Goal: Task Accomplishment & Management: Use online tool/utility

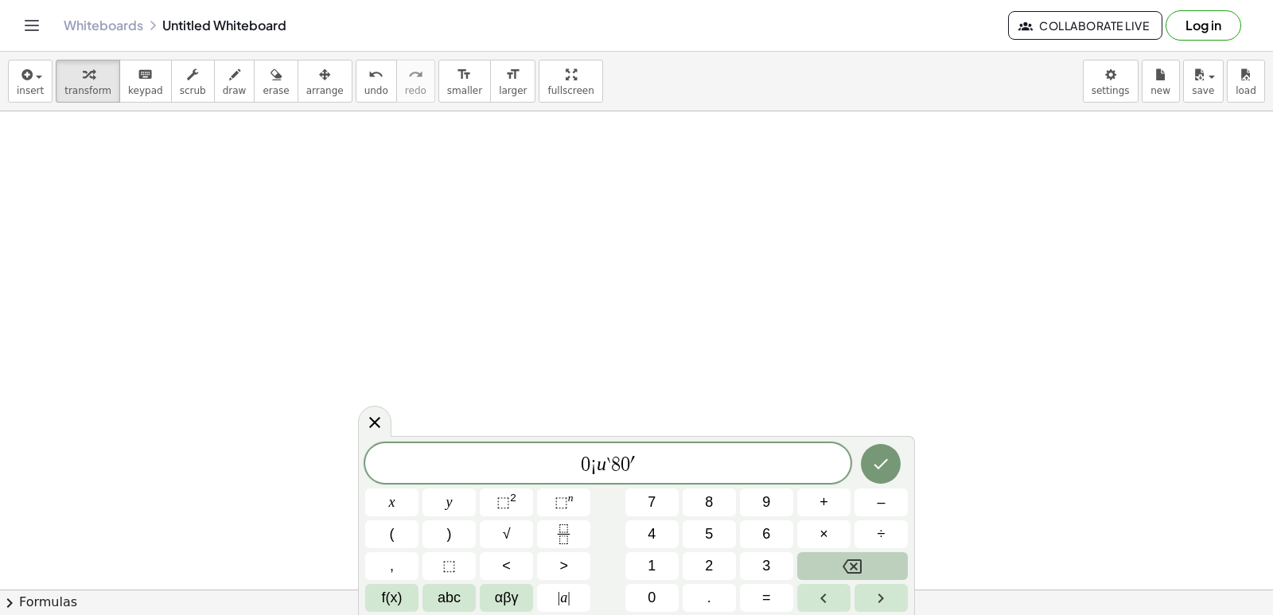
click at [846, 574] on icon "Backspace" at bounding box center [851, 566] width 19 height 19
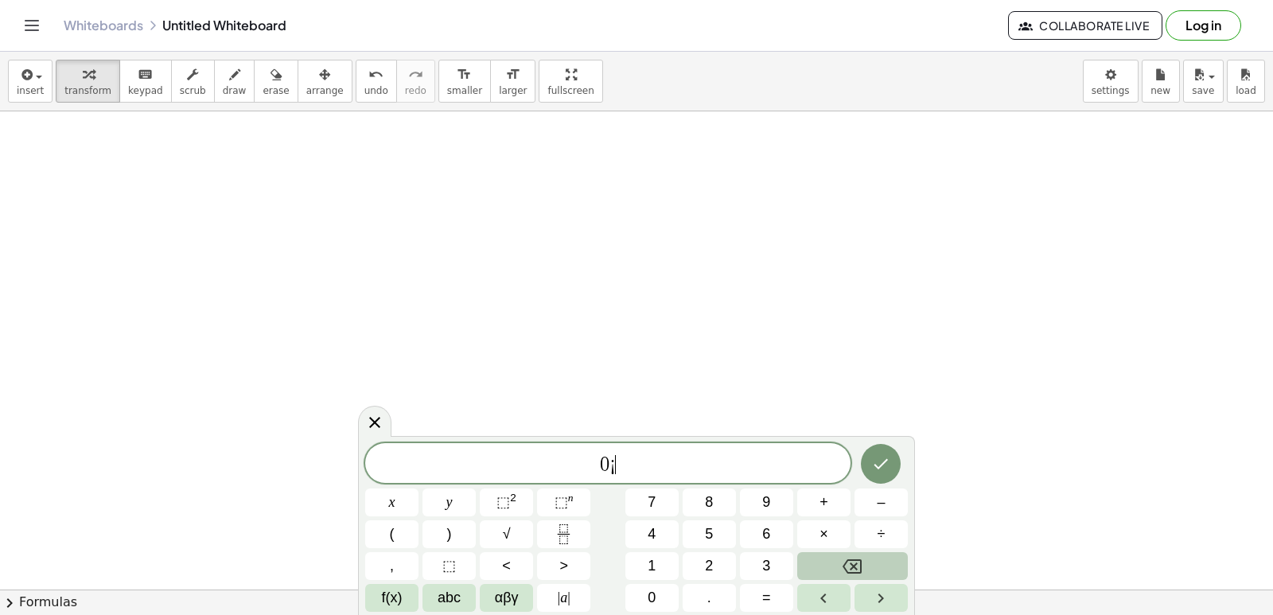
click at [846, 574] on icon "Backspace" at bounding box center [851, 566] width 19 height 19
click at [741, 453] on span "​" at bounding box center [607, 464] width 485 height 22
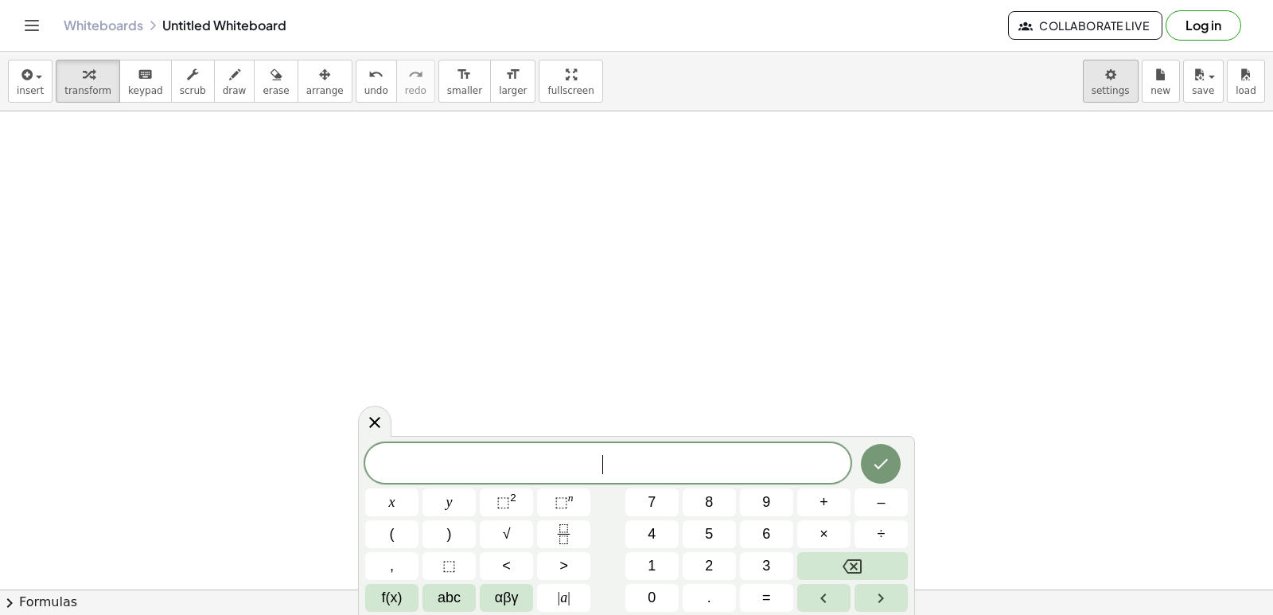
click at [1102, 93] on body "Graspable Math Activities Get Started Activity Bank Assigned Work Classes White…" at bounding box center [636, 307] width 1273 height 615
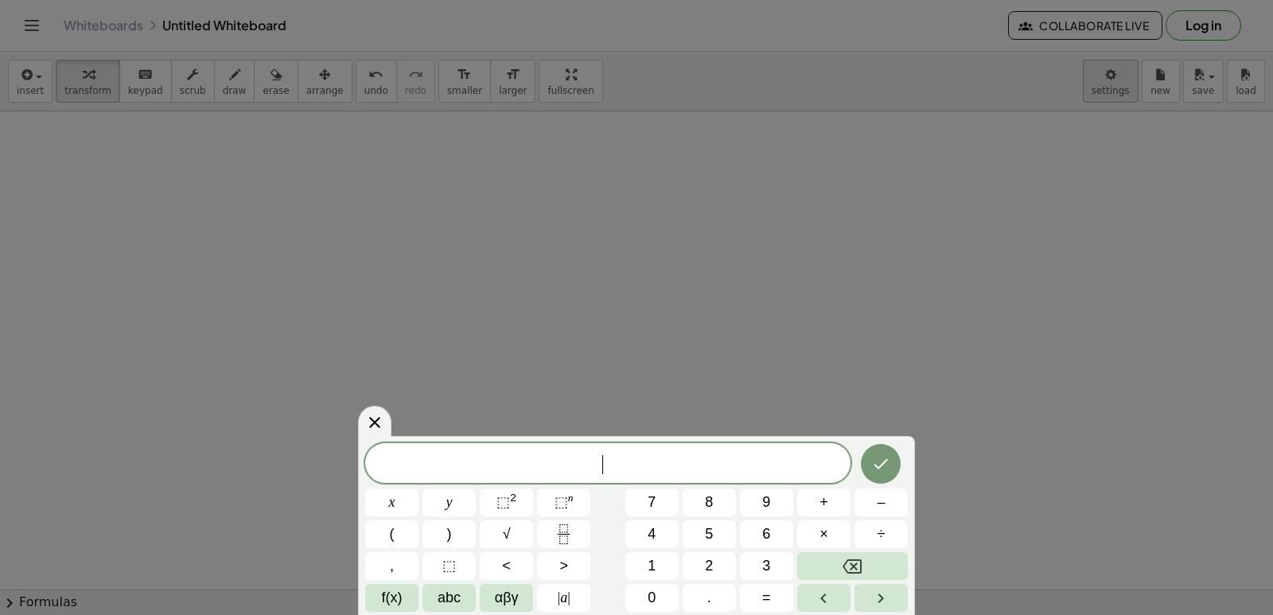
click at [1121, 81] on body "Graspable Math Activities Get Started Activity Bank Assigned Work Classes White…" at bounding box center [636, 307] width 1273 height 615
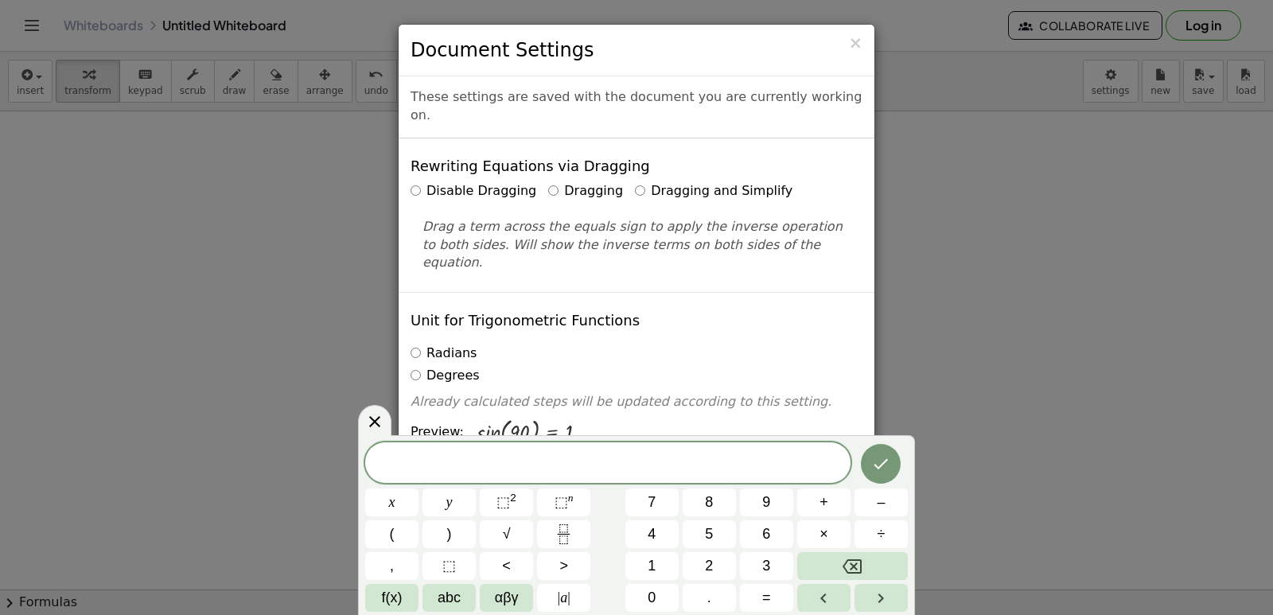
click at [663, 182] on label "Dragging and Simplify" at bounding box center [713, 191] width 157 height 18
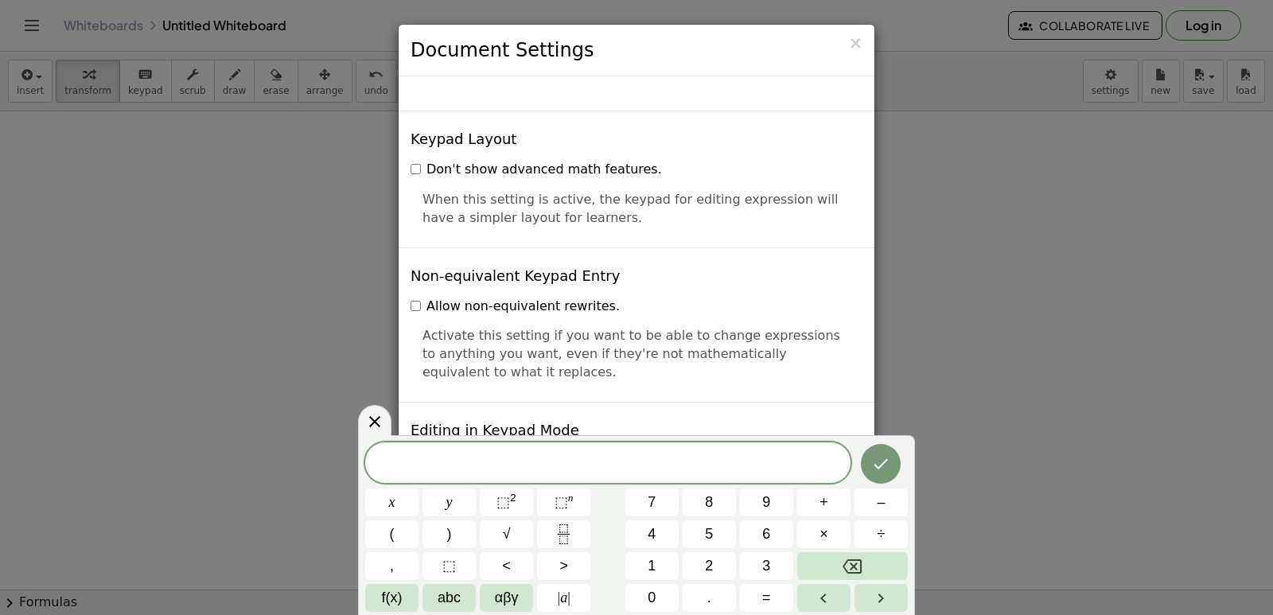
scroll to position [3819, 0]
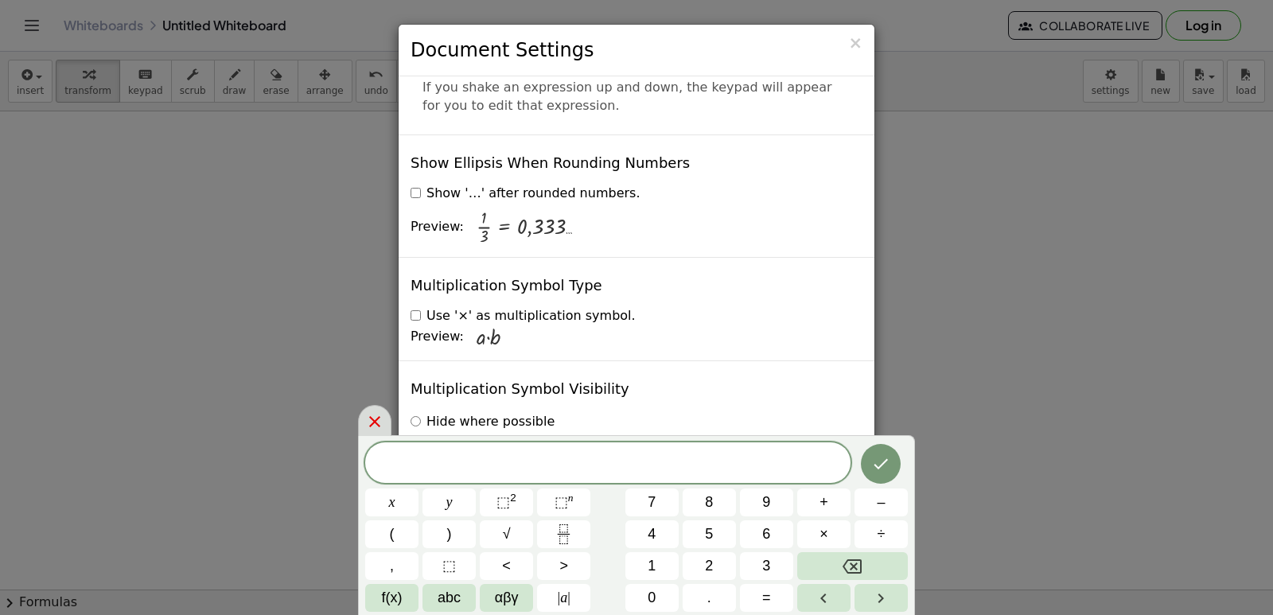
click at [375, 422] on icon at bounding box center [374, 421] width 11 height 11
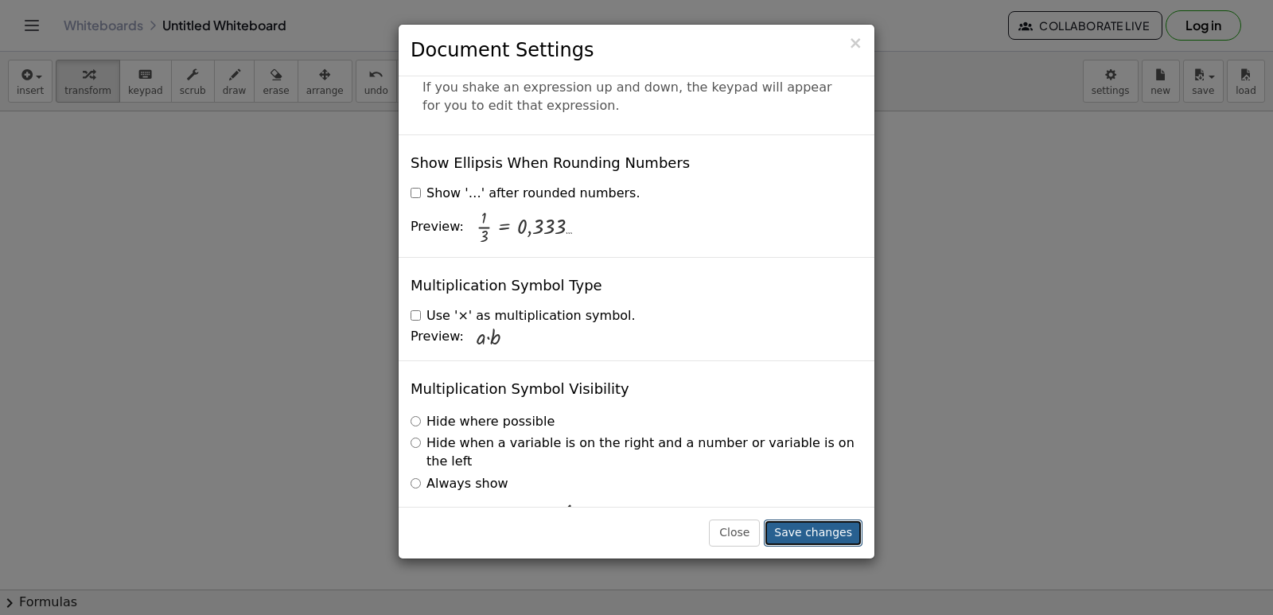
click at [799, 544] on button "Save changes" at bounding box center [813, 532] width 99 height 27
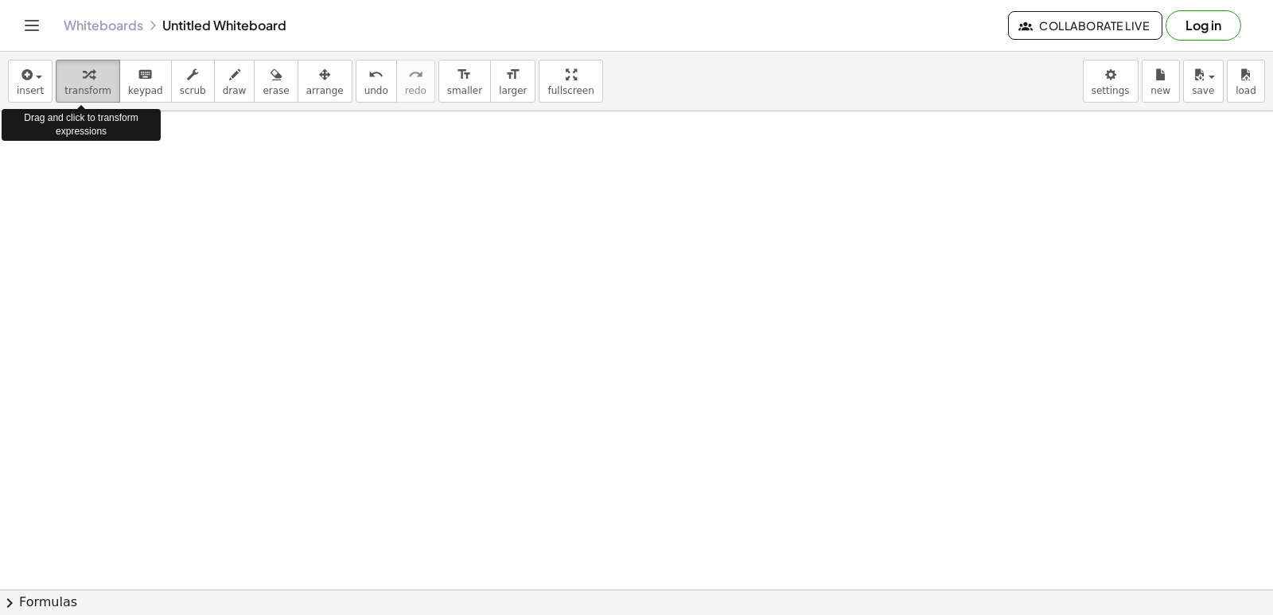
click at [98, 74] on div "button" at bounding box center [87, 73] width 47 height 19
drag, startPoint x: 760, startPoint y: 400, endPoint x: 706, endPoint y: 500, distance: 113.2
click at [706, 504] on div at bounding box center [636, 589] width 1273 height 956
click at [713, 384] on div at bounding box center [636, 589] width 1273 height 956
click at [709, 385] on div at bounding box center [636, 589] width 1273 height 956
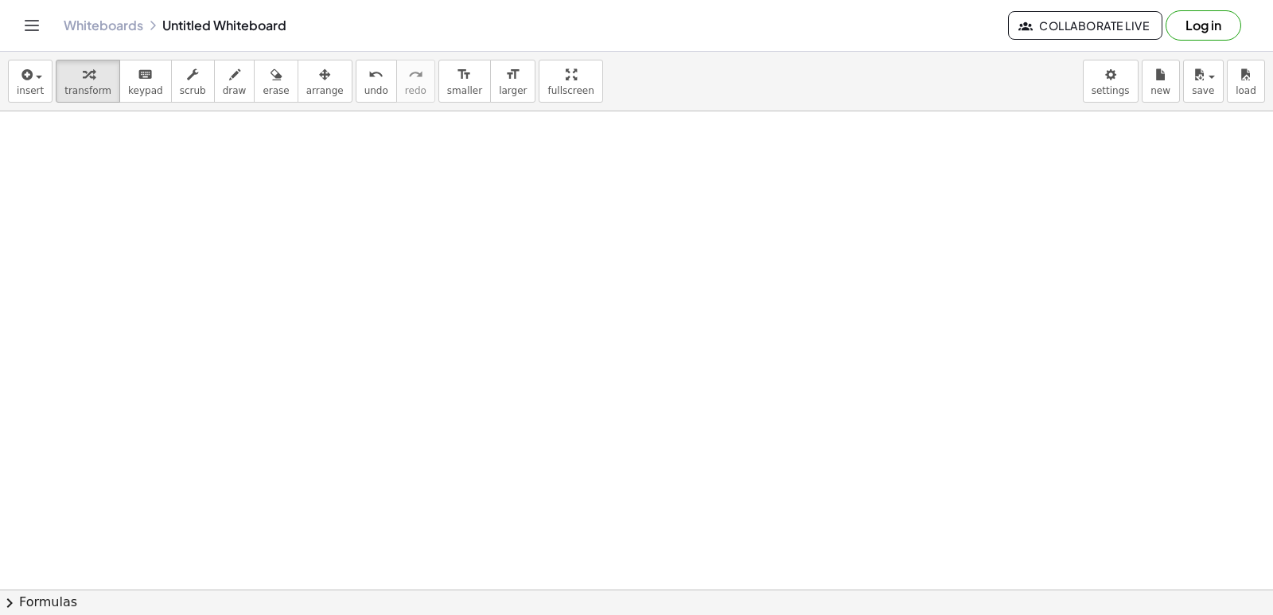
click at [709, 385] on div at bounding box center [636, 589] width 1273 height 956
click at [693, 455] on body "Graspable Math Activities Get Started Activity Bank Assigned Work Classes White…" at bounding box center [636, 307] width 1273 height 615
click at [0, 0] on div "x y ⬚ 2 ⬚ n 7 8 9 + – ( ) √ 4 5 6 × ÷ , ⬚ < > 1 2 3 f(x) abc αβγ | a | 0 . =" at bounding box center [0, 0] width 0 height 0
click at [698, 402] on div at bounding box center [636, 589] width 1273 height 956
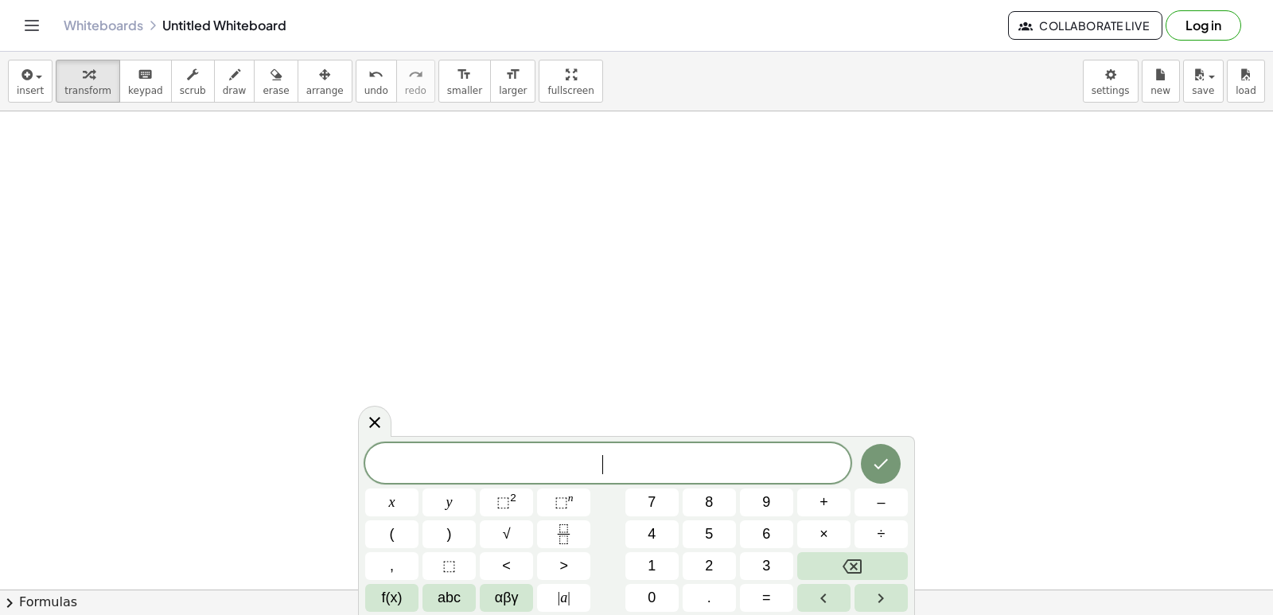
drag, startPoint x: 704, startPoint y: 384, endPoint x: 706, endPoint y: 363, distance: 21.5
click at [705, 373] on div at bounding box center [636, 589] width 1273 height 956
click at [450, 513] on button "y" at bounding box center [448, 502] width 53 height 28
click at [835, 502] on button "+" at bounding box center [823, 502] width 53 height 28
click at [713, 566] on span "2" at bounding box center [709, 565] width 8 height 21
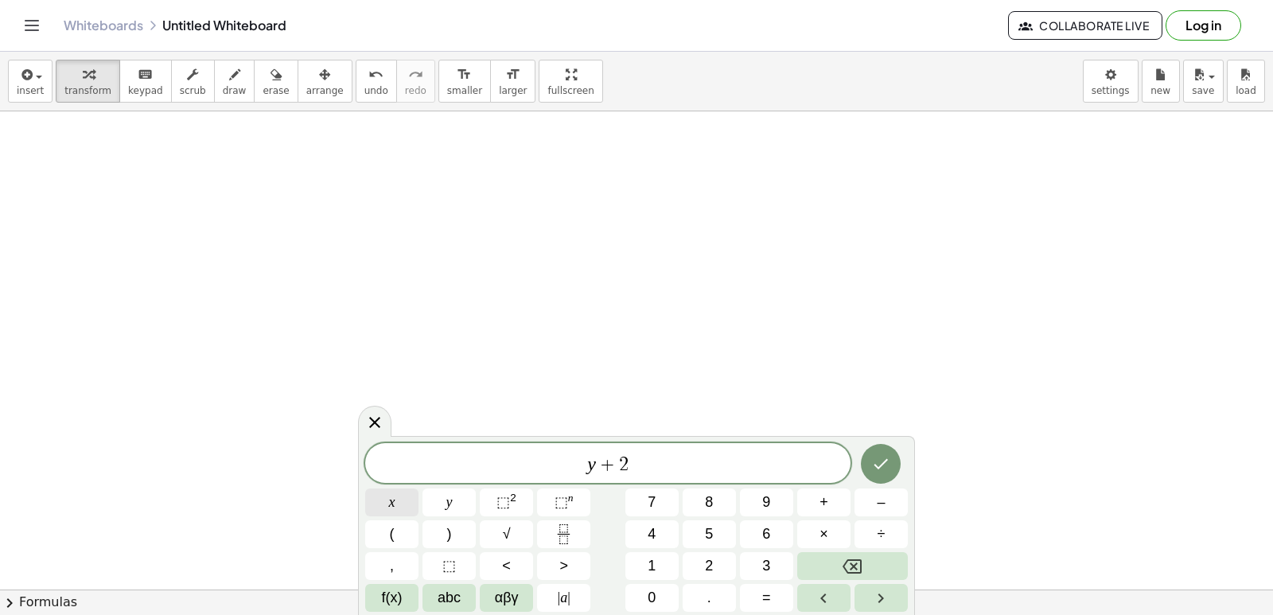
click at [383, 502] on button "x" at bounding box center [391, 502] width 53 height 28
click at [760, 596] on button "=" at bounding box center [766, 598] width 53 height 28
click at [673, 566] on button "1" at bounding box center [651, 566] width 53 height 28
click at [658, 592] on button "0" at bounding box center [651, 598] width 53 height 28
click at [873, 476] on button "Done" at bounding box center [881, 464] width 40 height 40
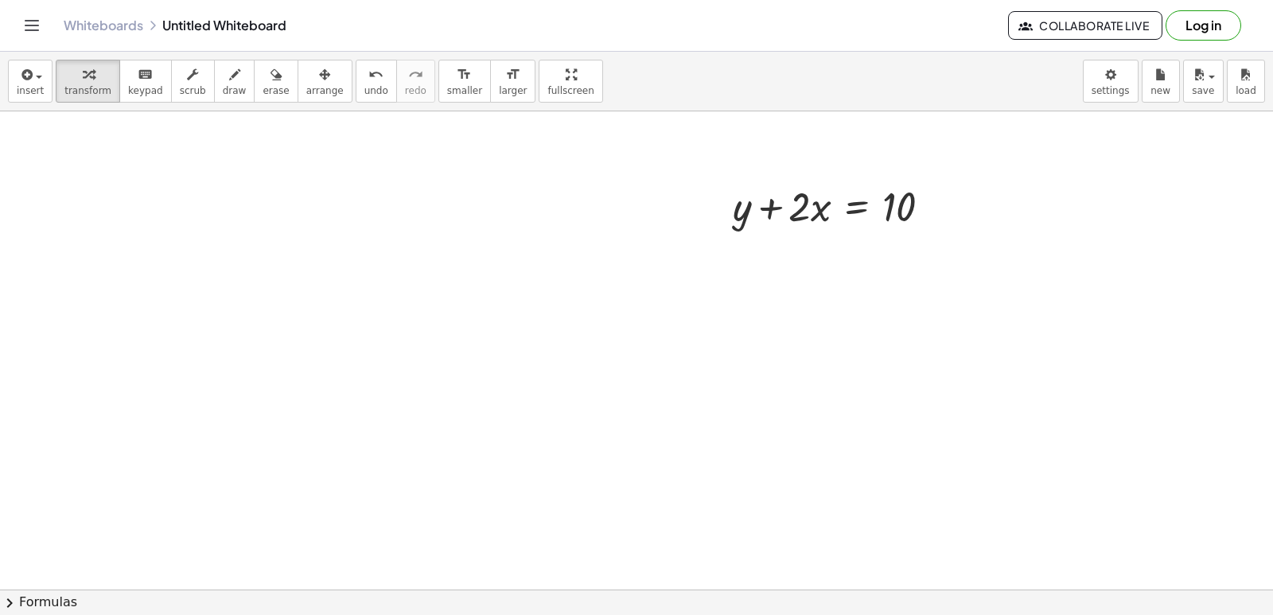
scroll to position [239, 0]
drag, startPoint x: 816, startPoint y: 181, endPoint x: 824, endPoint y: 178, distance: 8.3
click at [824, 178] on div at bounding box center [838, 177] width 227 height 54
drag, startPoint x: 797, startPoint y: 177, endPoint x: 814, endPoint y: 169, distance: 18.2
click at [808, 173] on div at bounding box center [838, 177] width 227 height 54
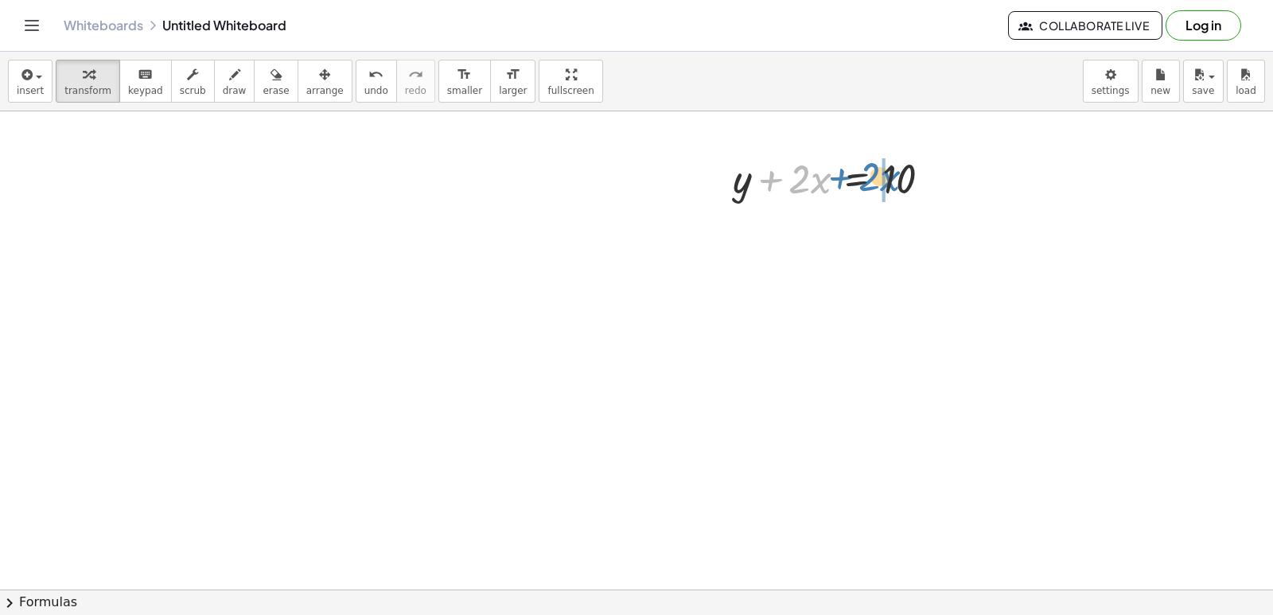
drag, startPoint x: 771, startPoint y: 178, endPoint x: 841, endPoint y: 176, distance: 70.0
click at [841, 176] on div at bounding box center [838, 177] width 227 height 54
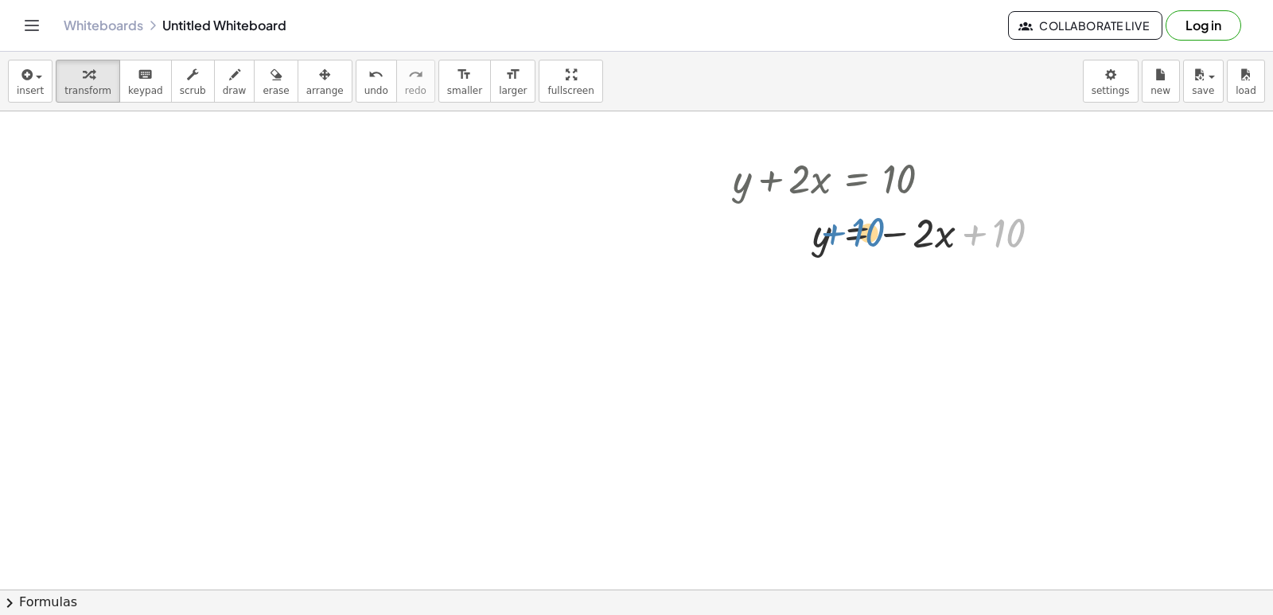
drag, startPoint x: 997, startPoint y: 214, endPoint x: 858, endPoint y: 216, distance: 139.2
click at [858, 216] on div at bounding box center [893, 231] width 337 height 54
drag, startPoint x: 916, startPoint y: 231, endPoint x: 904, endPoint y: 227, distance: 13.6
click at [904, 227] on div at bounding box center [893, 231] width 337 height 54
click at [966, 233] on div at bounding box center [893, 231] width 337 height 54
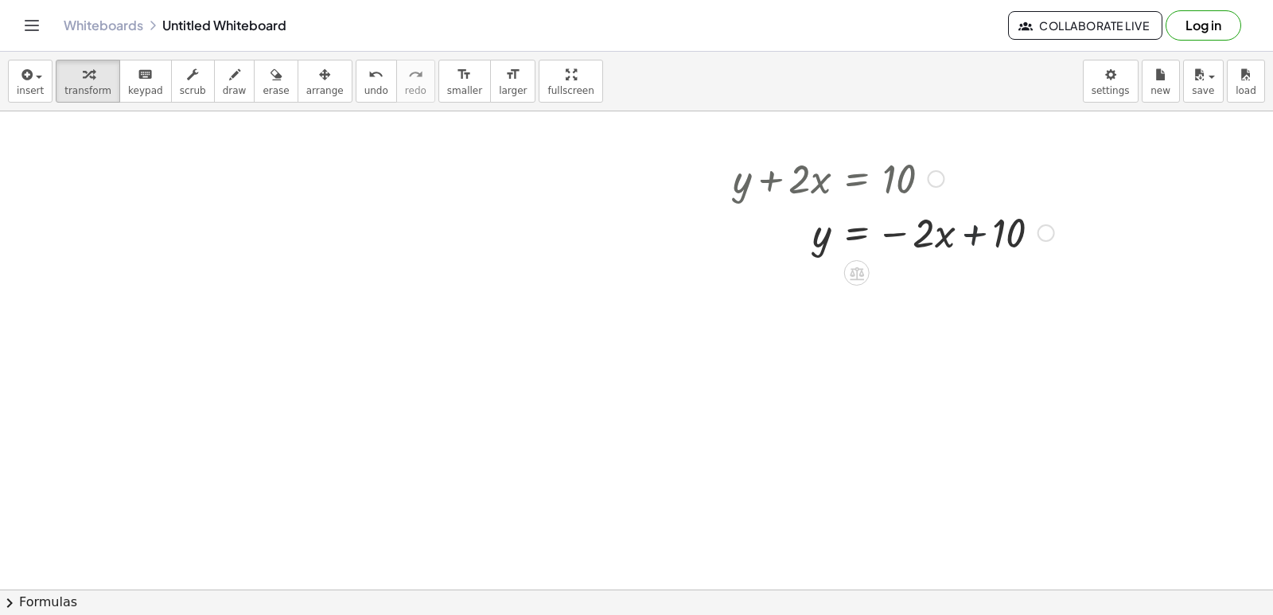
click at [970, 233] on div at bounding box center [893, 231] width 337 height 54
click at [972, 229] on div at bounding box center [893, 231] width 337 height 54
click at [972, 227] on div at bounding box center [893, 231] width 337 height 54
click at [972, 226] on div at bounding box center [893, 231] width 337 height 54
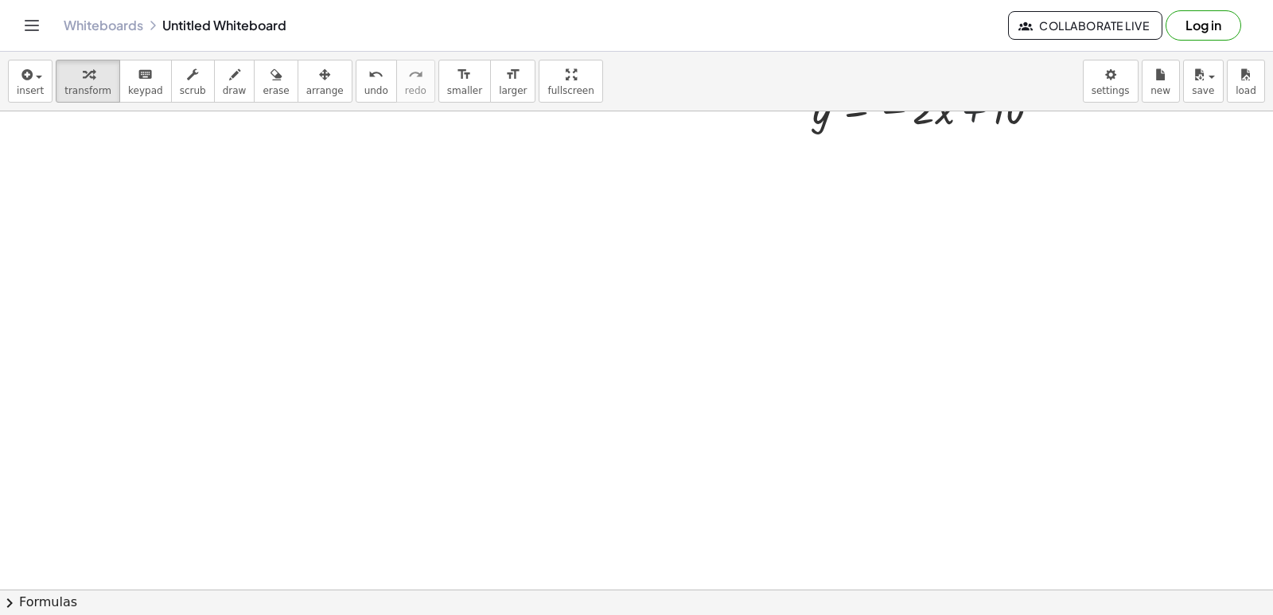
scroll to position [478, 0]
drag, startPoint x: 103, startPoint y: 546, endPoint x: 248, endPoint y: 550, distance: 145.6
click at [130, 549] on div at bounding box center [636, 350] width 1273 height 1434
drag, startPoint x: 467, startPoint y: 473, endPoint x: 627, endPoint y: 405, distance: 173.9
click at [506, 461] on div at bounding box center [636, 350] width 1273 height 1434
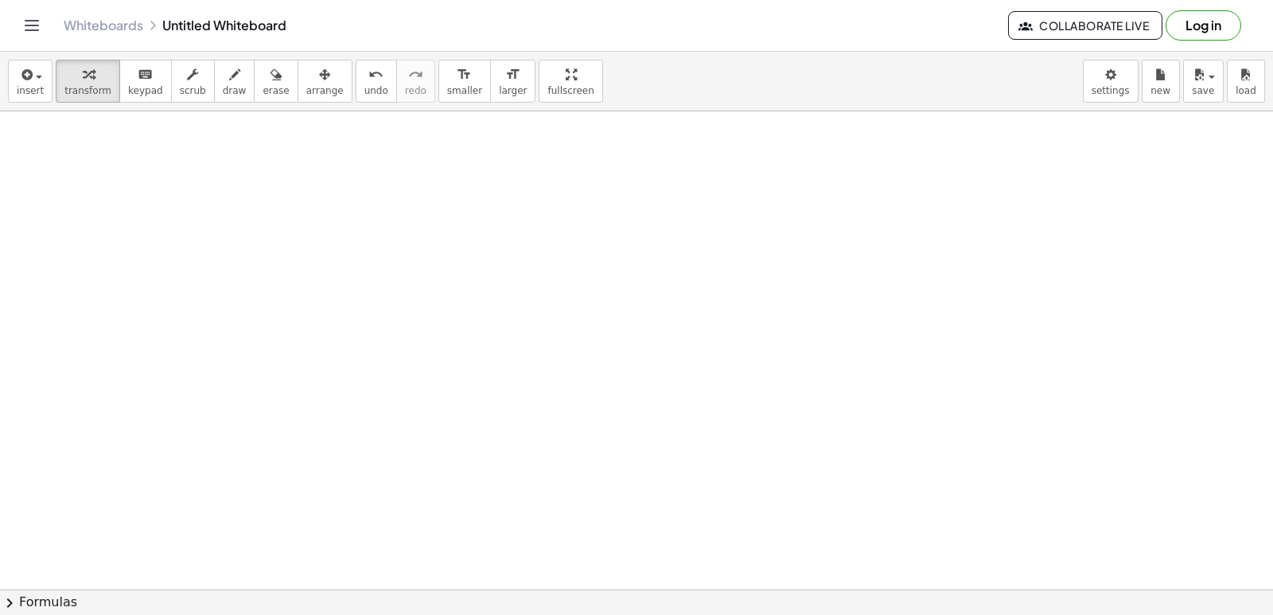
click at [714, 337] on div at bounding box center [636, 350] width 1273 height 1434
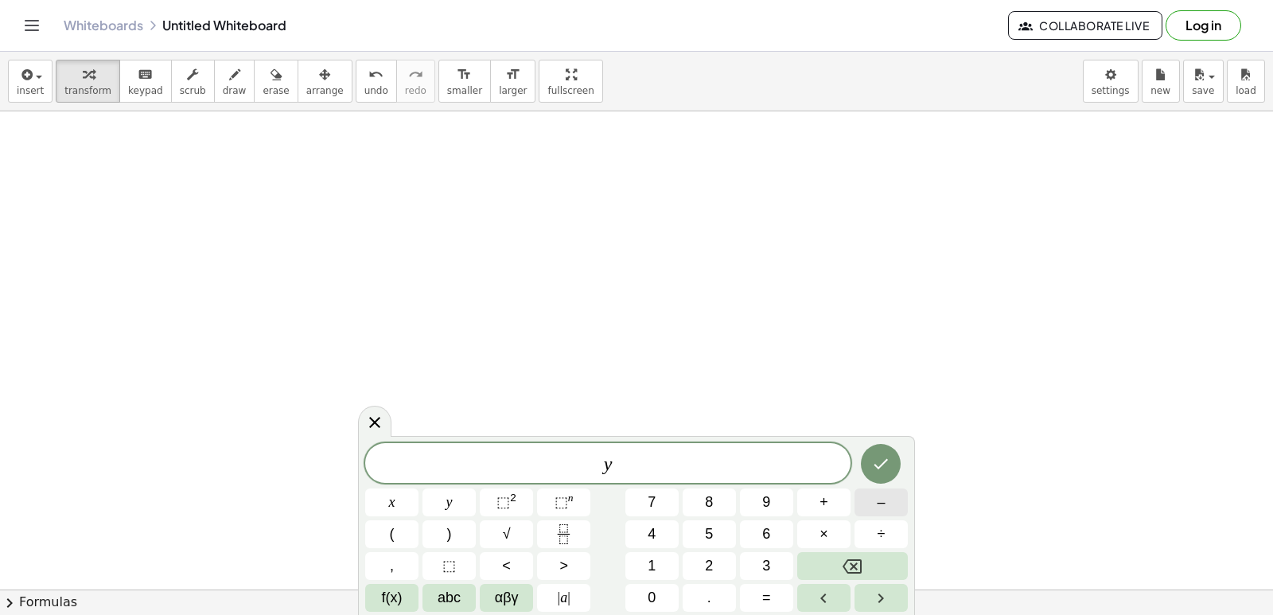
click at [877, 499] on span "–" at bounding box center [881, 502] width 8 height 21
click at [704, 531] on button "5" at bounding box center [708, 534] width 53 height 28
click at [398, 502] on button "x" at bounding box center [391, 502] width 53 height 28
click at [776, 597] on button "=" at bounding box center [766, 598] width 53 height 28
click at [875, 492] on button "–" at bounding box center [880, 502] width 53 height 28
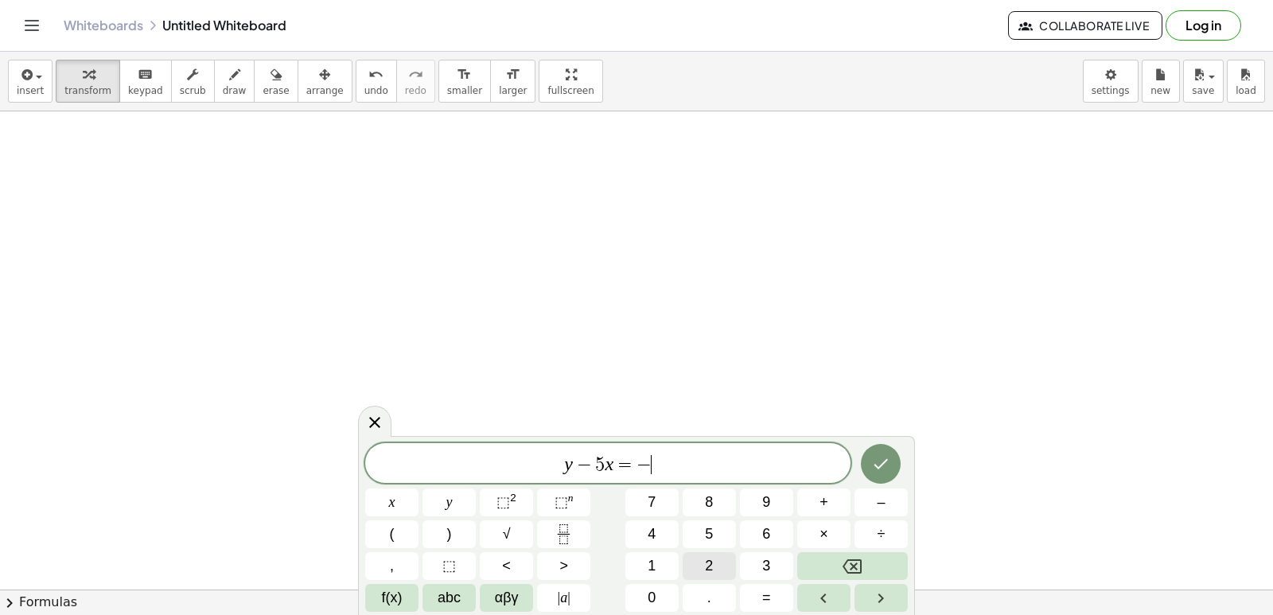
click at [694, 556] on button "2" at bounding box center [708, 566] width 53 height 28
click at [873, 453] on button "Done" at bounding box center [881, 464] width 40 height 40
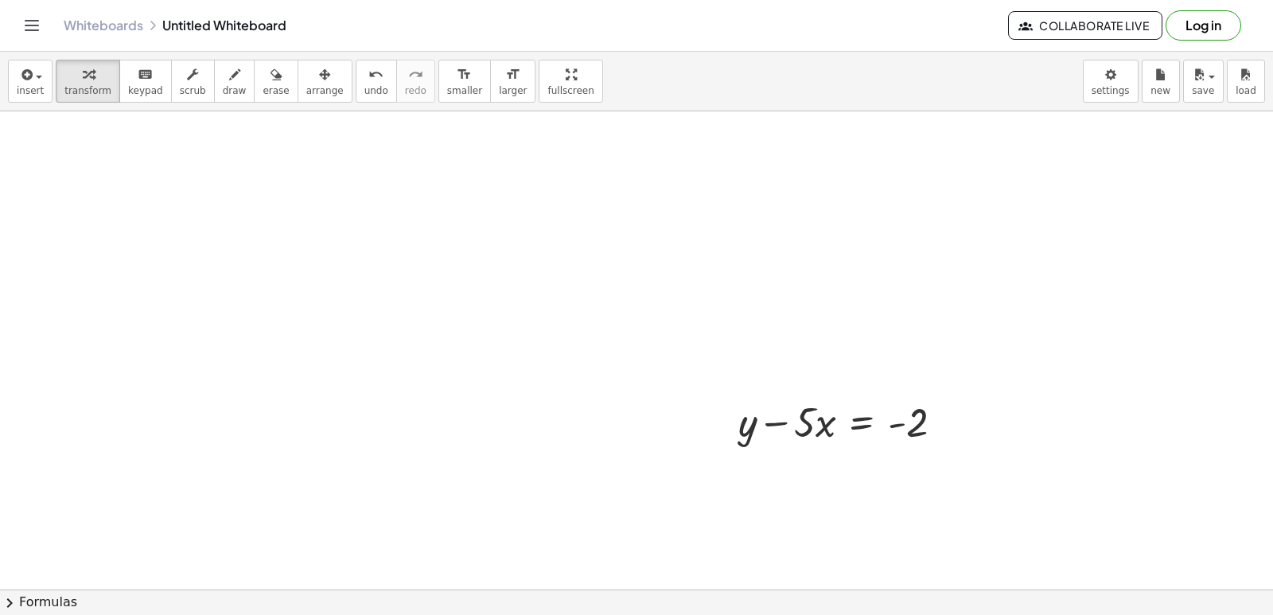
scroll to position [399, 0]
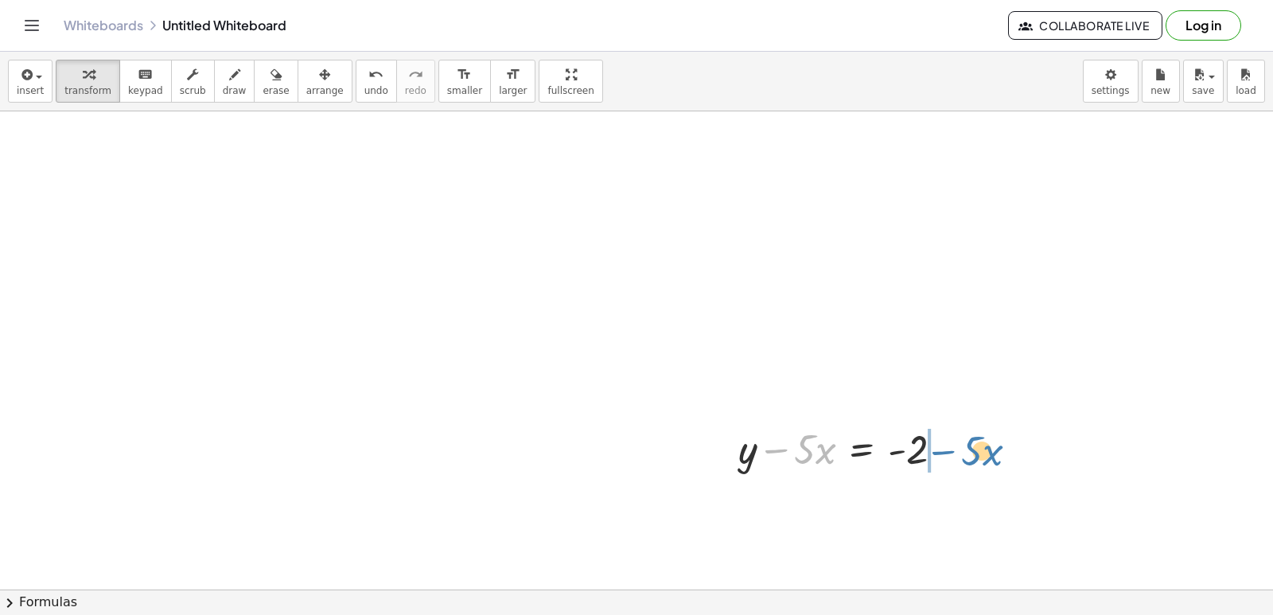
drag, startPoint x: 780, startPoint y: 449, endPoint x: 947, endPoint y: 451, distance: 167.0
click at [947, 451] on div at bounding box center [846, 448] width 233 height 54
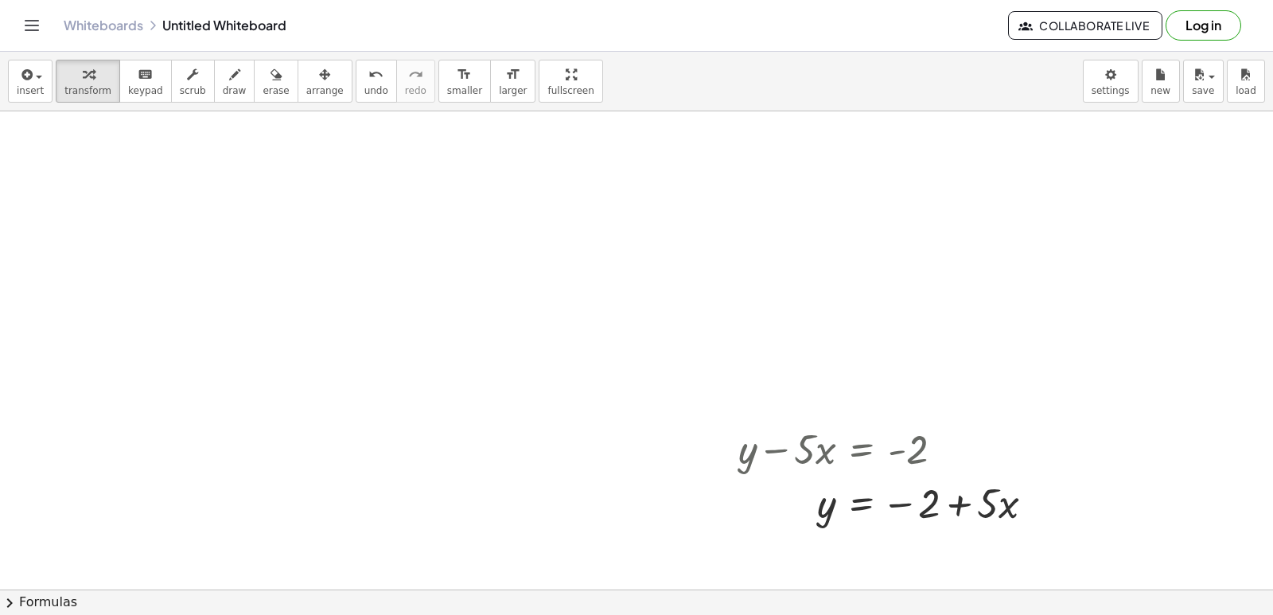
click at [223, 91] on span "draw" at bounding box center [235, 90] width 24 height 11
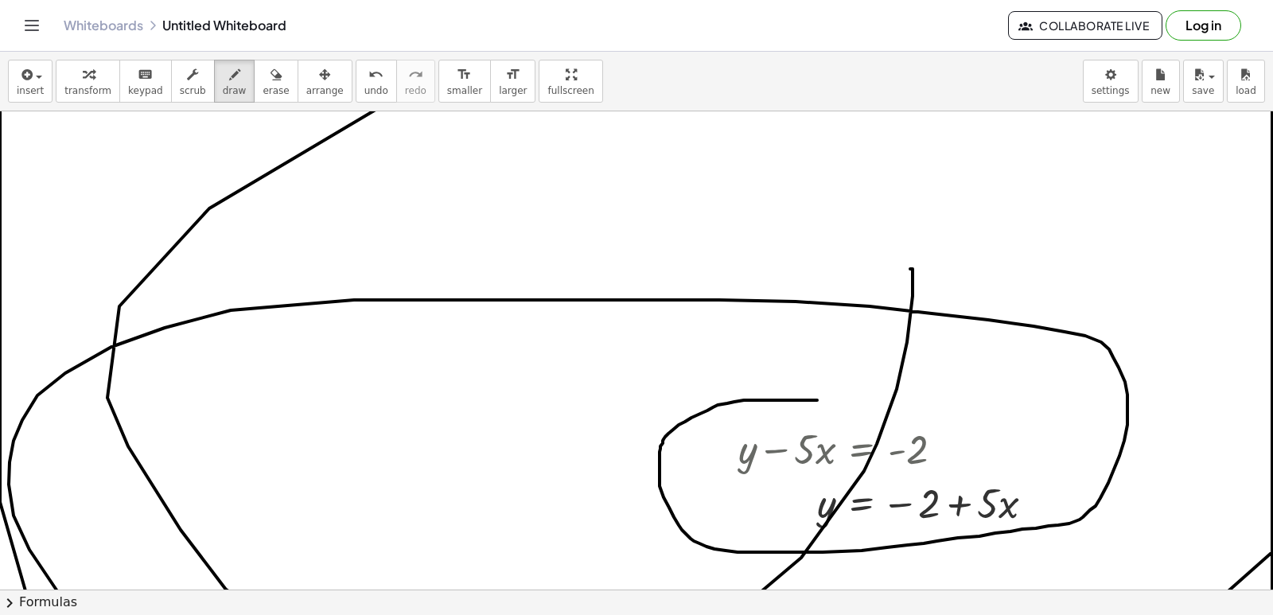
drag, startPoint x: 817, startPoint y: 400, endPoint x: 899, endPoint y: 290, distance: 137.0
click at [899, 290] on div at bounding box center [636, 430] width 1273 height 1434
click at [223, 73] on div "button" at bounding box center [235, 73] width 24 height 19
click at [83, 72] on icon "button" at bounding box center [88, 74] width 11 height 19
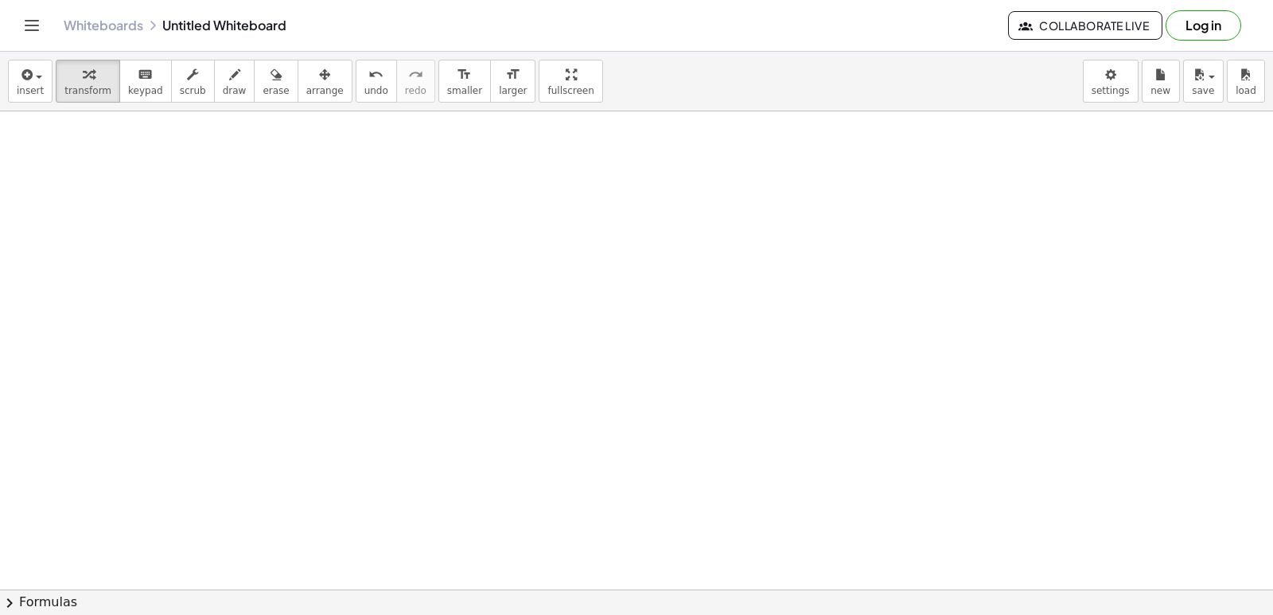
scroll to position [1445, 0]
click at [226, 84] on button "draw" at bounding box center [234, 81] width 41 height 43
drag, startPoint x: 274, startPoint y: 174, endPoint x: 330, endPoint y: 154, distance: 59.4
drag, startPoint x: 343, startPoint y: 187, endPoint x: 367, endPoint y: 207, distance: 31.7
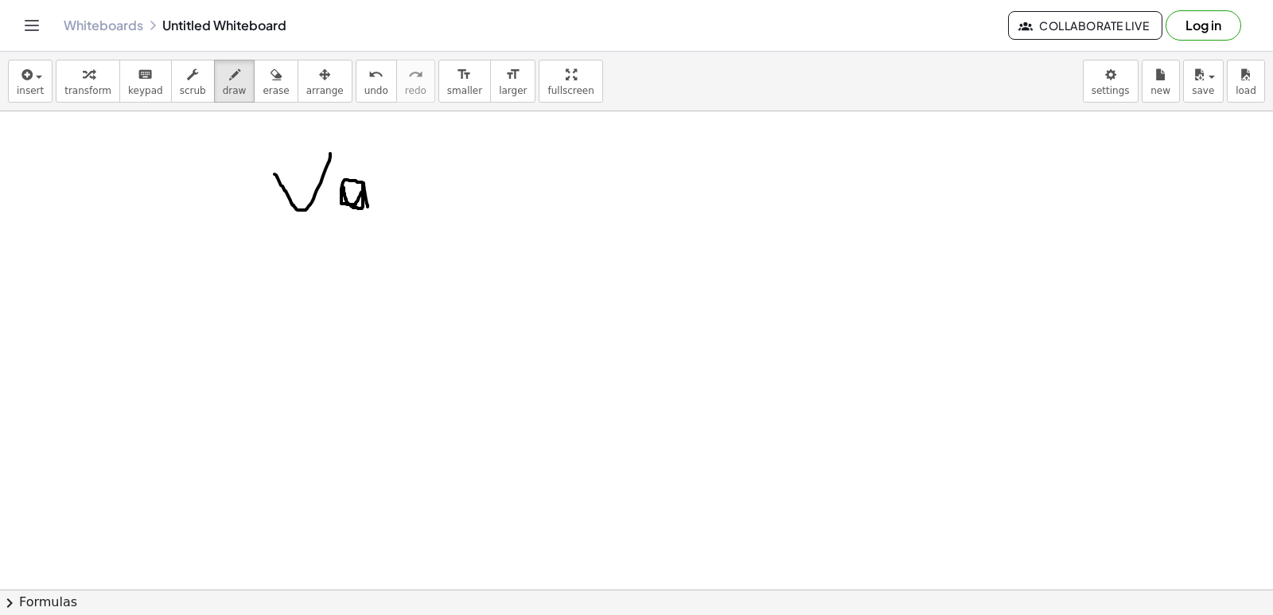
drag, startPoint x: 375, startPoint y: 157, endPoint x: 373, endPoint y: 203, distance: 45.4
drag, startPoint x: 381, startPoint y: 186, endPoint x: 433, endPoint y: 189, distance: 51.8
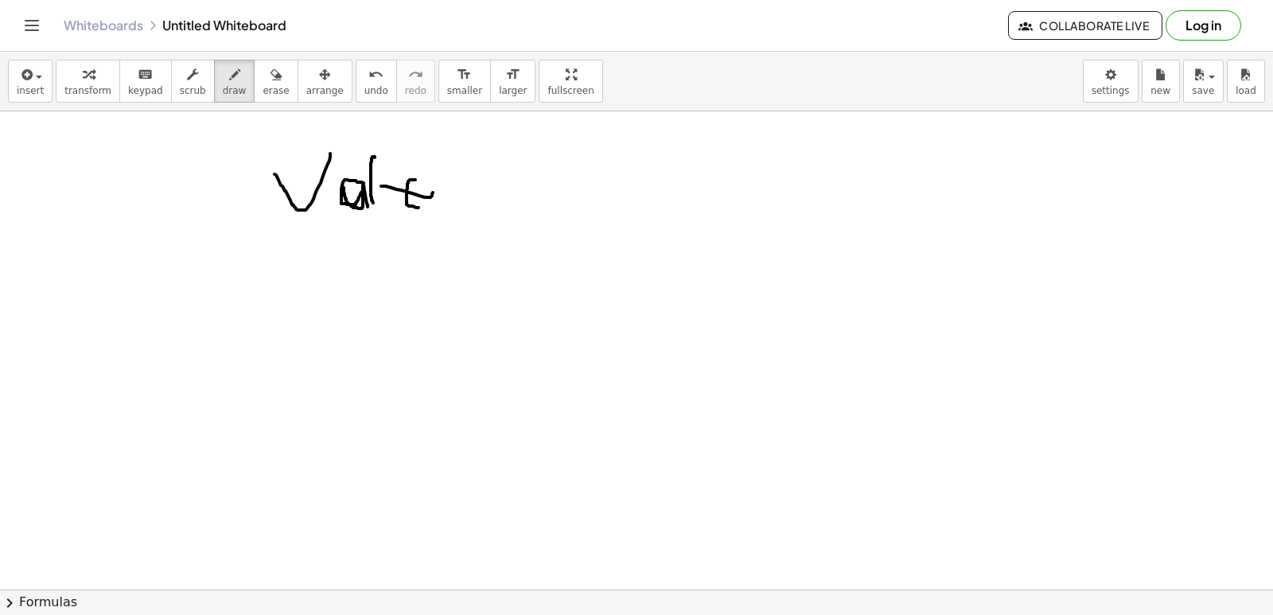
drag, startPoint x: 413, startPoint y: 180, endPoint x: 422, endPoint y: 208, distance: 29.9
drag, startPoint x: 474, startPoint y: 182, endPoint x: 441, endPoint y: 182, distance: 32.6
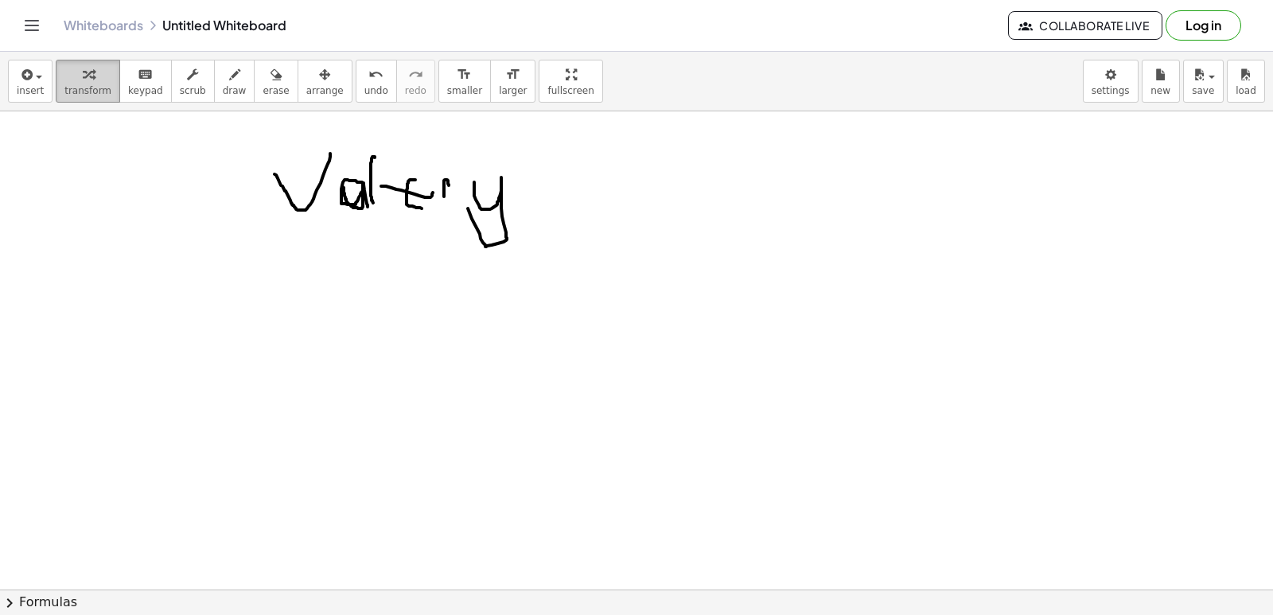
click at [80, 87] on span "transform" at bounding box center [87, 90] width 47 height 11
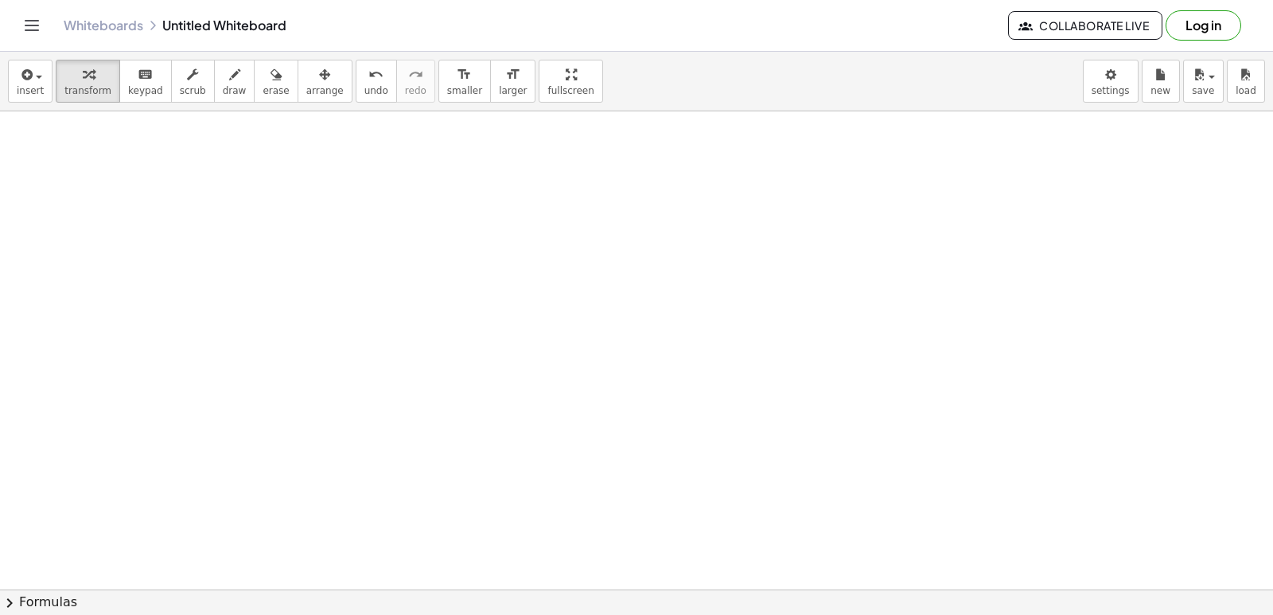
scroll to position [1843, 0]
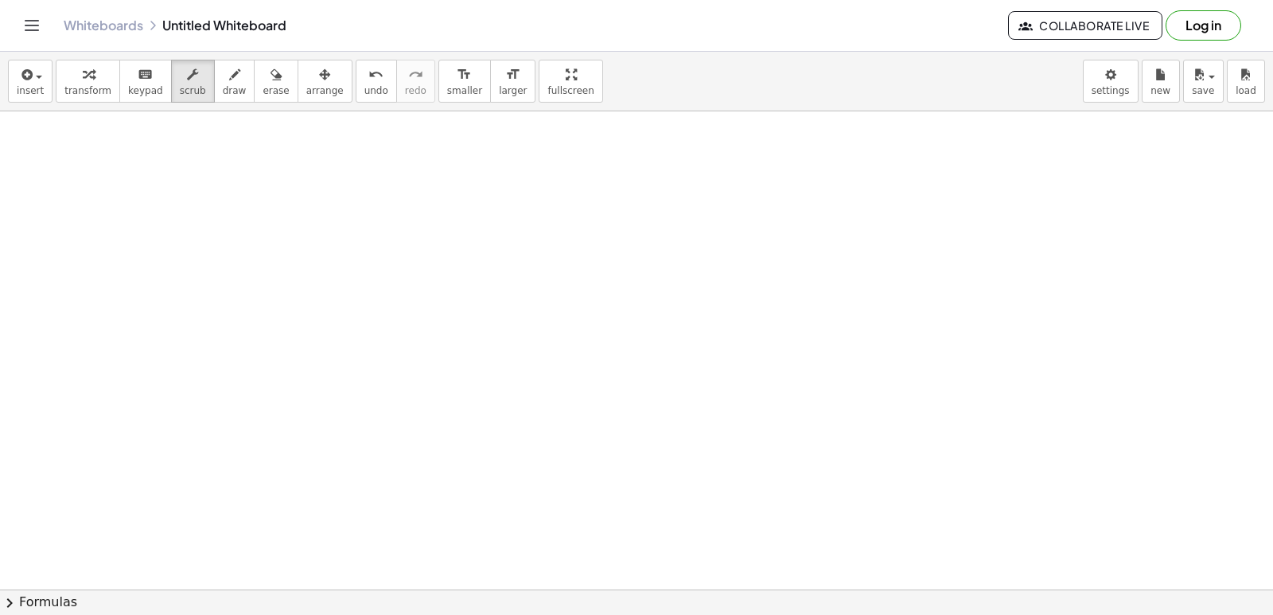
drag, startPoint x: 549, startPoint y: 375, endPoint x: 585, endPoint y: 337, distance: 51.8
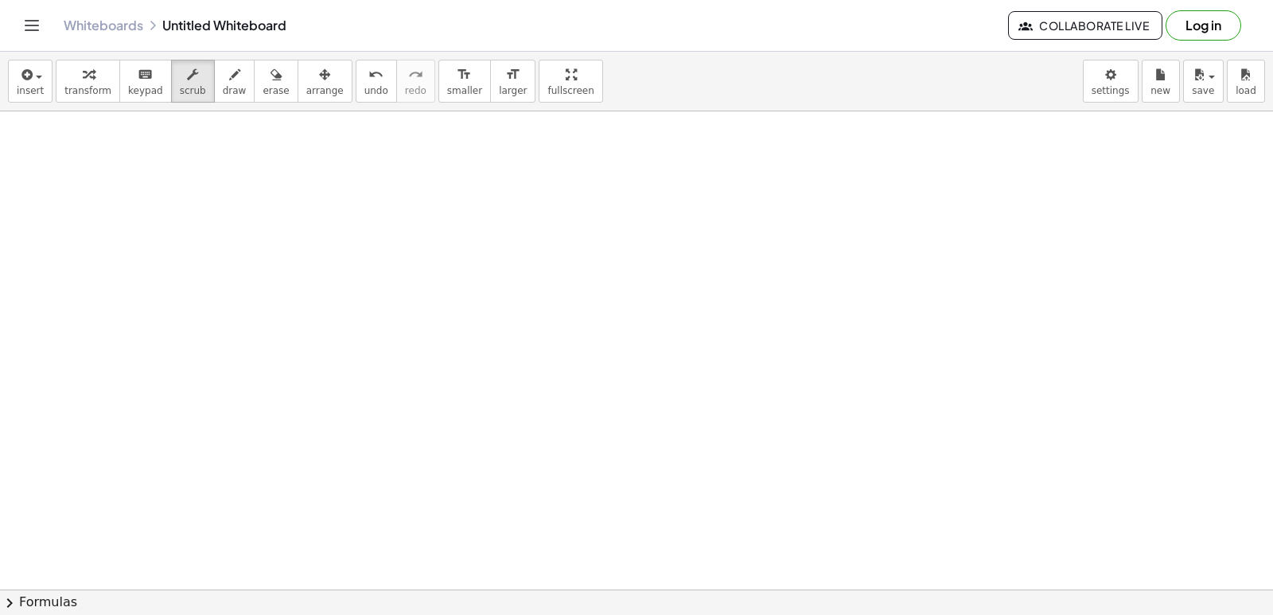
drag, startPoint x: 687, startPoint y: 340, endPoint x: 698, endPoint y: 349, distance: 14.7
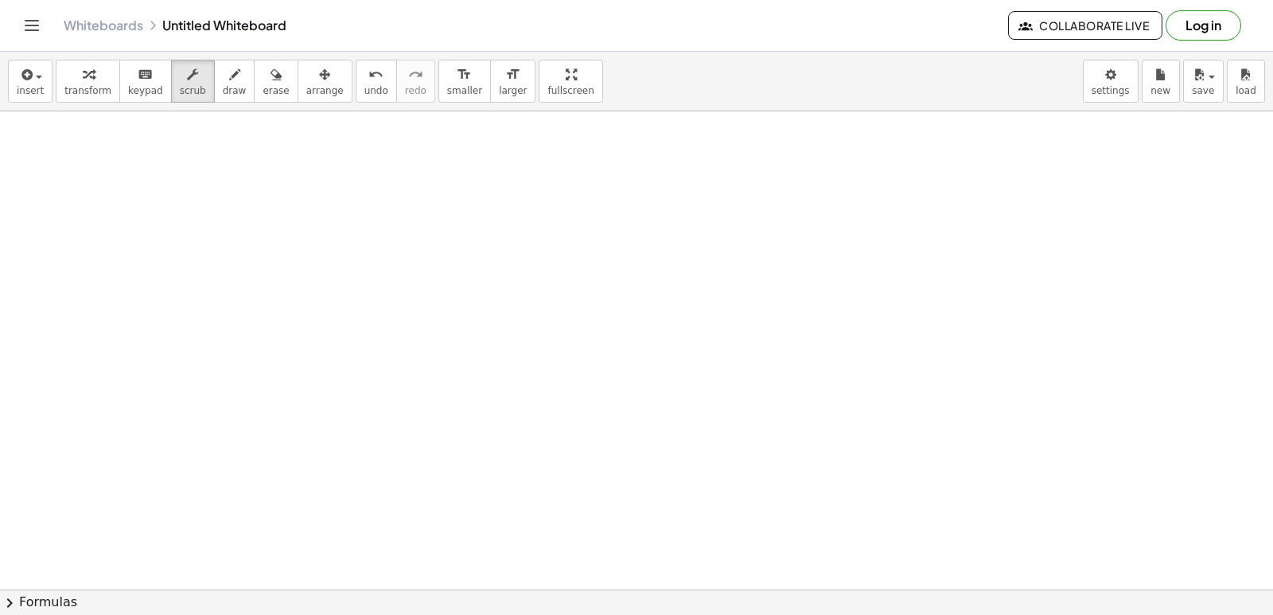
drag, startPoint x: 703, startPoint y: 354, endPoint x: 690, endPoint y: 334, distance: 23.6
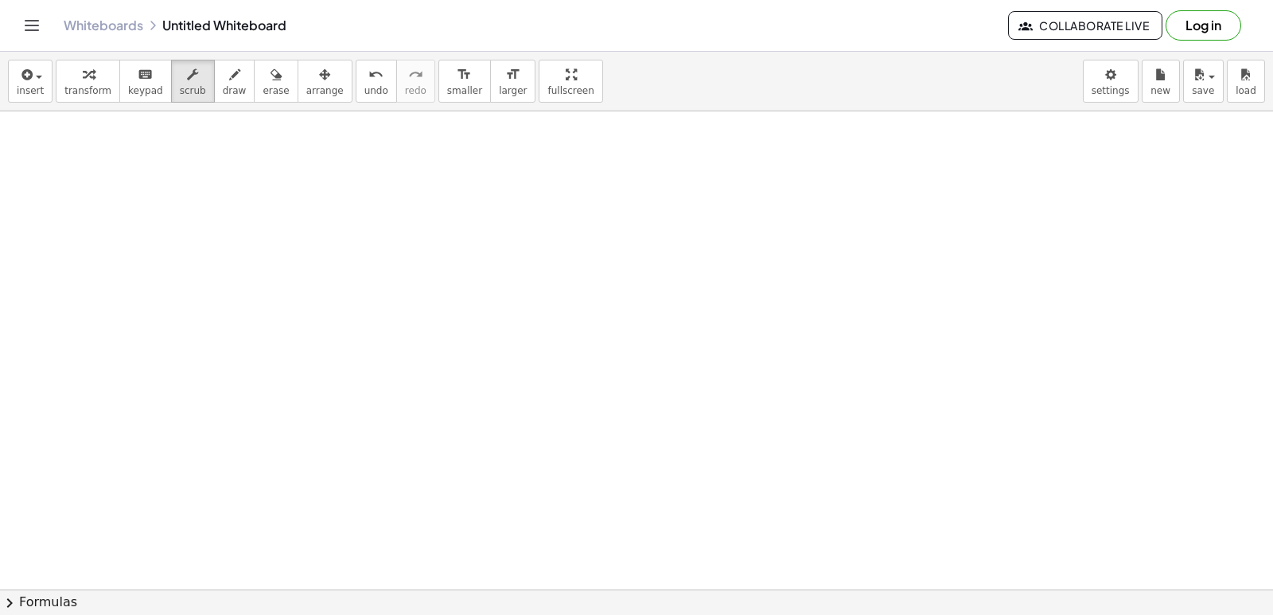
drag, startPoint x: 690, startPoint y: 334, endPoint x: 693, endPoint y: 342, distance: 8.3
click at [83, 80] on icon "button" at bounding box center [88, 74] width 11 height 19
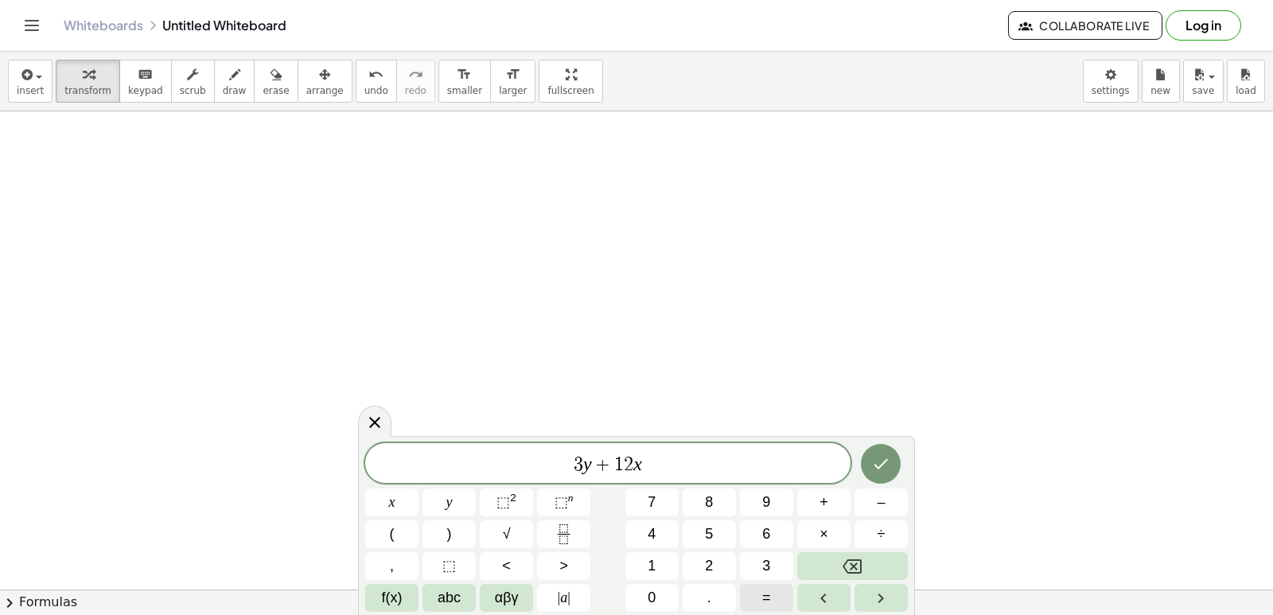
click at [780, 597] on button "=" at bounding box center [766, 598] width 53 height 28
click at [651, 570] on span "1" at bounding box center [651, 565] width 8 height 21
click at [714, 539] on button "5" at bounding box center [708, 534] width 53 height 28
click at [888, 464] on icon "Done" at bounding box center [880, 463] width 19 height 19
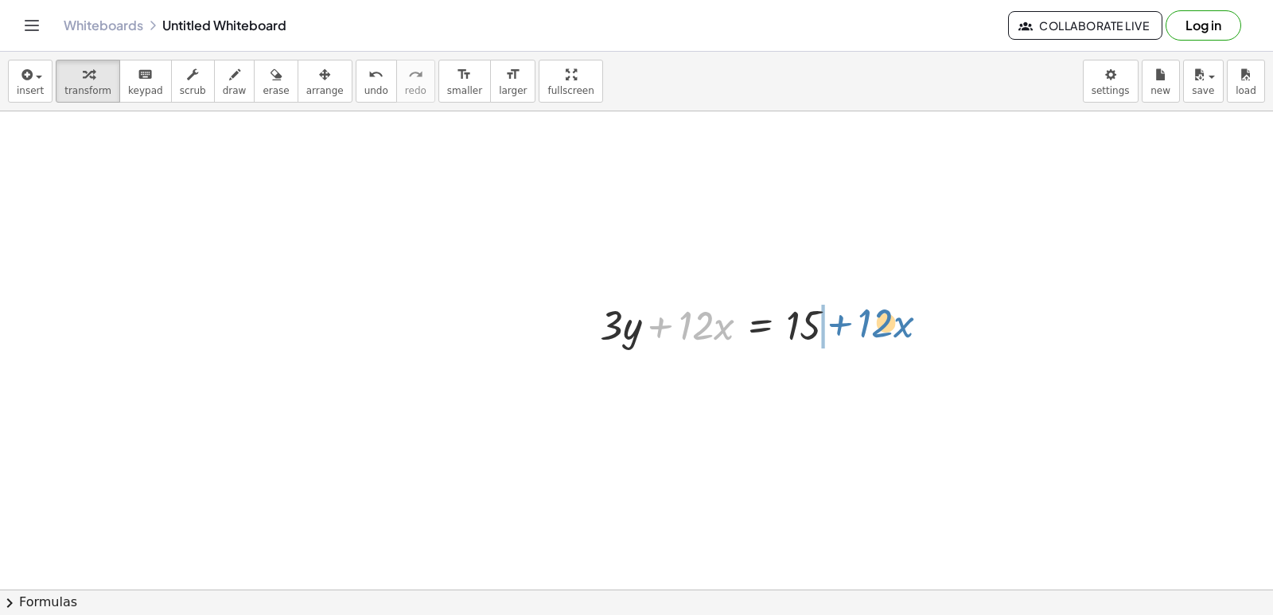
drag, startPoint x: 651, startPoint y: 318, endPoint x: 826, endPoint y: 313, distance: 175.9
click at [826, 313] on div at bounding box center [724, 324] width 265 height 54
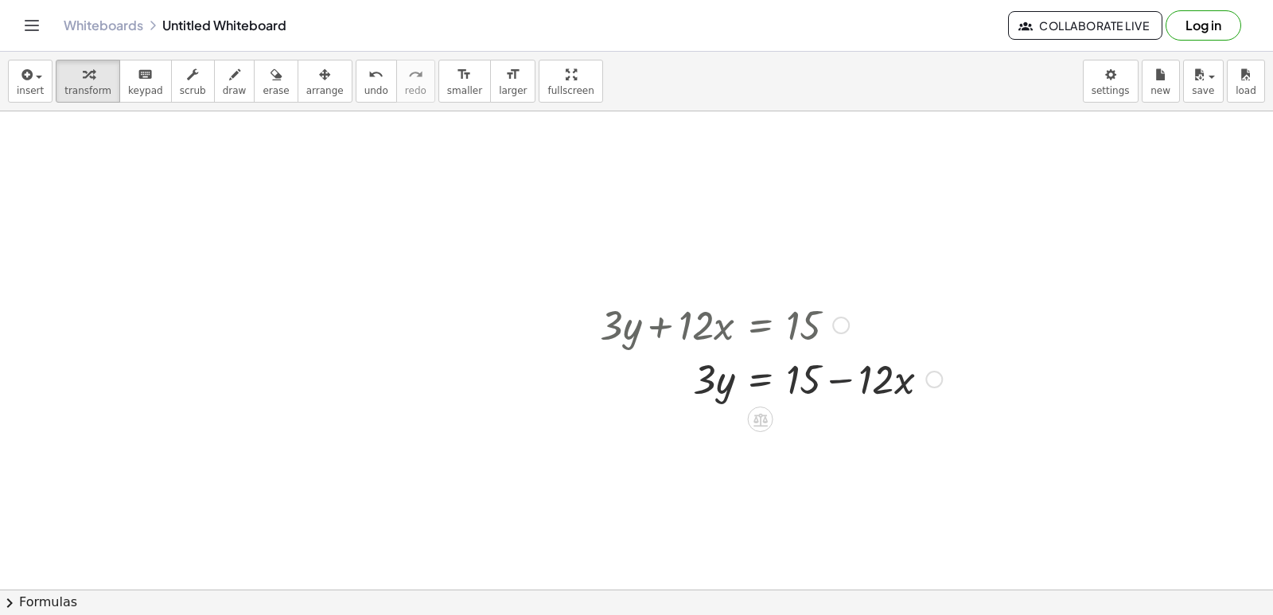
click at [829, 379] on div at bounding box center [771, 378] width 358 height 54
drag, startPoint x: 699, startPoint y: 384, endPoint x: 850, endPoint y: 435, distance: 158.7
click at [752, 441] on div at bounding box center [771, 445] width 358 height 80
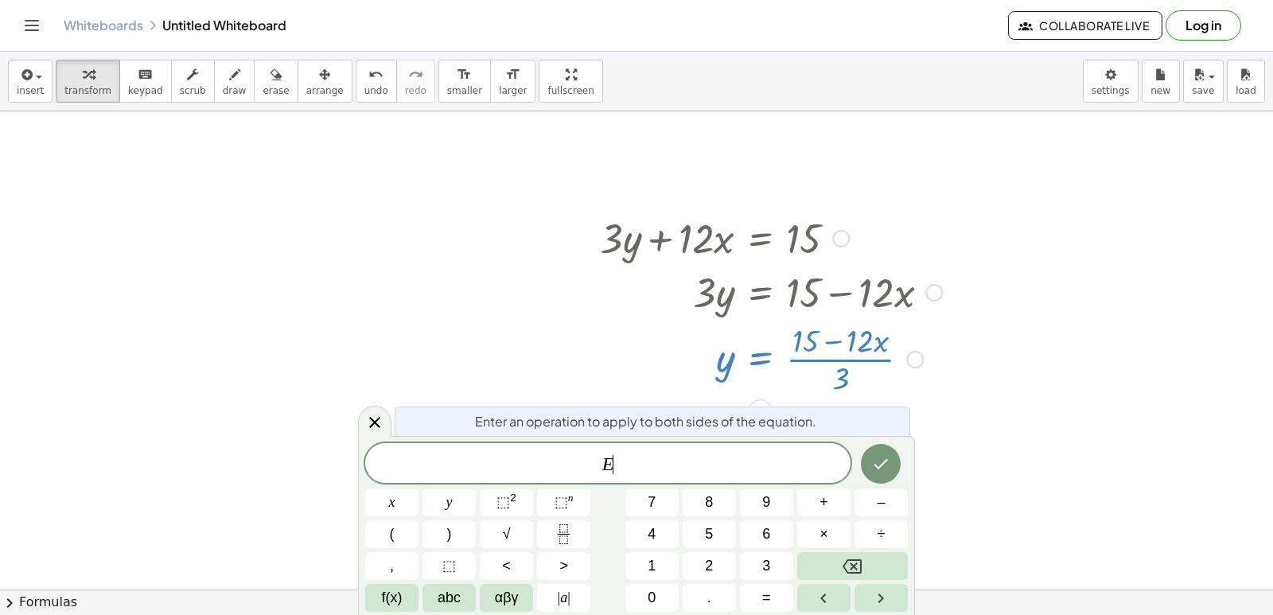
scroll to position [1935, 0]
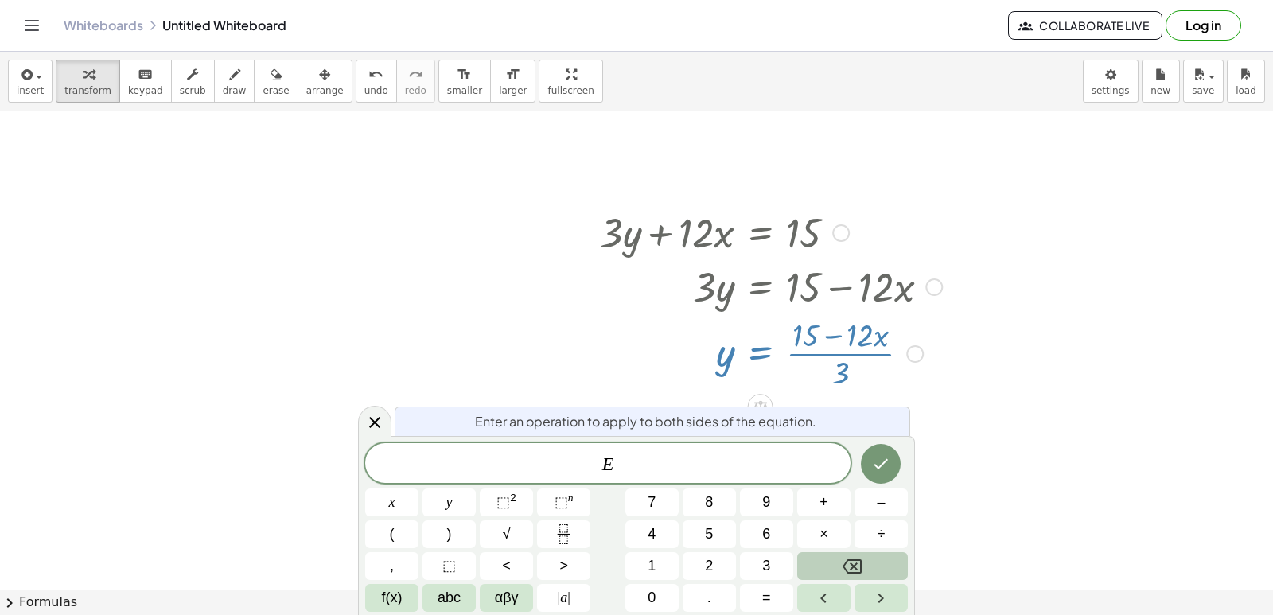
click at [861, 557] on icon "Backspace" at bounding box center [851, 566] width 19 height 19
drag, startPoint x: 1134, startPoint y: 347, endPoint x: 1108, endPoint y: 351, distance: 26.5
click at [380, 415] on icon at bounding box center [374, 421] width 19 height 19
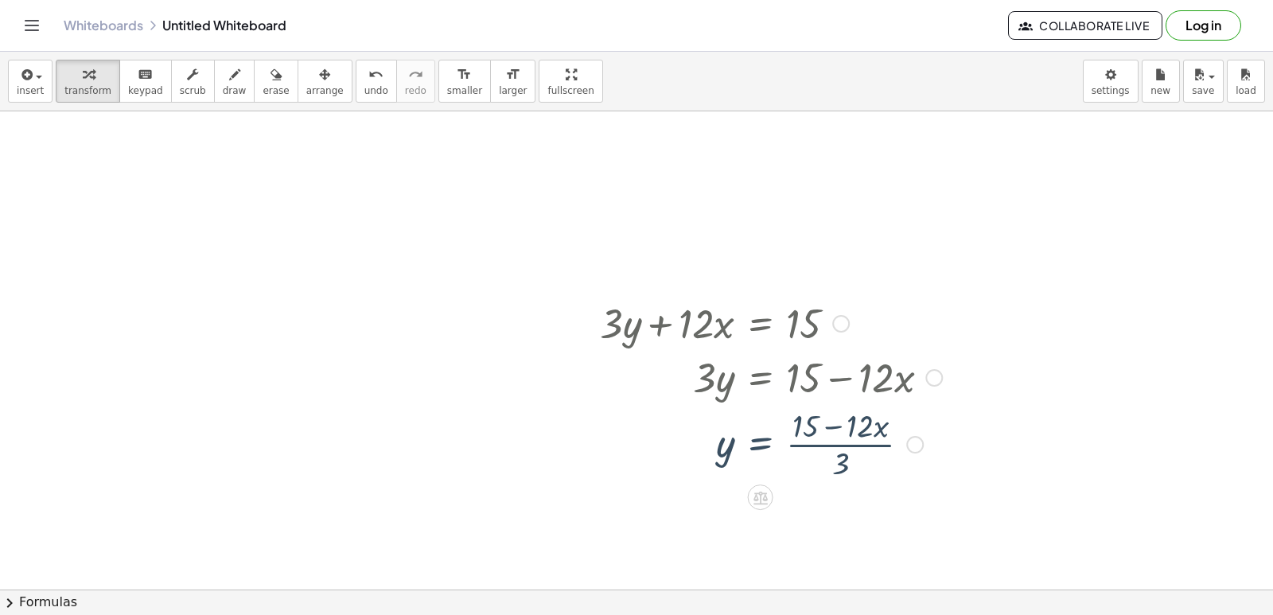
scroll to position [1843, 0]
click at [836, 426] on div at bounding box center [771, 445] width 358 height 80
click at [826, 424] on div at bounding box center [771, 445] width 358 height 80
click at [748, 445] on div at bounding box center [771, 445] width 358 height 80
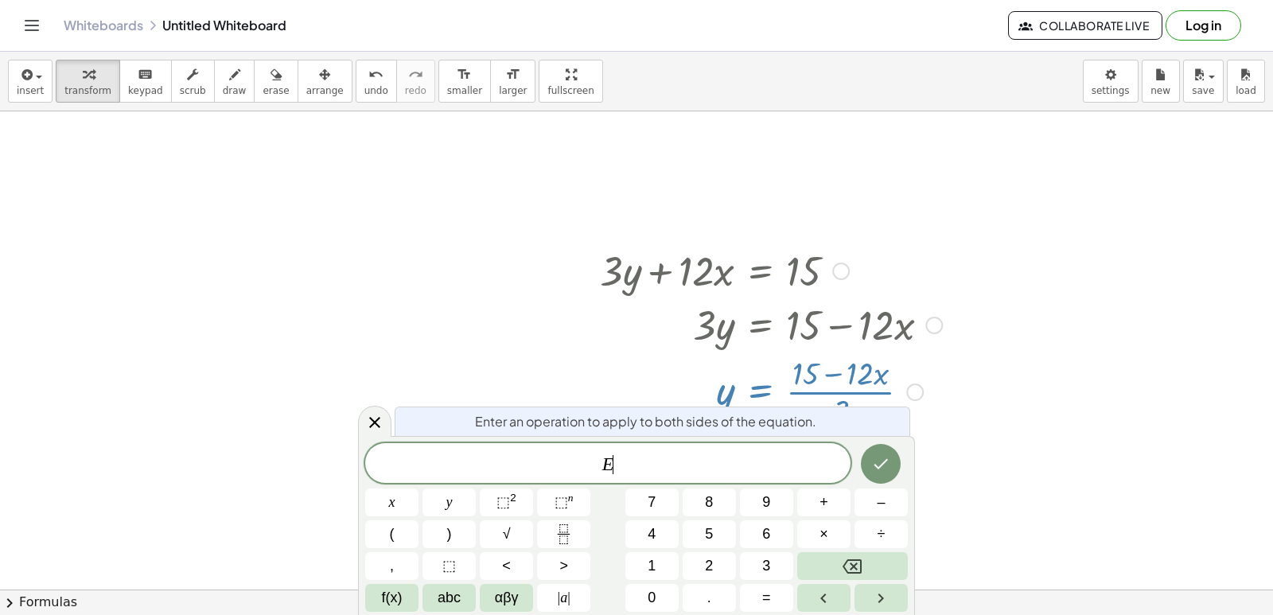
scroll to position [1935, 0]
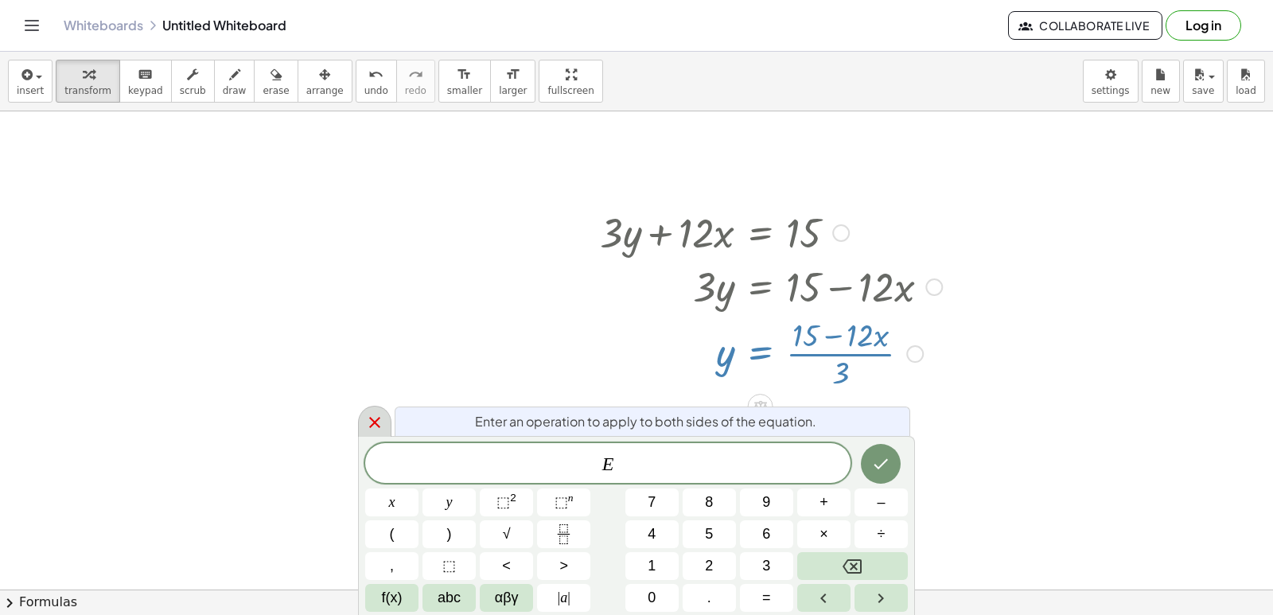
click at [369, 414] on icon at bounding box center [374, 422] width 19 height 19
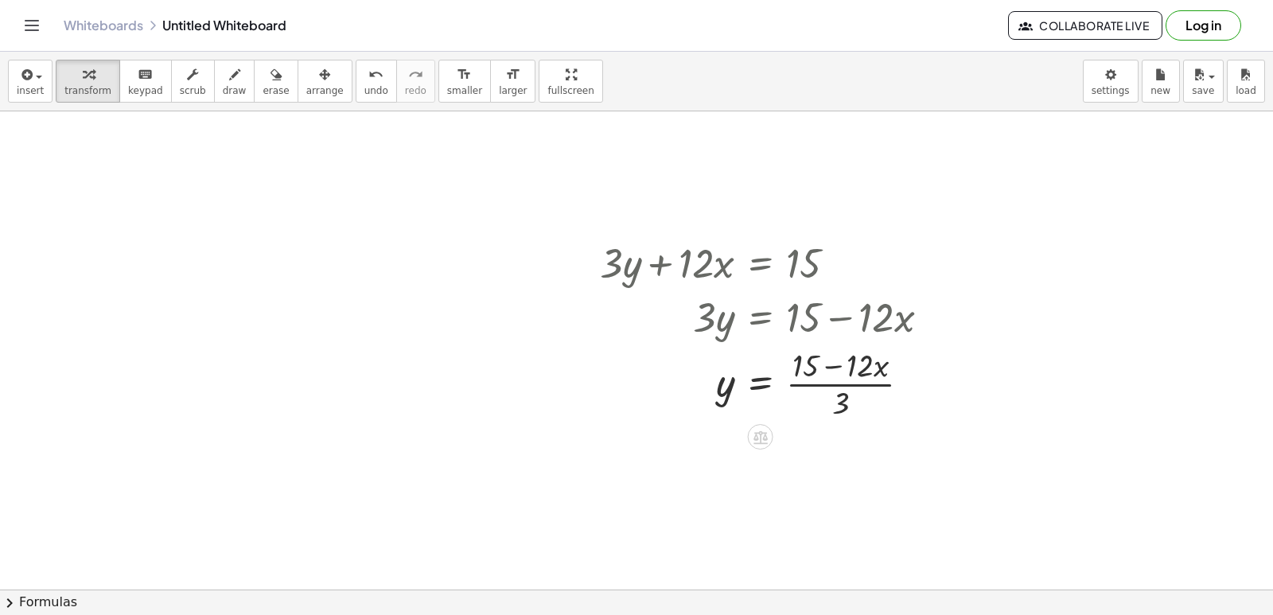
scroll to position [1923, 0]
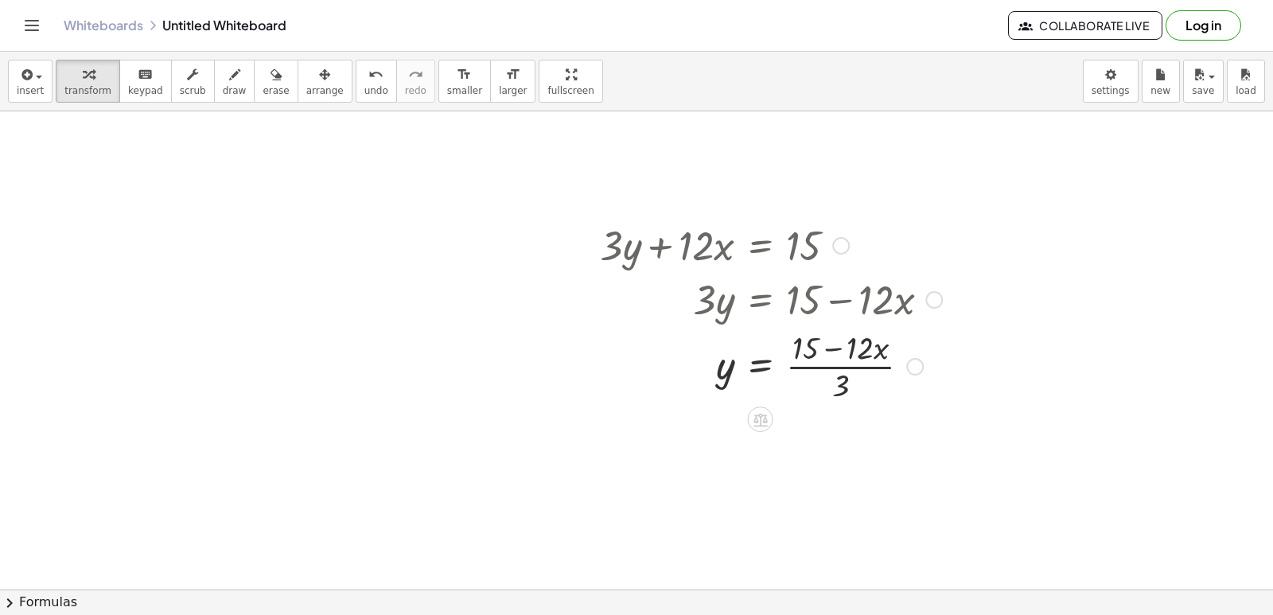
click at [845, 387] on div at bounding box center [771, 365] width 358 height 80
click at [841, 389] on div at bounding box center [771, 365] width 358 height 80
click at [810, 342] on div at bounding box center [771, 365] width 358 height 80
click at [867, 338] on div at bounding box center [771, 365] width 358 height 80
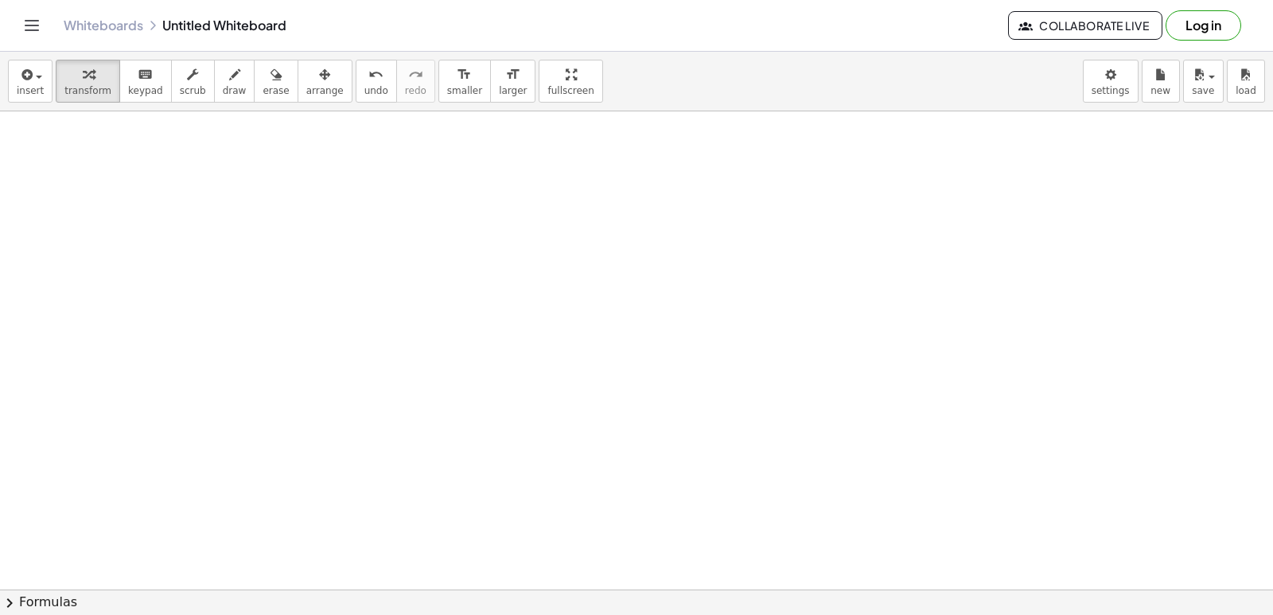
scroll to position [3358, 0]
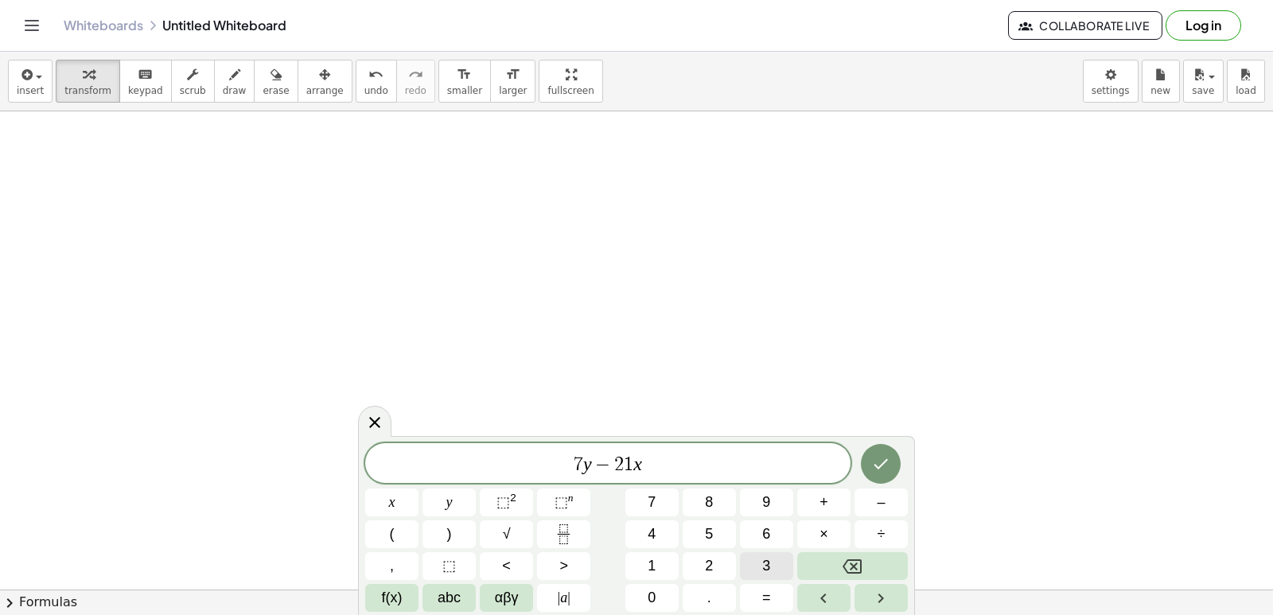
click at [776, 592] on div "7 y − 2 1 x ​ x y ⬚ 2 ⬚ n 7 8 9 + – ( ) √ 4 5 6 × ÷ , ⬚ < > 1 2 3 f(x) abc αβγ …" at bounding box center [636, 527] width 542 height 169
click at [782, 585] on div "7 y − 2 1 x x y ⬚ 2 ⬚ n 7 8 9 + – ( ) √ 4 5 6 × ÷ , ⬚ < > 1 2 3 f(x) abc αβγ | …" at bounding box center [636, 527] width 542 height 169
click at [752, 607] on button "=" at bounding box center [766, 598] width 53 height 28
click at [888, 465] on icon "Done" at bounding box center [880, 463] width 19 height 19
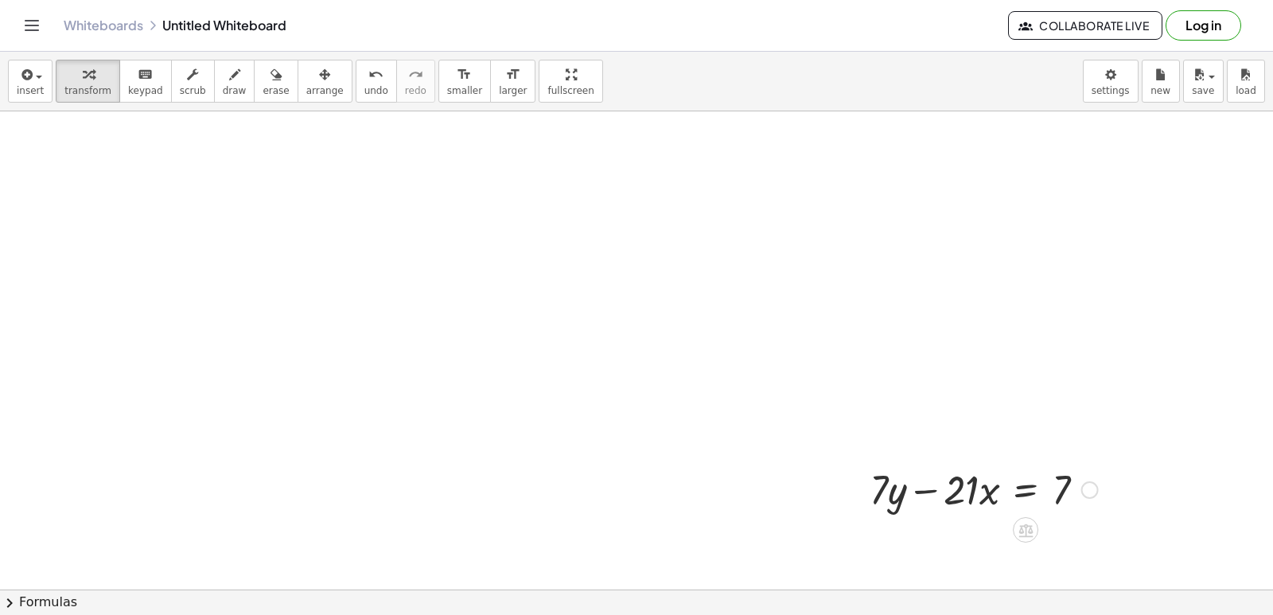
click at [889, 462] on div at bounding box center [983, 488] width 244 height 54
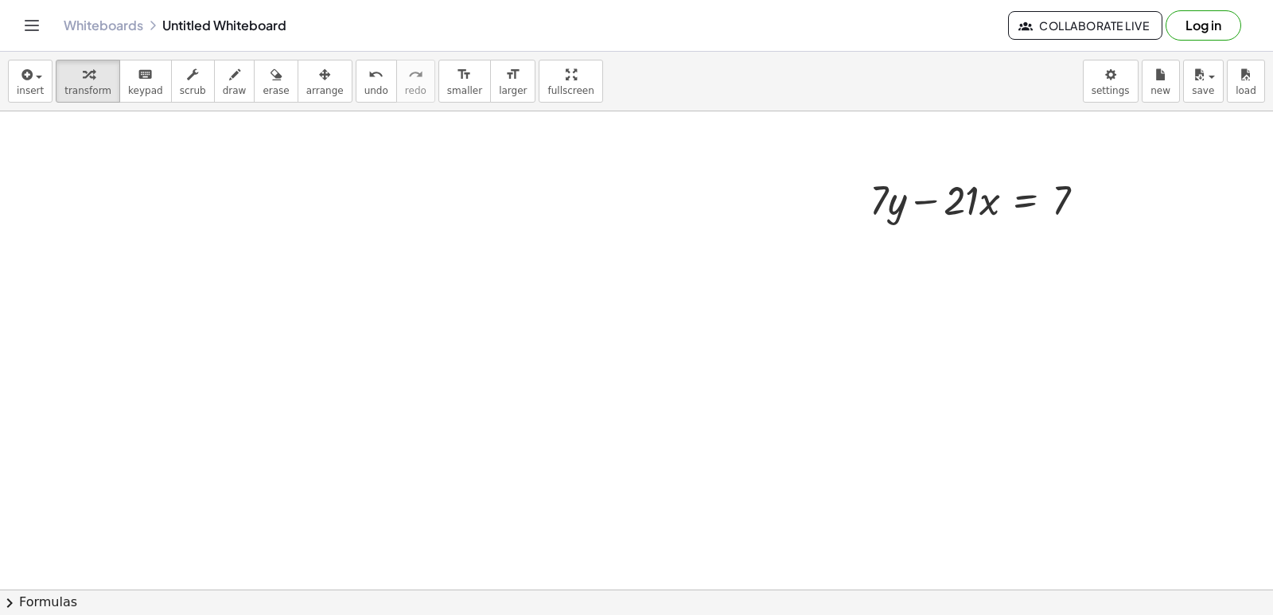
scroll to position [3676, 0]
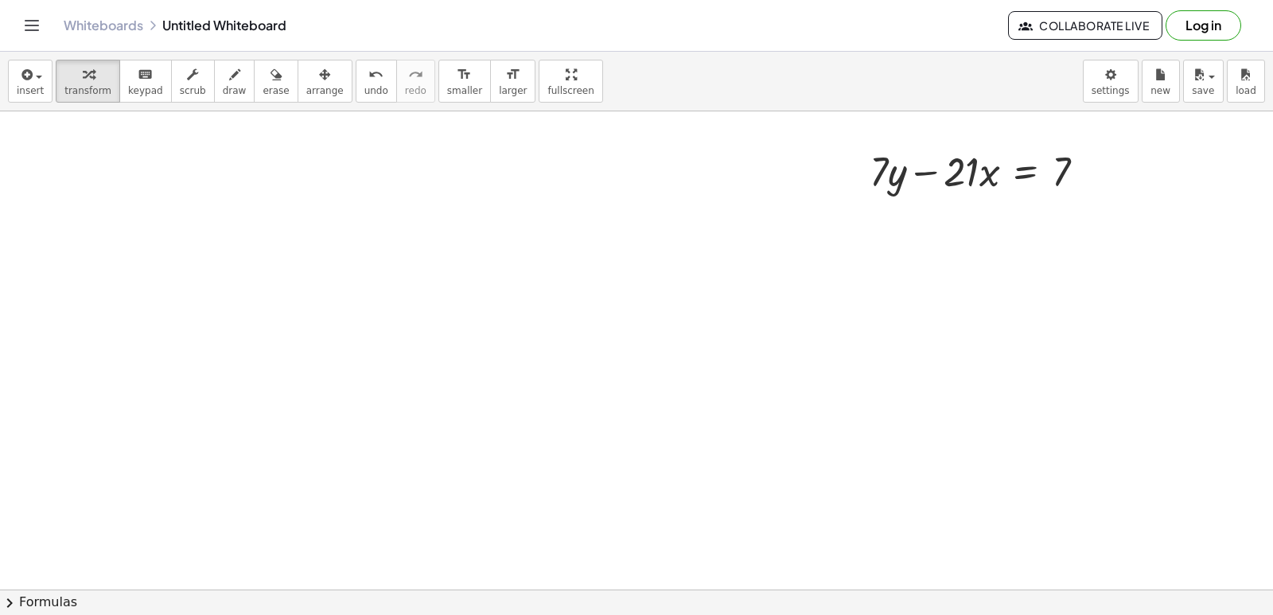
drag, startPoint x: 944, startPoint y: 208, endPoint x: 937, endPoint y: 165, distance: 42.8
drag, startPoint x: 937, startPoint y: 165, endPoint x: 1111, endPoint y: 166, distance: 174.2
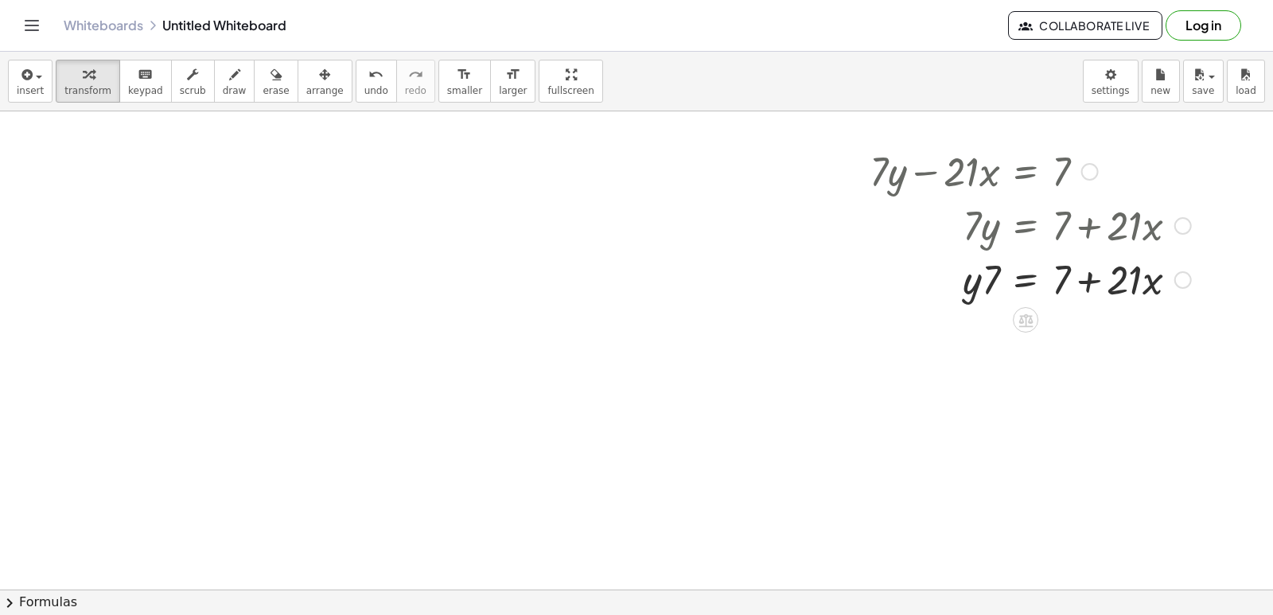
drag, startPoint x: 1023, startPoint y: 265, endPoint x: 550, endPoint y: 157, distance: 484.5
drag, startPoint x: 990, startPoint y: 270, endPoint x: 1087, endPoint y: 325, distance: 110.8
drag, startPoint x: 1100, startPoint y: 362, endPoint x: 1091, endPoint y: 328, distance: 35.3
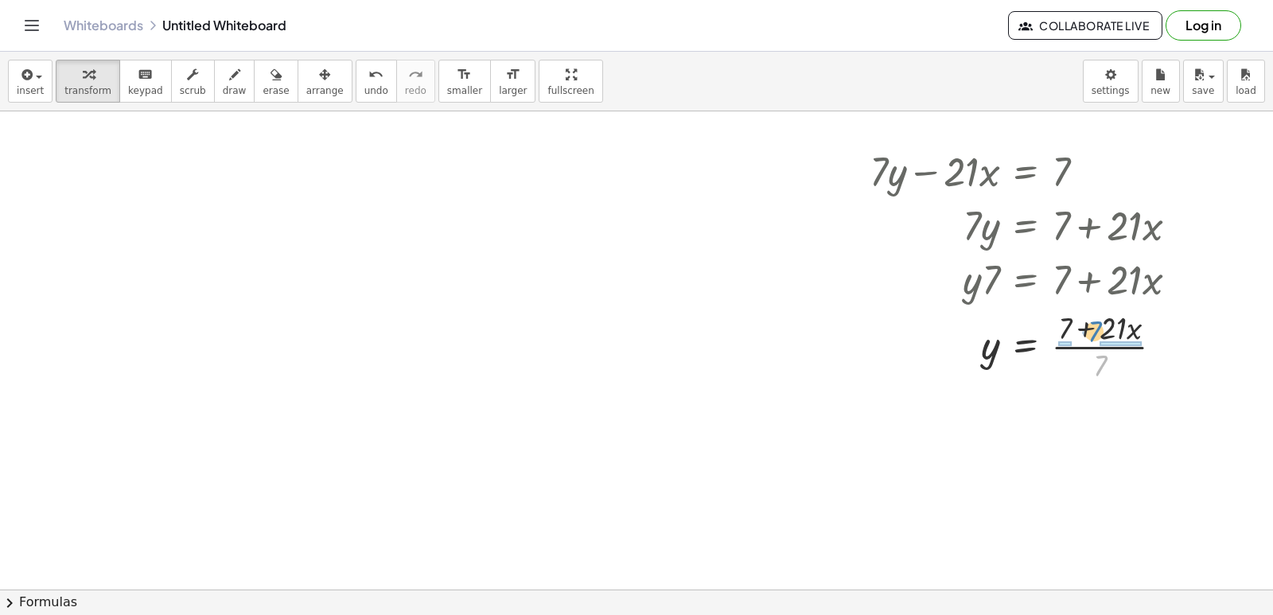
click at [1091, 328] on div at bounding box center [1029, 345] width 337 height 80
click at [1056, 427] on div at bounding box center [1033, 425] width 344 height 80
click at [1060, 426] on div at bounding box center [1029, 425] width 337 height 80
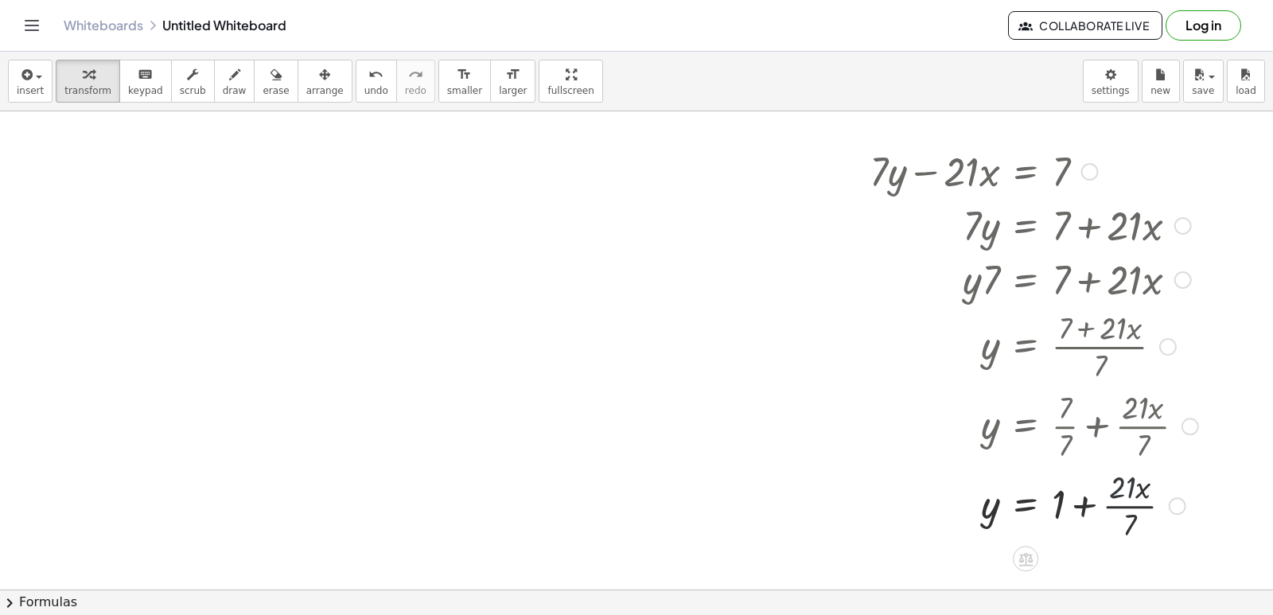
click at [1121, 502] on div at bounding box center [1033, 505] width 344 height 80
click at [1121, 507] on div at bounding box center [1033, 504] width 344 height 54
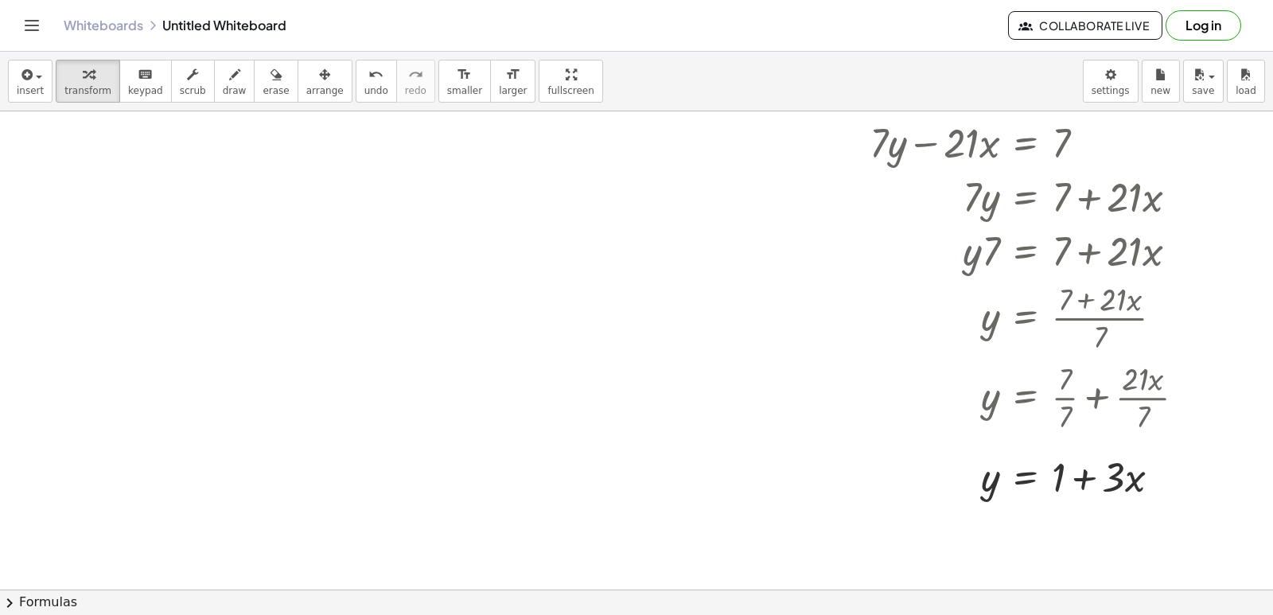
scroll to position [3677, 0]
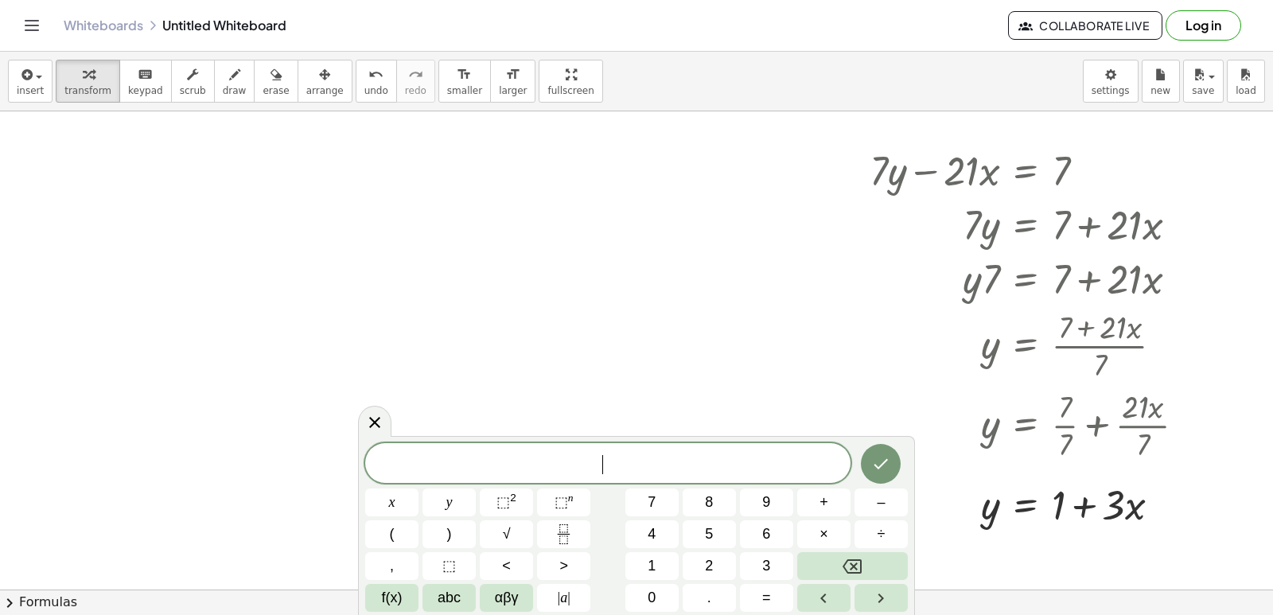
drag, startPoint x: 746, startPoint y: 479, endPoint x: 792, endPoint y: 476, distance: 46.2
click at [754, 481] on div "​" at bounding box center [607, 463] width 485 height 40
click at [766, 593] on span "=" at bounding box center [766, 597] width 9 height 21
click at [888, 450] on button "Done" at bounding box center [881, 464] width 40 height 40
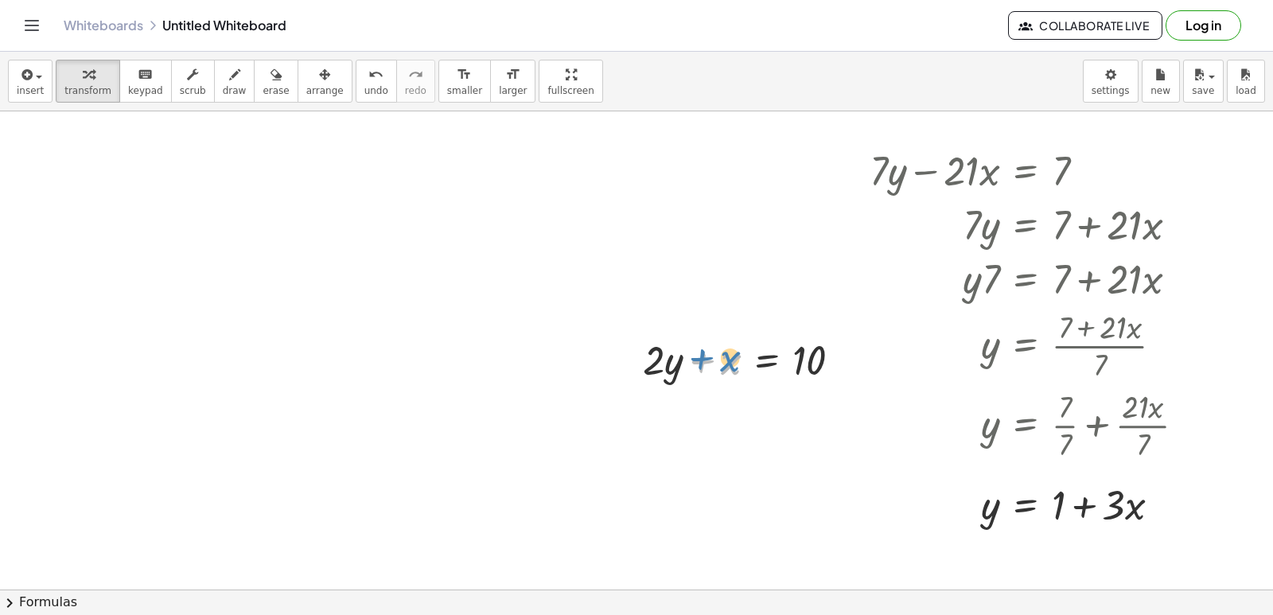
drag, startPoint x: 741, startPoint y: 368, endPoint x: 739, endPoint y: 360, distance: 9.1
click at [739, 360] on div at bounding box center [748, 359] width 227 height 54
drag, startPoint x: 676, startPoint y: 355, endPoint x: 890, endPoint y: 352, distance: 214.0
drag, startPoint x: 881, startPoint y: 371, endPoint x: 853, endPoint y: 403, distance: 42.9
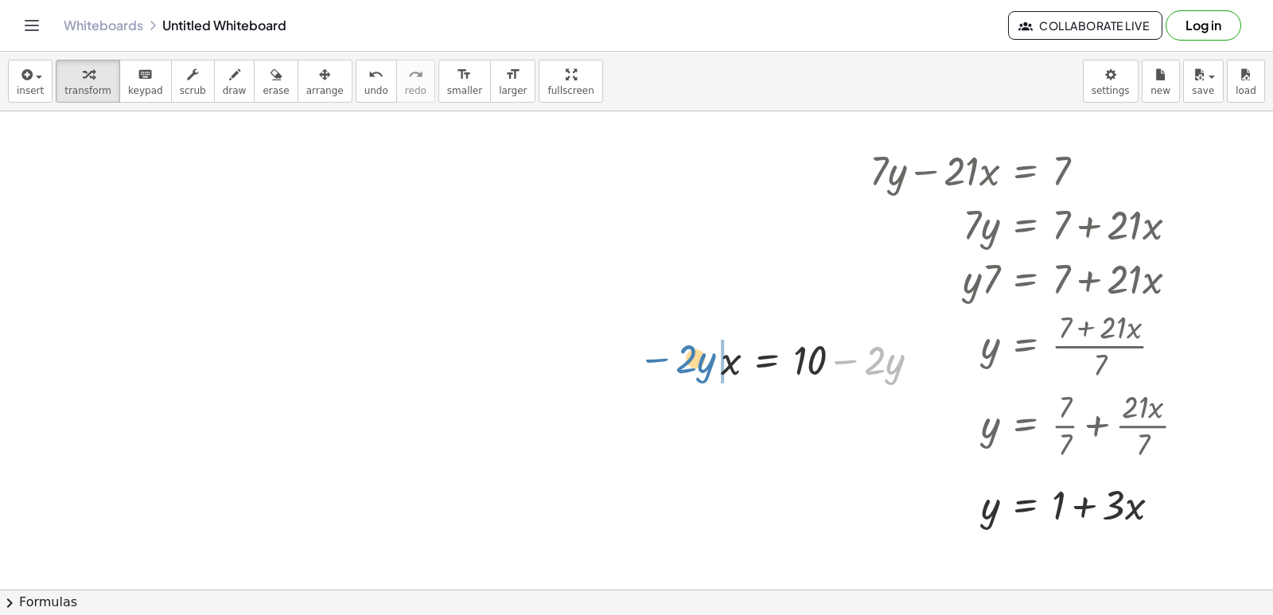
drag, startPoint x: 850, startPoint y: 360, endPoint x: 661, endPoint y: 358, distance: 188.5
drag, startPoint x: 659, startPoint y: 355, endPoint x: 875, endPoint y: 352, distance: 215.6
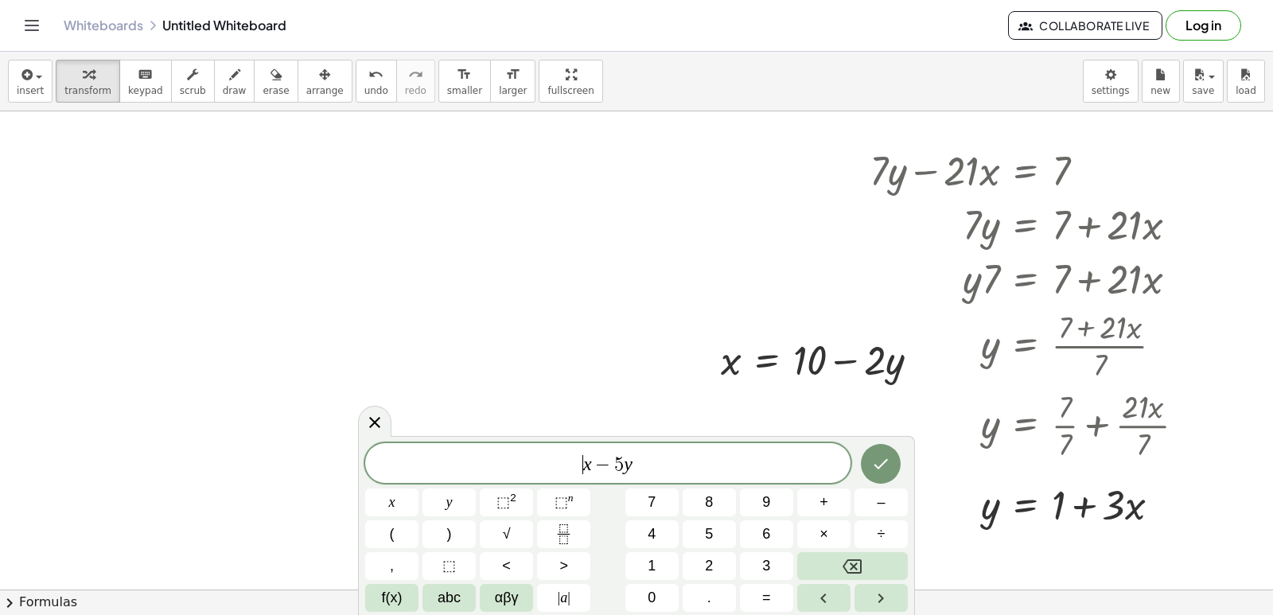
click at [570, 465] on span "​ x − 5 y" at bounding box center [607, 464] width 485 height 22
click at [616, 467] on span "5" at bounding box center [619, 464] width 10 height 19
click at [859, 570] on icon "Backspace" at bounding box center [851, 566] width 19 height 19
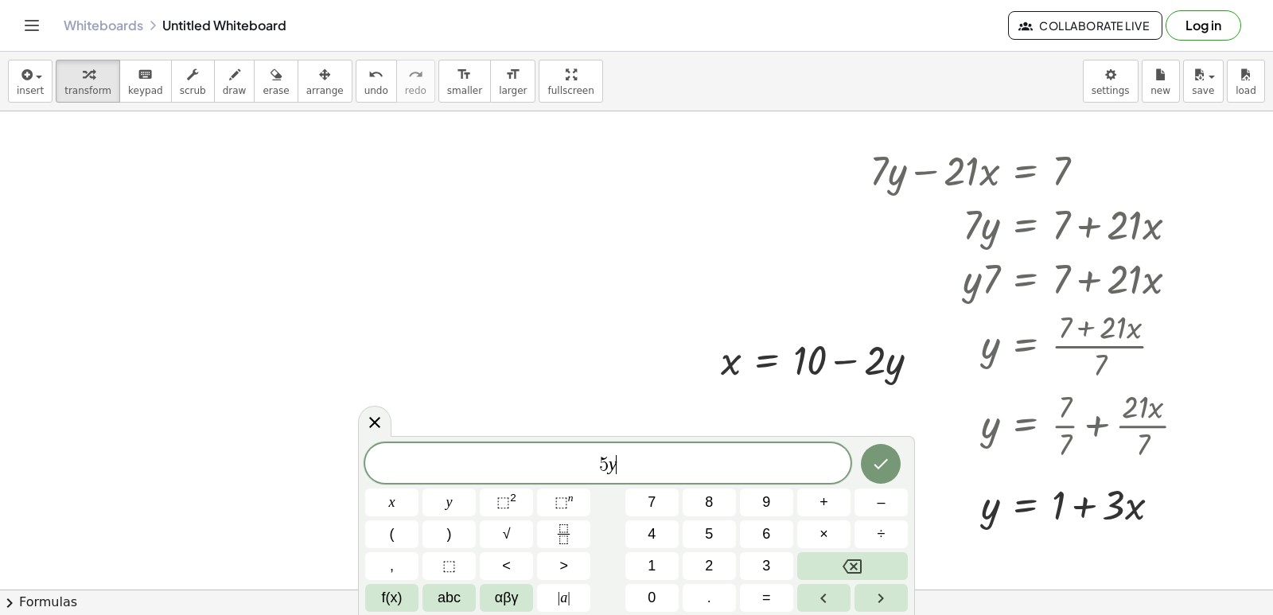
click at [617, 467] on span "5 y ​" at bounding box center [607, 464] width 485 height 22
click at [592, 473] on span "​ 5 y" at bounding box center [607, 464] width 485 height 22
click at [867, 502] on button "–" at bounding box center [880, 502] width 53 height 28
click at [633, 465] on span "− ​ 5 y" at bounding box center [607, 464] width 485 height 22
click at [836, 500] on button "+" at bounding box center [823, 502] width 53 height 28
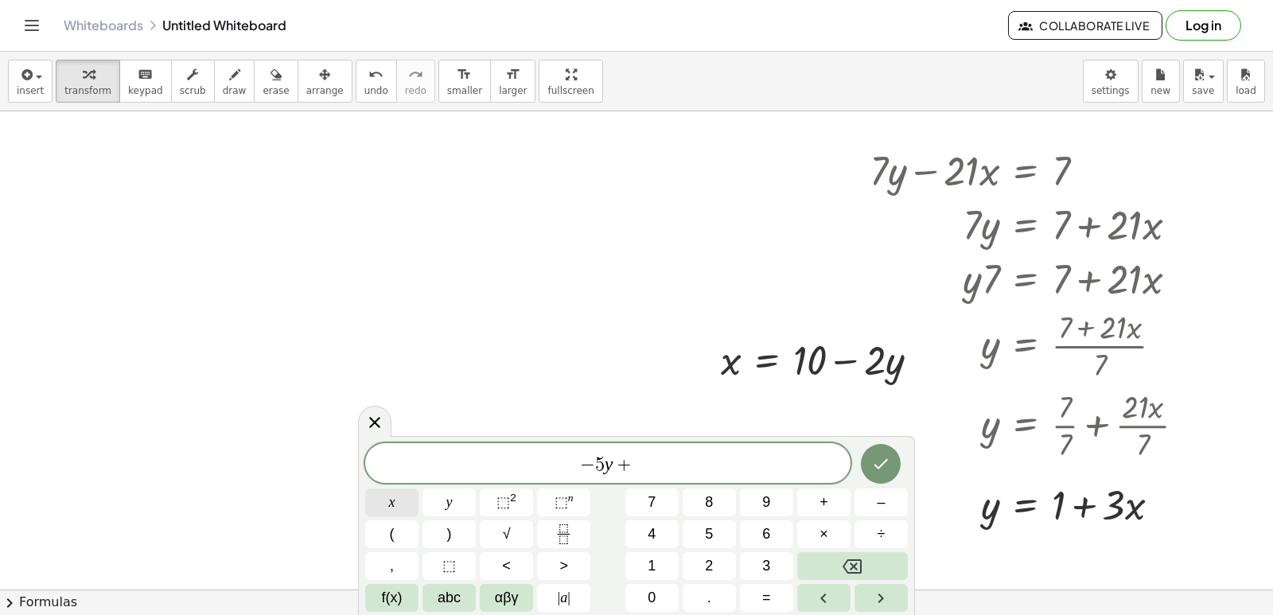
click at [406, 499] on button "x" at bounding box center [391, 502] width 53 height 28
click at [767, 590] on button "=" at bounding box center [766, 598] width 53 height 28
click at [686, 566] on button "2" at bounding box center [708, 566] width 53 height 28
click at [888, 473] on button "Done" at bounding box center [881, 464] width 40 height 40
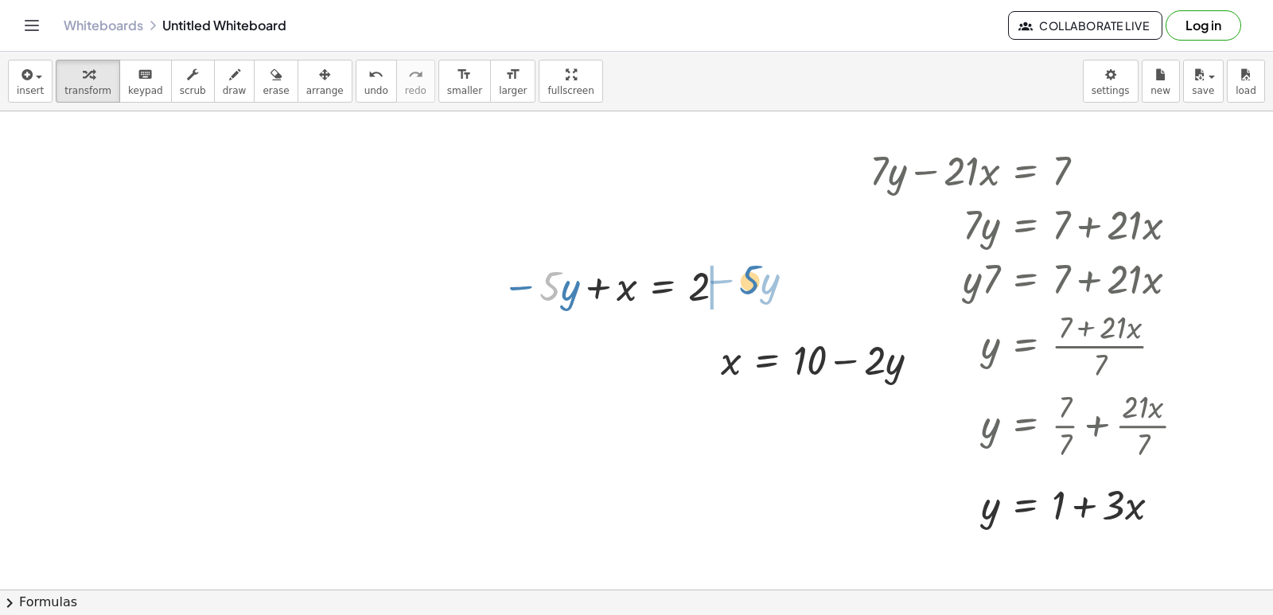
drag, startPoint x: 546, startPoint y: 280, endPoint x: 749, endPoint y: 272, distance: 203.0
click at [720, 280] on div at bounding box center [716, 285] width 215 height 54
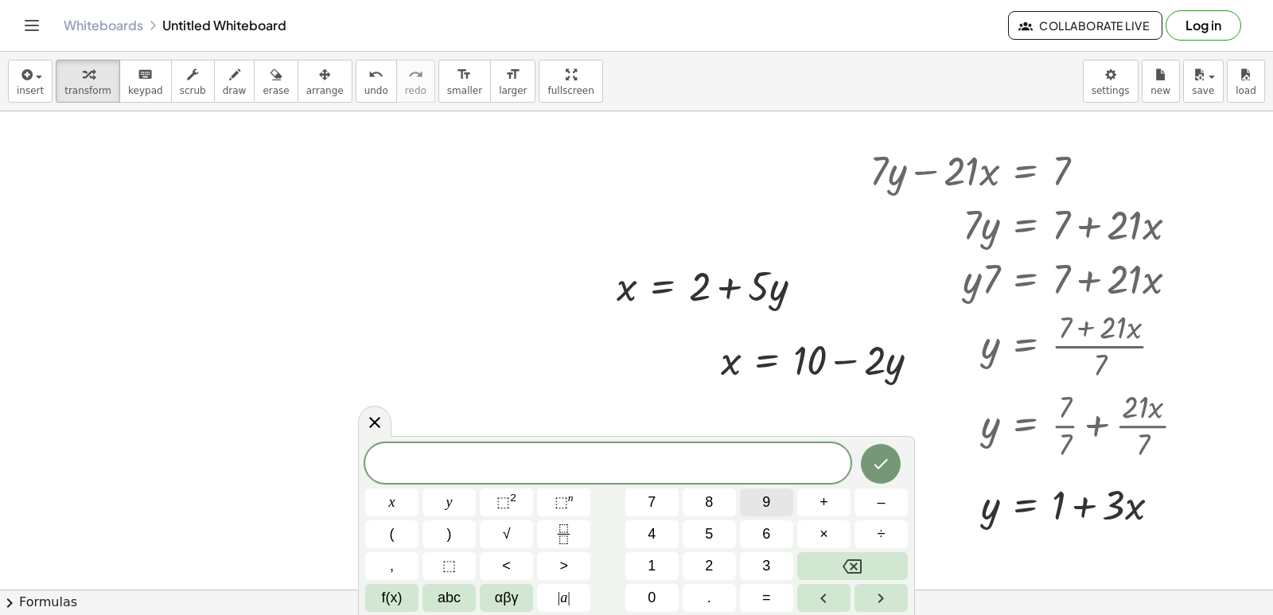
click at [768, 499] on span "9" at bounding box center [766, 502] width 8 height 21
click at [454, 503] on button "y" at bounding box center [448, 502] width 53 height 28
click at [885, 498] on span "–" at bounding box center [881, 502] width 8 height 21
click at [759, 565] on button "3" at bounding box center [766, 566] width 53 height 28
click at [896, 567] on button "Backspace" at bounding box center [852, 566] width 111 height 28
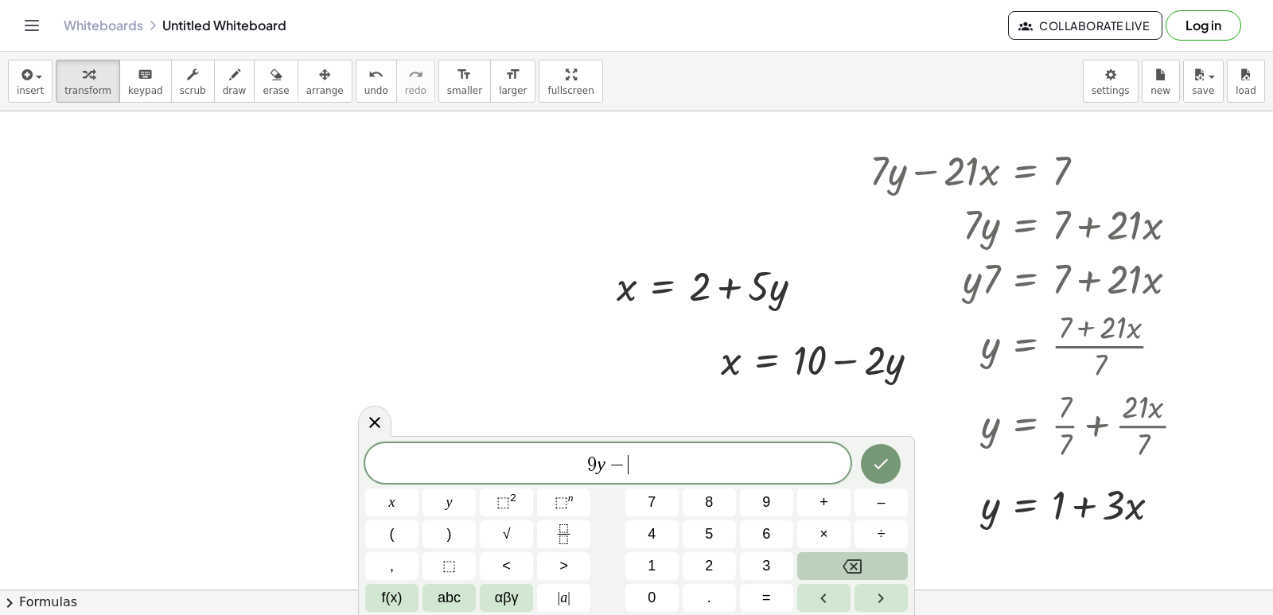
click at [896, 570] on button "Backspace" at bounding box center [852, 566] width 111 height 28
click at [836, 500] on button "+" at bounding box center [823, 502] width 53 height 28
click at [768, 559] on span "3" at bounding box center [766, 565] width 8 height 21
click at [391, 497] on span "x" at bounding box center [392, 502] width 6 height 21
click at [764, 592] on span "=" at bounding box center [766, 597] width 9 height 21
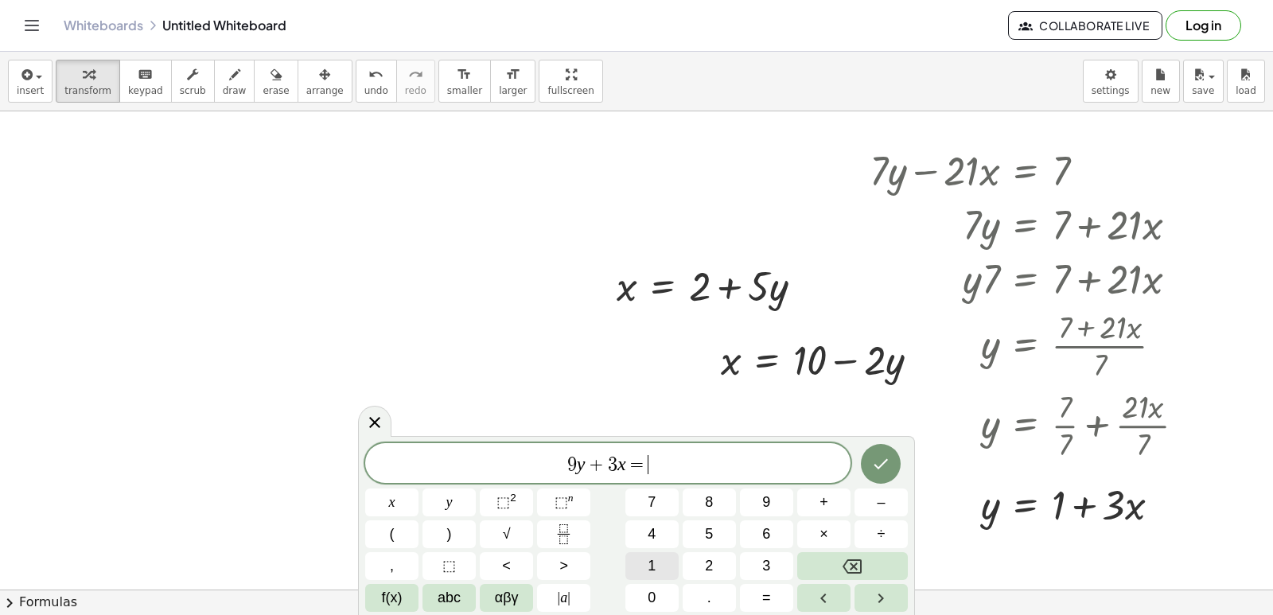
click at [660, 554] on button "1" at bounding box center [651, 566] width 53 height 28
click at [692, 535] on button "5" at bounding box center [708, 534] width 53 height 28
click at [869, 463] on button "Done" at bounding box center [881, 464] width 40 height 40
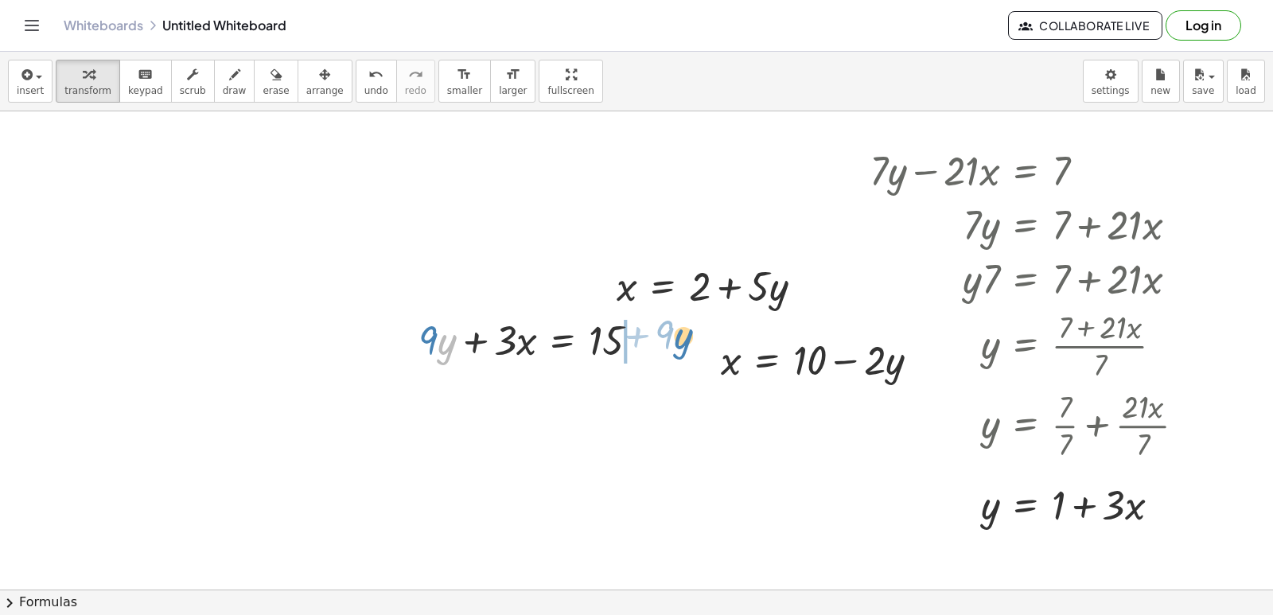
drag, startPoint x: 447, startPoint y: 340, endPoint x: 683, endPoint y: 335, distance: 236.3
drag, startPoint x: 507, startPoint y: 340, endPoint x: 654, endPoint y: 386, distance: 153.2
drag, startPoint x: 641, startPoint y: 356, endPoint x: 639, endPoint y: 319, distance: 37.5
click at [632, 324] on div at bounding box center [614, 339] width 212 height 80
click at [644, 319] on div at bounding box center [625, 339] width 234 height 80
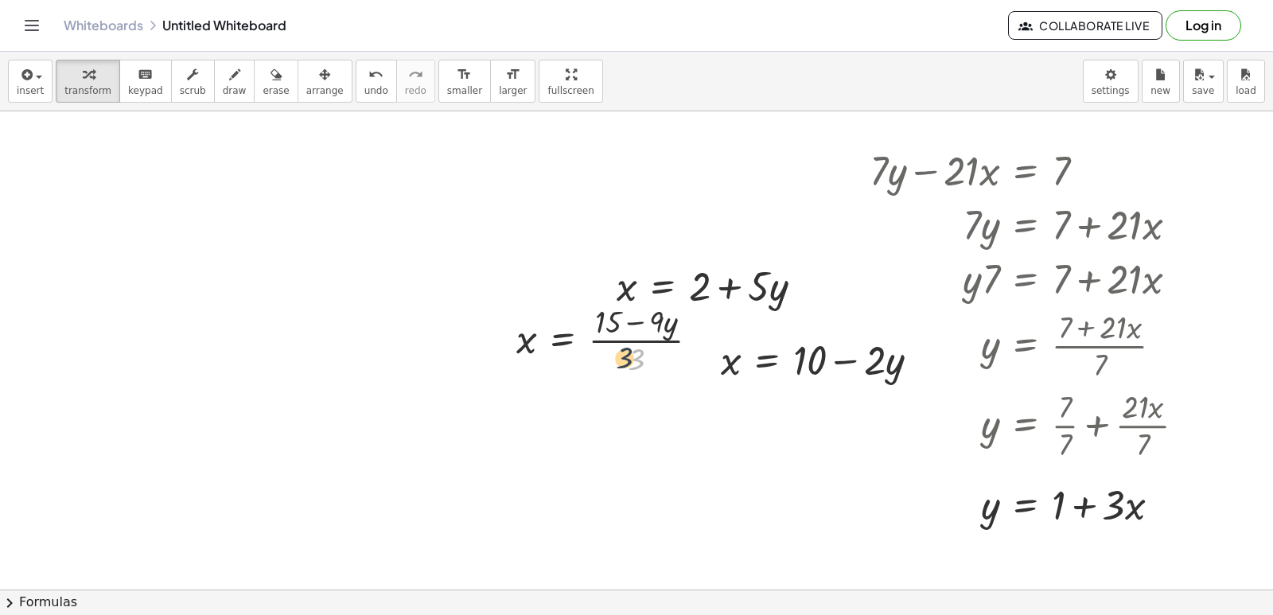
drag, startPoint x: 640, startPoint y: 354, endPoint x: 615, endPoint y: 351, distance: 25.7
click at [615, 351] on div at bounding box center [614, 339] width 212 height 80
click at [635, 326] on div at bounding box center [614, 339] width 212 height 80
click at [637, 355] on div at bounding box center [614, 339] width 212 height 80
drag, startPoint x: 611, startPoint y: 354, endPoint x: 622, endPoint y: 364, distance: 14.7
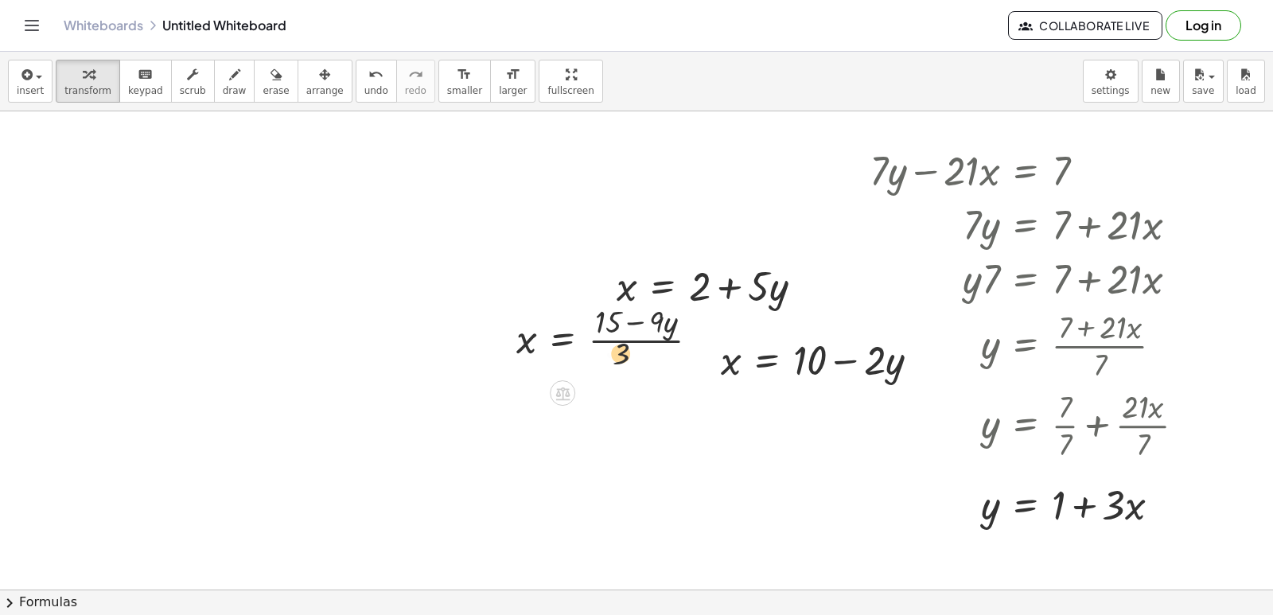
click at [640, 367] on div at bounding box center [614, 339] width 212 height 80
drag, startPoint x: 636, startPoint y: 361, endPoint x: 640, endPoint y: 329, distance: 32.1
click at [640, 329] on div at bounding box center [614, 339] width 212 height 80
click at [612, 339] on div at bounding box center [625, 339] width 234 height 80
click at [662, 338] on div at bounding box center [616, 339] width 216 height 80
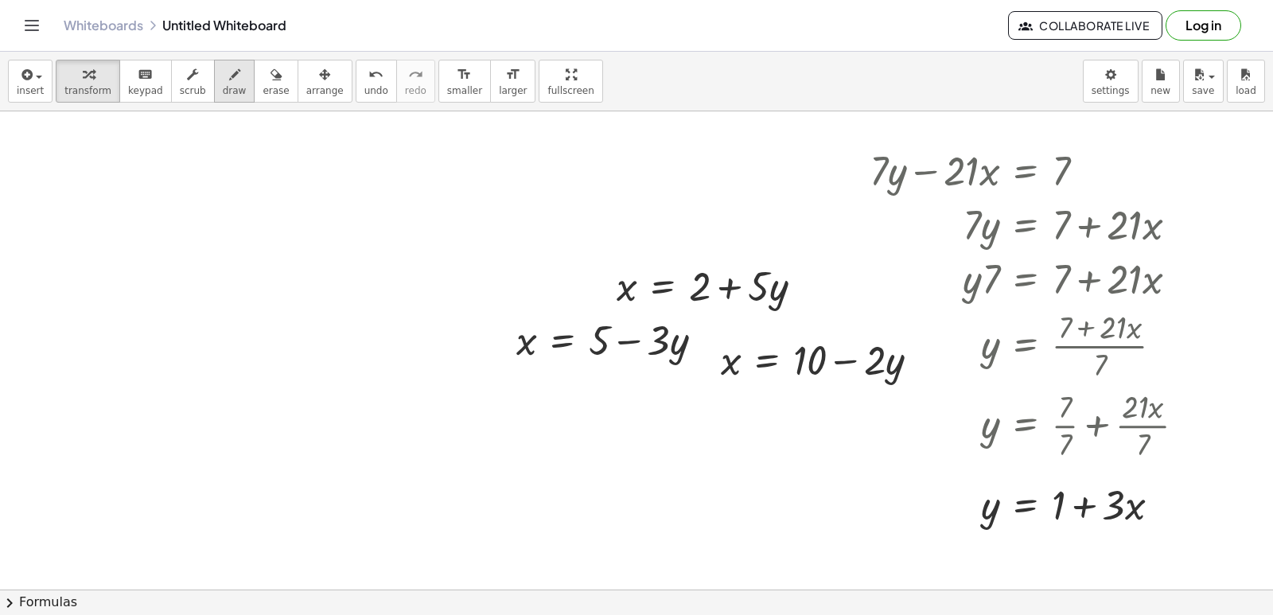
click at [223, 91] on span "draw" at bounding box center [235, 90] width 24 height 11
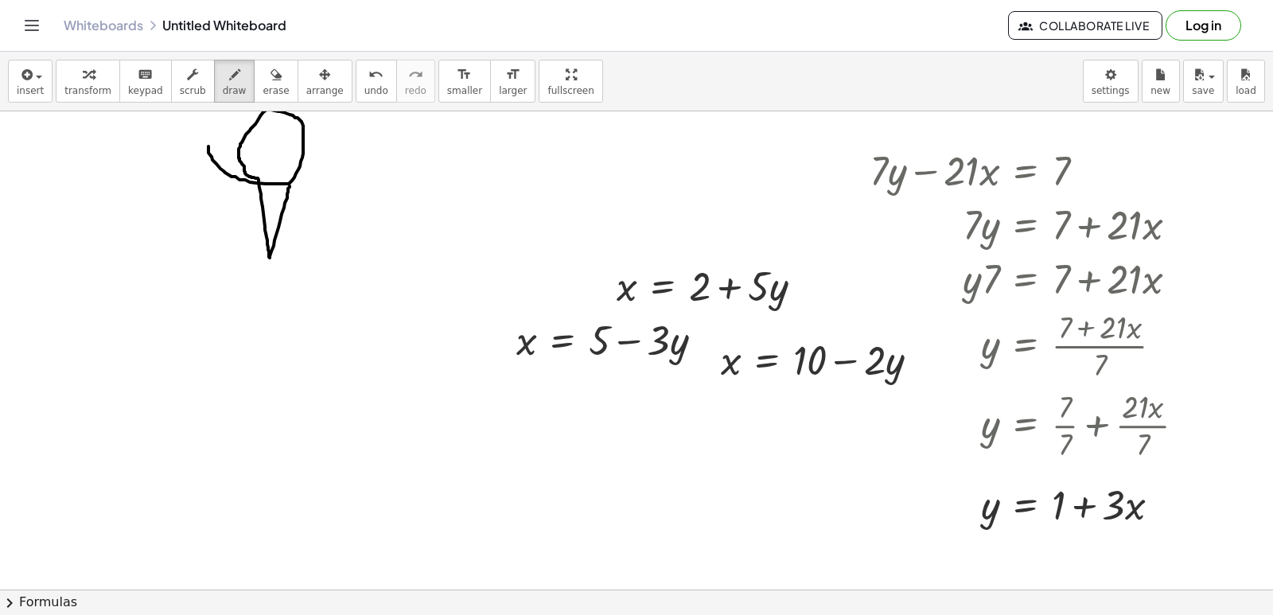
drag, startPoint x: 208, startPoint y: 146, endPoint x: 290, endPoint y: 186, distance: 90.4
click at [48, 67] on div "insert select one: Math Expression Function Text Youtube Video Graphing Geometr…" at bounding box center [636, 82] width 1273 height 60
click at [83, 72] on icon "button" at bounding box center [88, 74] width 11 height 19
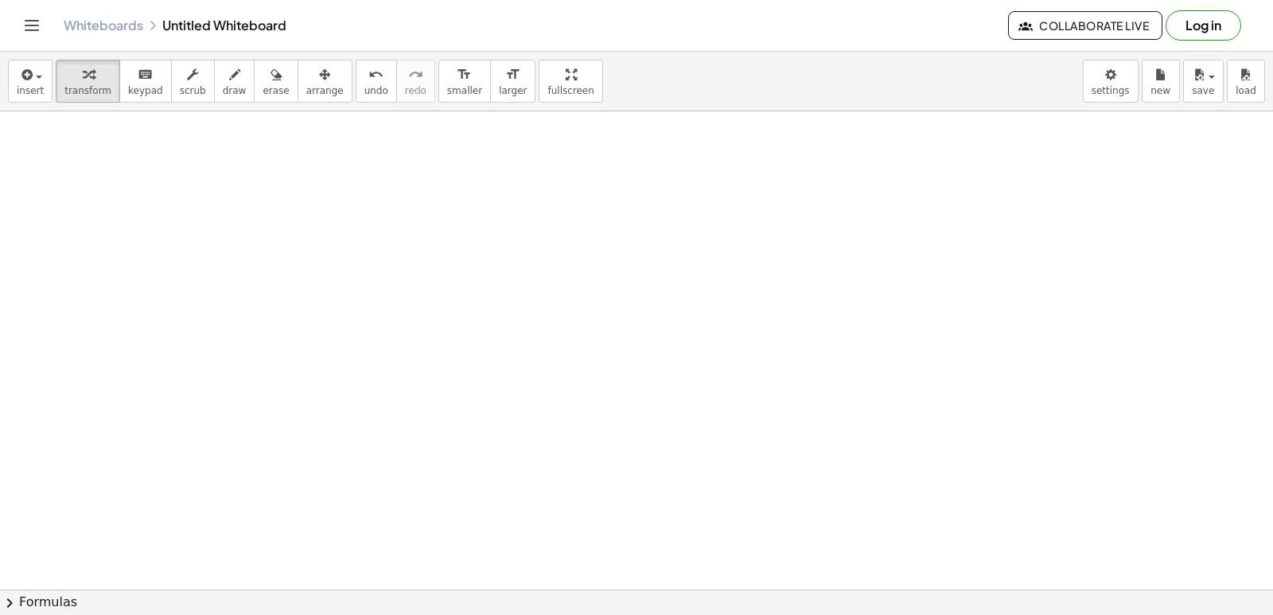
scroll to position [4314, 0]
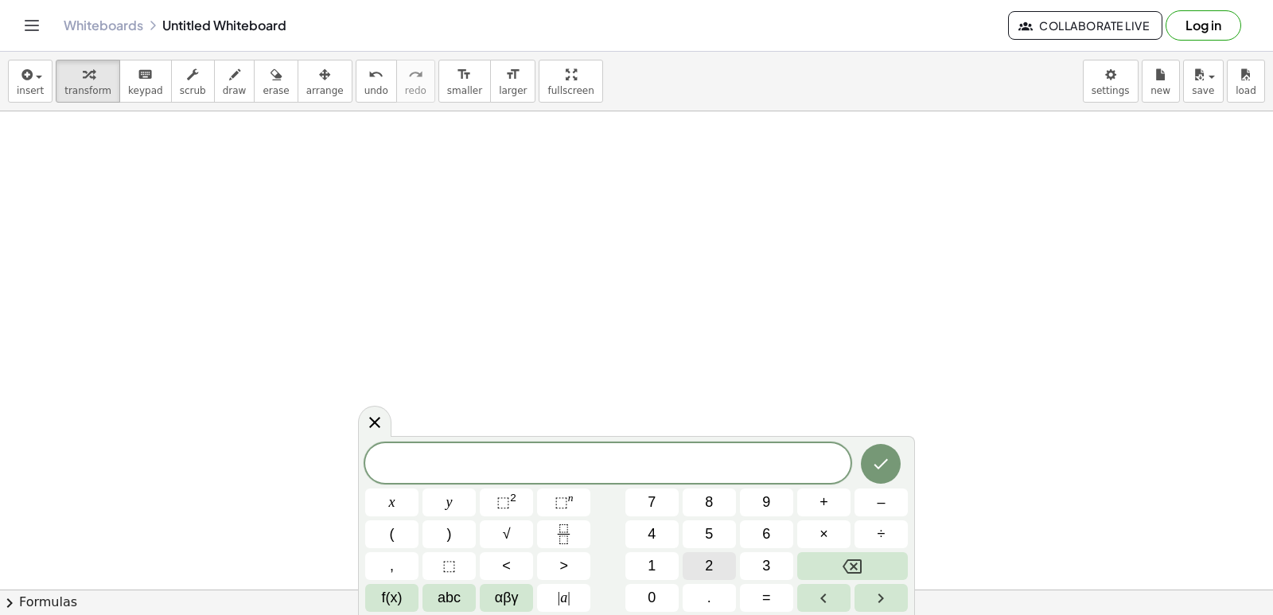
click at [700, 566] on button "2" at bounding box center [708, 566] width 53 height 28
click at [844, 555] on button "Backspace" at bounding box center [852, 566] width 111 height 28
click at [441, 505] on button "y" at bounding box center [448, 502] width 53 height 28
click at [822, 507] on span "+" at bounding box center [823, 502] width 9 height 21
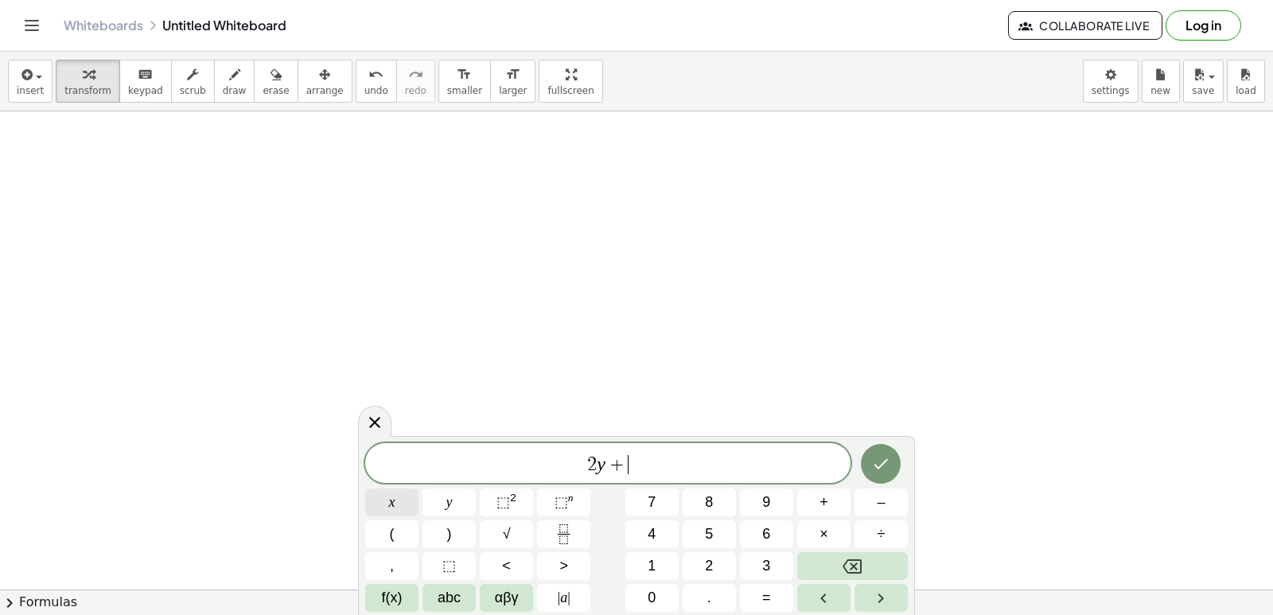
click at [396, 500] on button "x" at bounding box center [391, 502] width 53 height 28
click at [876, 461] on icon "Done" at bounding box center [880, 463] width 19 height 19
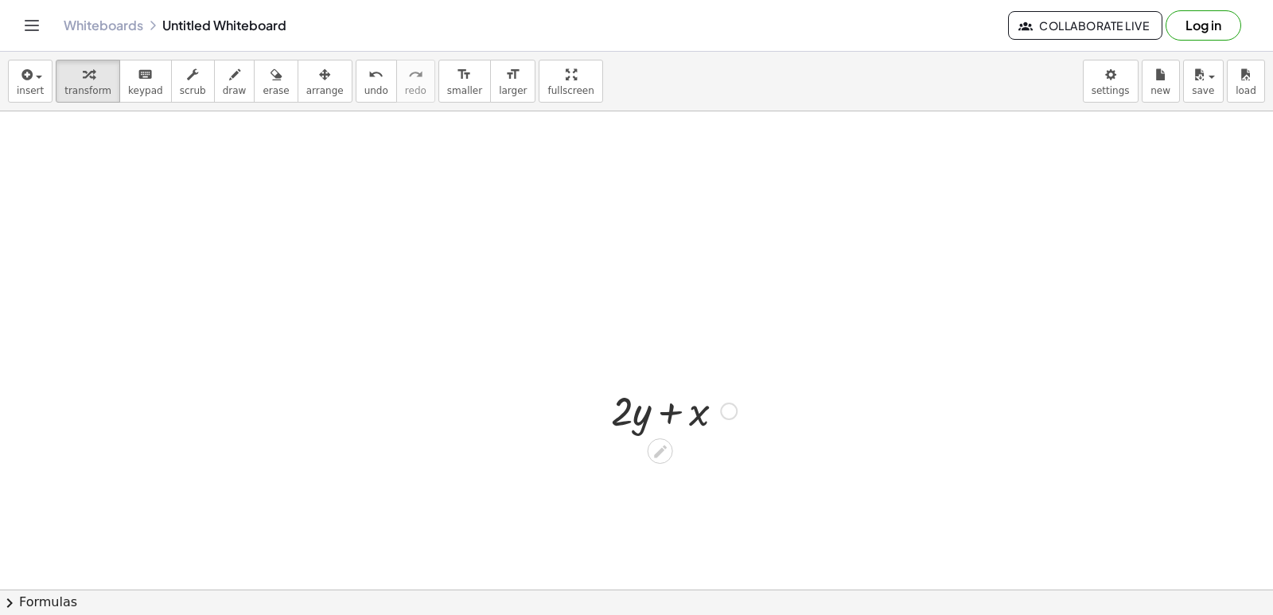
click at [656, 443] on icon at bounding box center [659, 451] width 17 height 17
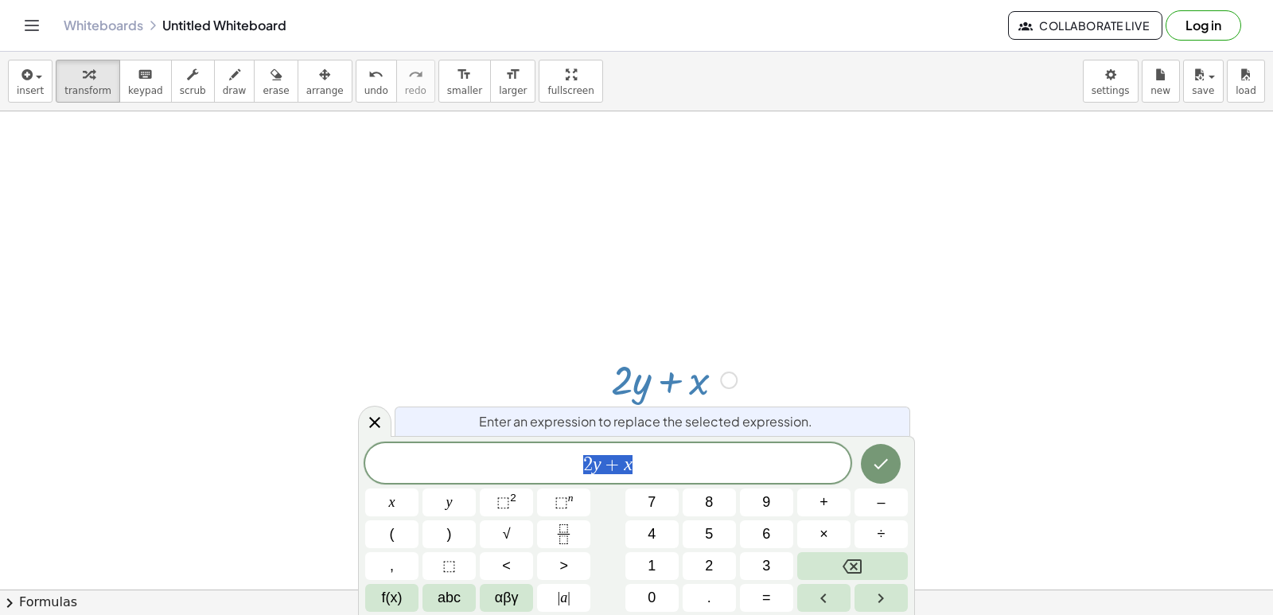
scroll to position [4358, 0]
click at [892, 459] on button "Done" at bounding box center [881, 464] width 40 height 40
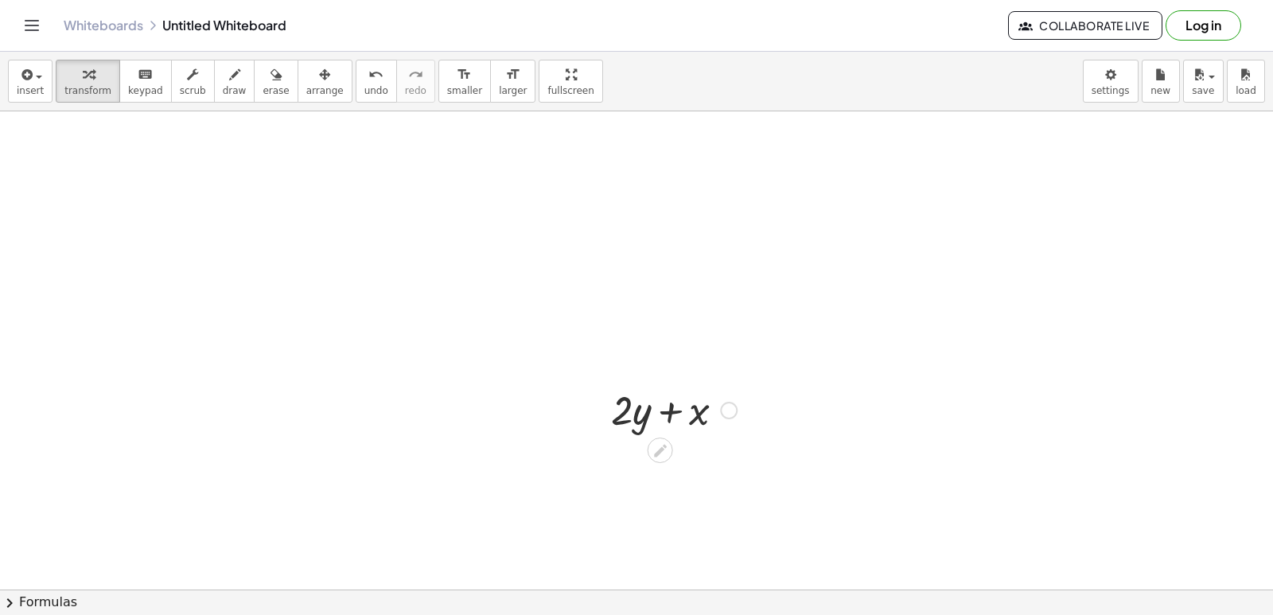
scroll to position [4314, 0]
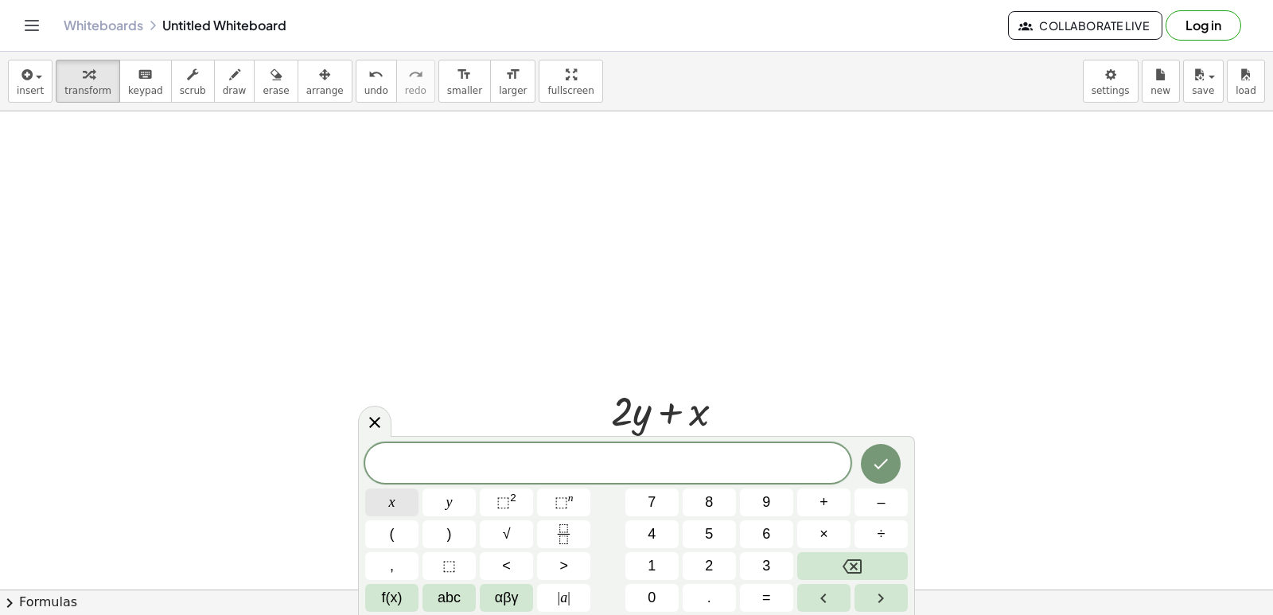
click at [392, 504] on span "x" at bounding box center [392, 502] width 6 height 21
click at [765, 587] on span "=" at bounding box center [766, 597] width 9 height 21
click at [701, 528] on button "5" at bounding box center [708, 534] width 53 height 28
click at [887, 457] on icon "Done" at bounding box center [880, 463] width 19 height 19
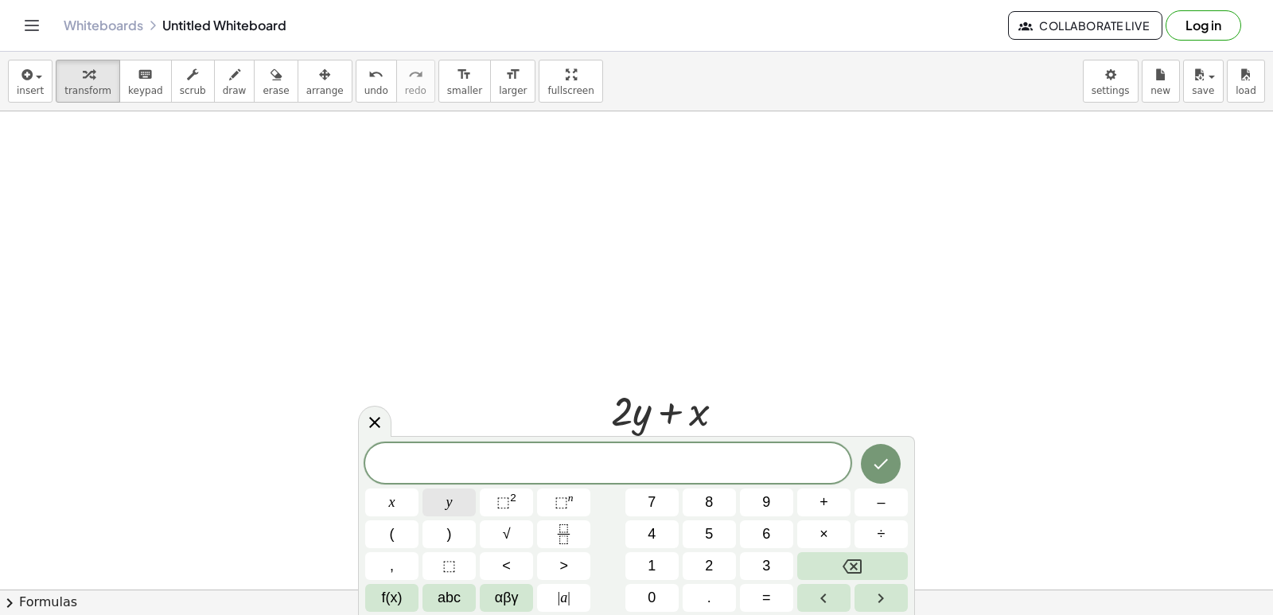
click at [448, 502] on span "y" at bounding box center [449, 502] width 6 height 21
click at [774, 596] on button "=" at bounding box center [766, 598] width 53 height 28
click at [757, 559] on button "3" at bounding box center [766, 566] width 53 height 28
click at [877, 446] on button "Done" at bounding box center [881, 464] width 40 height 40
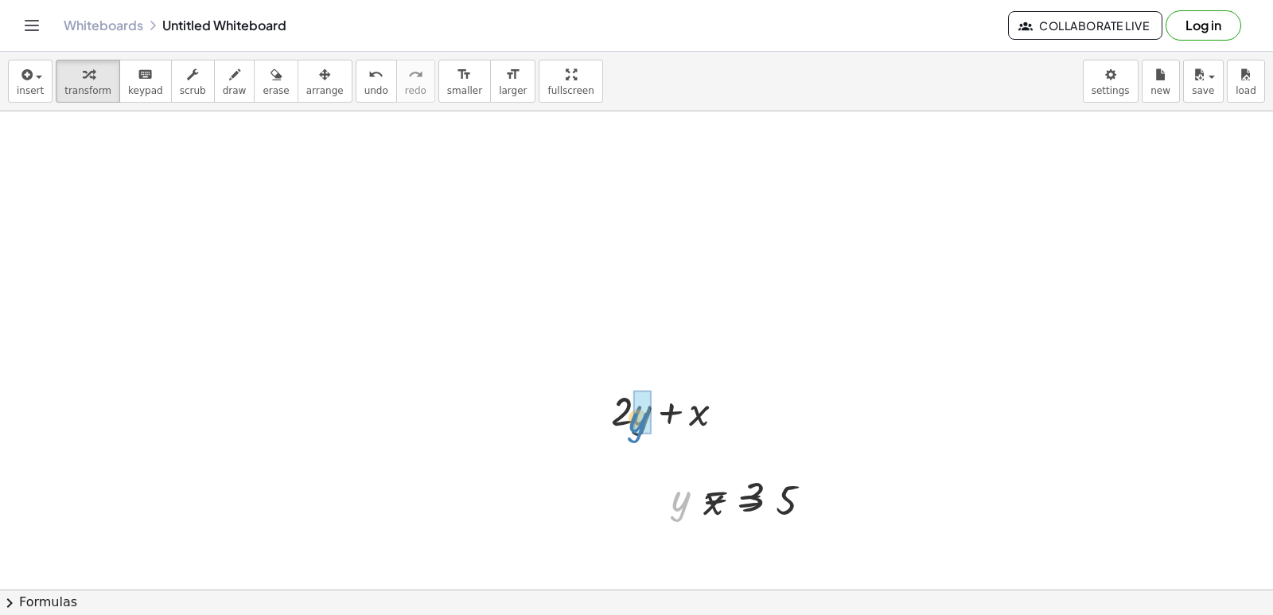
drag, startPoint x: 678, startPoint y: 505, endPoint x: 636, endPoint y: 425, distance: 91.1
drag, startPoint x: 715, startPoint y: 512, endPoint x: 689, endPoint y: 503, distance: 27.9
click at [703, 507] on div at bounding box center [731, 496] width 137 height 52
drag, startPoint x: 676, startPoint y: 499, endPoint x: 713, endPoint y: 405, distance: 101.0
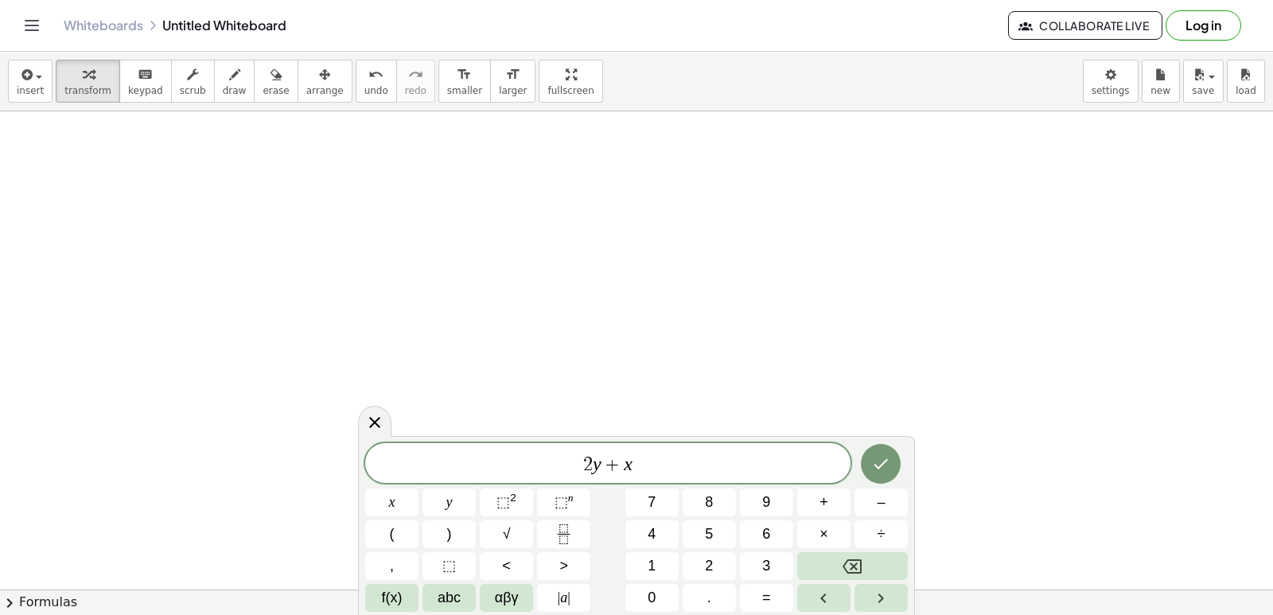
click at [418, 488] on div at bounding box center [391, 502] width 53 height 28
click at [890, 453] on button "Done" at bounding box center [881, 464] width 40 height 40
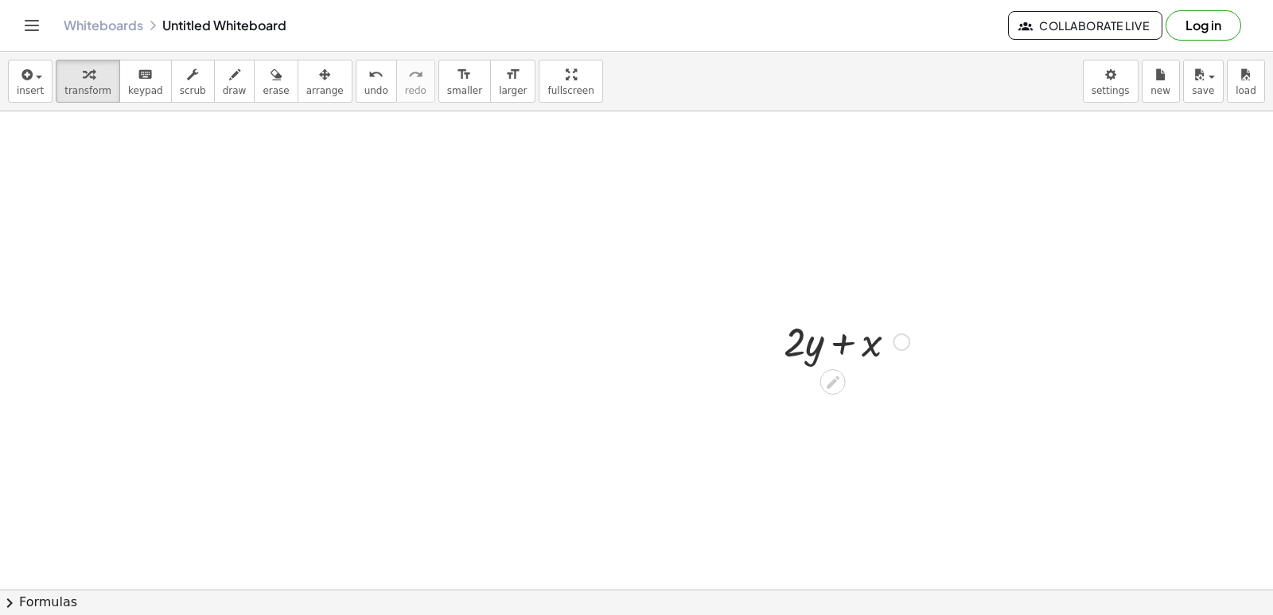
scroll to position [5111, 0]
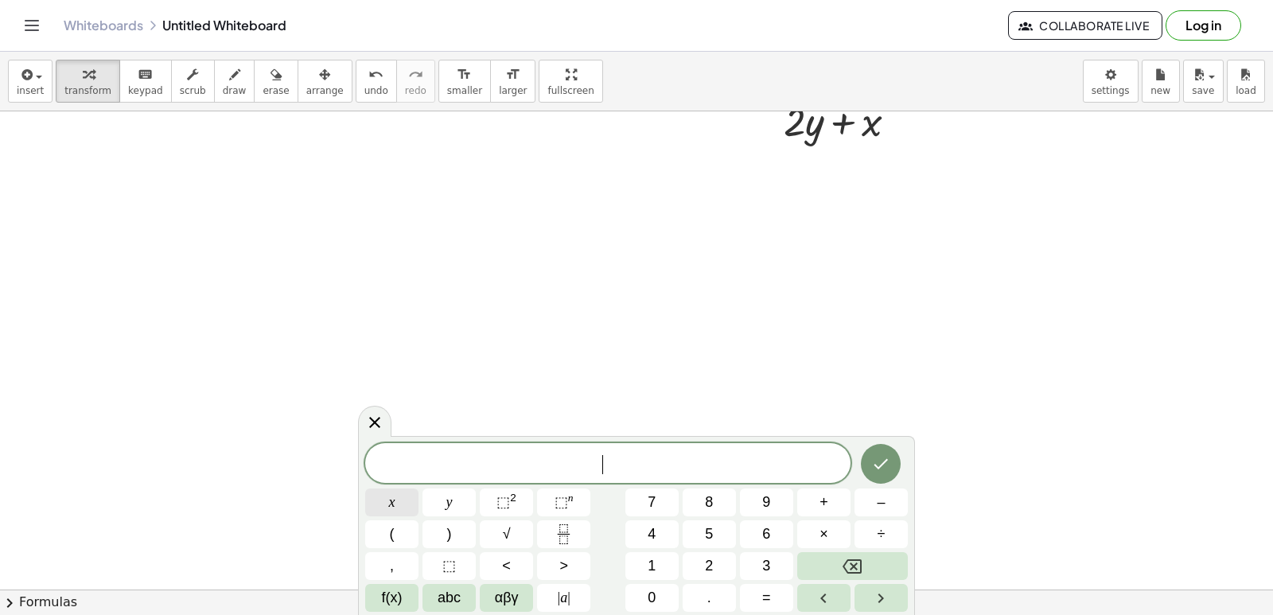
click at [390, 496] on button "x" at bounding box center [391, 502] width 53 height 28
click at [770, 587] on button "=" at bounding box center [766, 598] width 53 height 28
click at [721, 543] on button "5" at bounding box center [708, 534] width 53 height 28
click at [888, 449] on button "Done" at bounding box center [881, 464] width 40 height 40
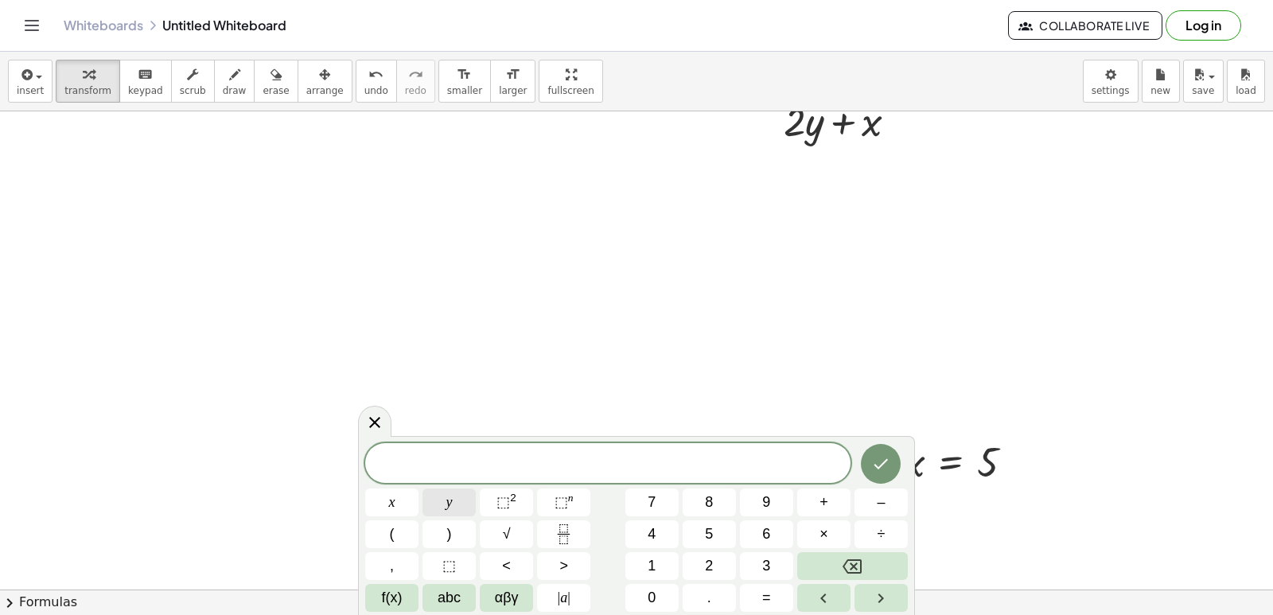
click at [454, 504] on button "y" at bounding box center [448, 502] width 53 height 28
click at [776, 605] on button "=" at bounding box center [766, 598] width 53 height 28
click at [753, 562] on button "3" at bounding box center [766, 566] width 53 height 28
click at [889, 450] on button "Done" at bounding box center [881, 464] width 40 height 40
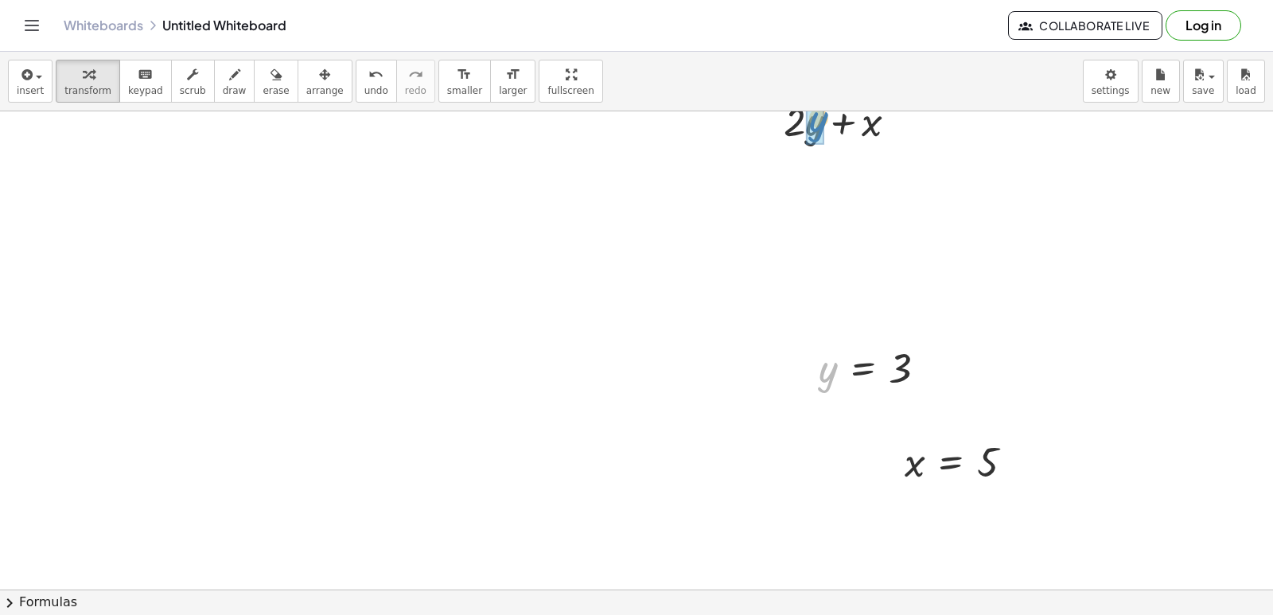
drag, startPoint x: 824, startPoint y: 387, endPoint x: 815, endPoint y: 138, distance: 249.9
click at [982, 462] on div at bounding box center [964, 461] width 137 height 52
drag, startPoint x: 915, startPoint y: 470, endPoint x: 880, endPoint y: 192, distance: 280.6
click at [803, 178] on div at bounding box center [846, 174] width 156 height 54
drag, startPoint x: 832, startPoint y: 179, endPoint x: 838, endPoint y: 212, distance: 33.2
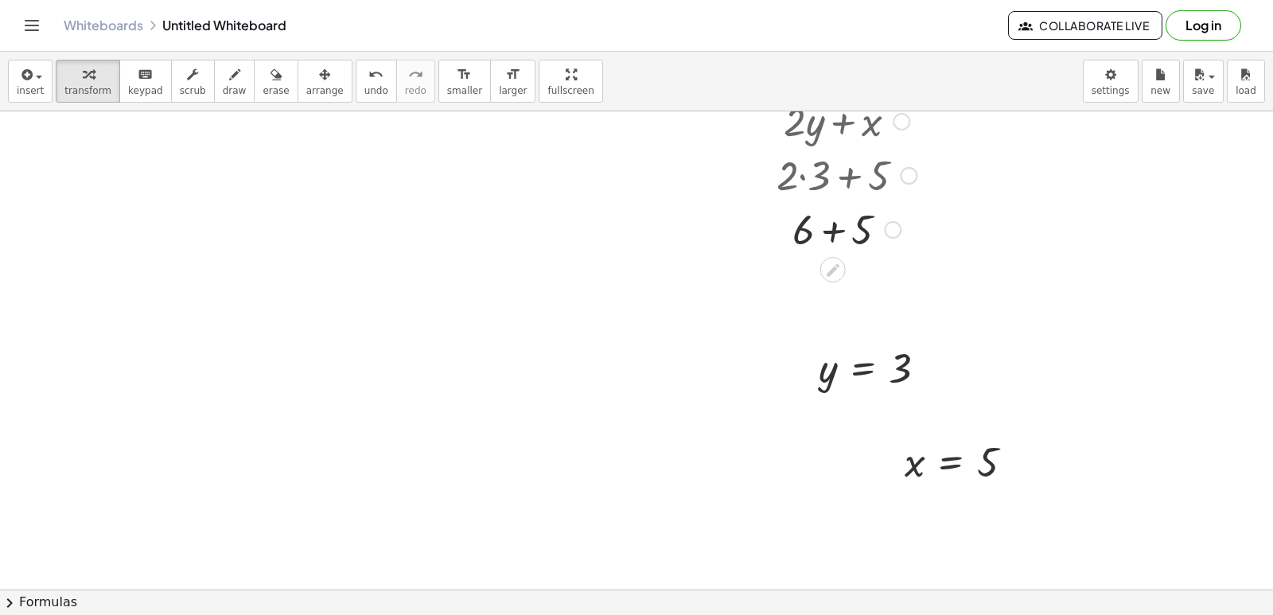
click at [834, 185] on div at bounding box center [846, 174] width 156 height 54
drag, startPoint x: 838, startPoint y: 214, endPoint x: 836, endPoint y: 224, distance: 9.8
click at [839, 223] on div at bounding box center [846, 228] width 156 height 54
click at [833, 225] on div at bounding box center [846, 228] width 156 height 54
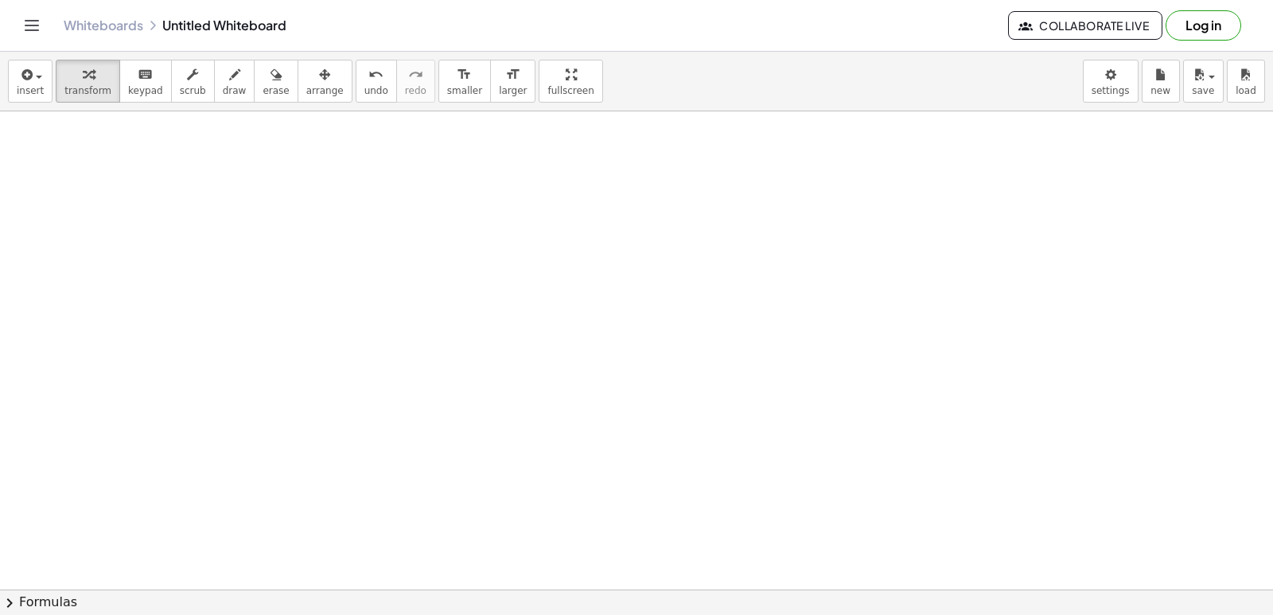
scroll to position [5748, 0]
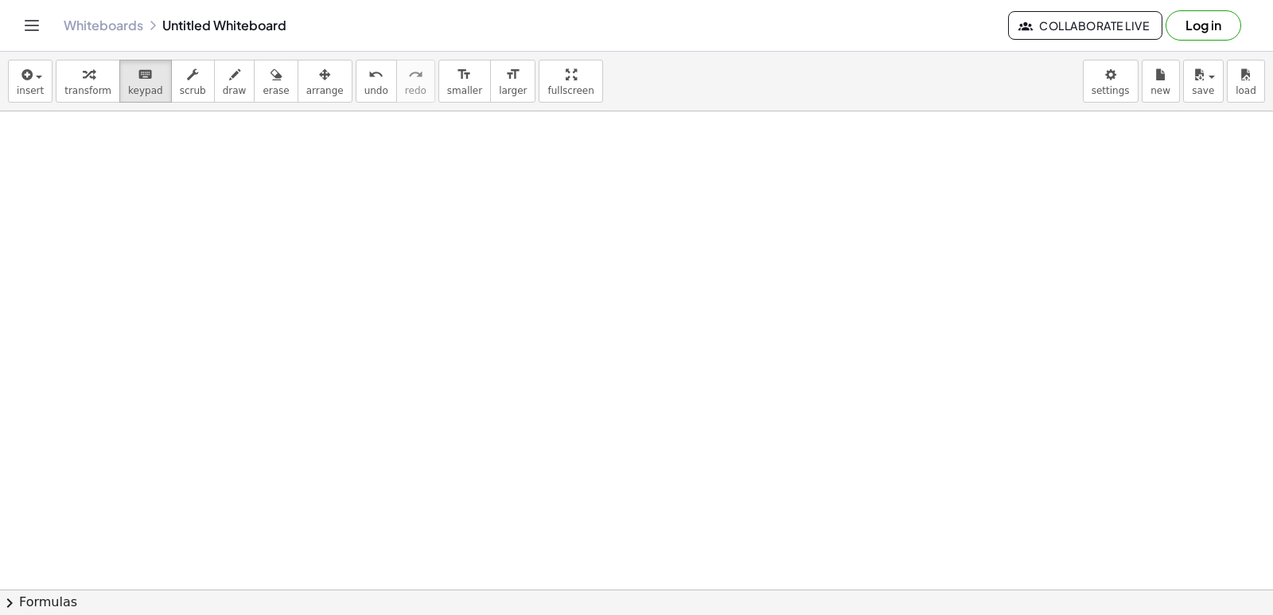
drag, startPoint x: 718, startPoint y: 309, endPoint x: 727, endPoint y: 309, distance: 8.7
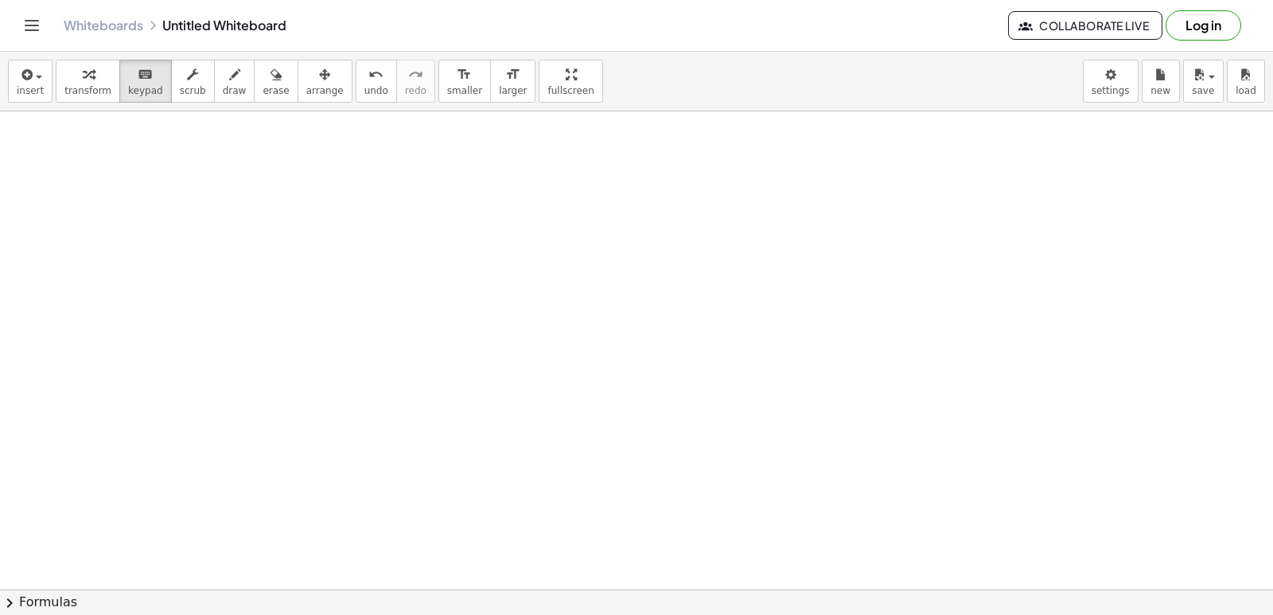
drag, startPoint x: 715, startPoint y: 297, endPoint x: 699, endPoint y: 282, distance: 21.4
drag, startPoint x: 691, startPoint y: 278, endPoint x: 698, endPoint y: 270, distance: 10.7
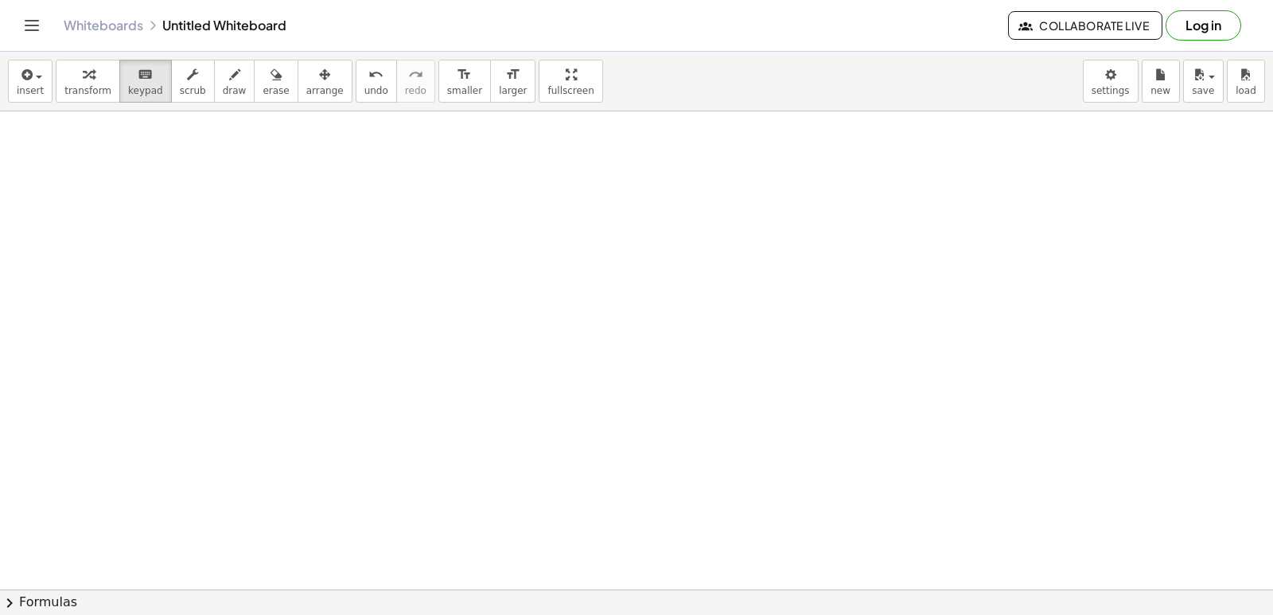
click at [72, 85] on span "transform" at bounding box center [87, 90] width 47 height 11
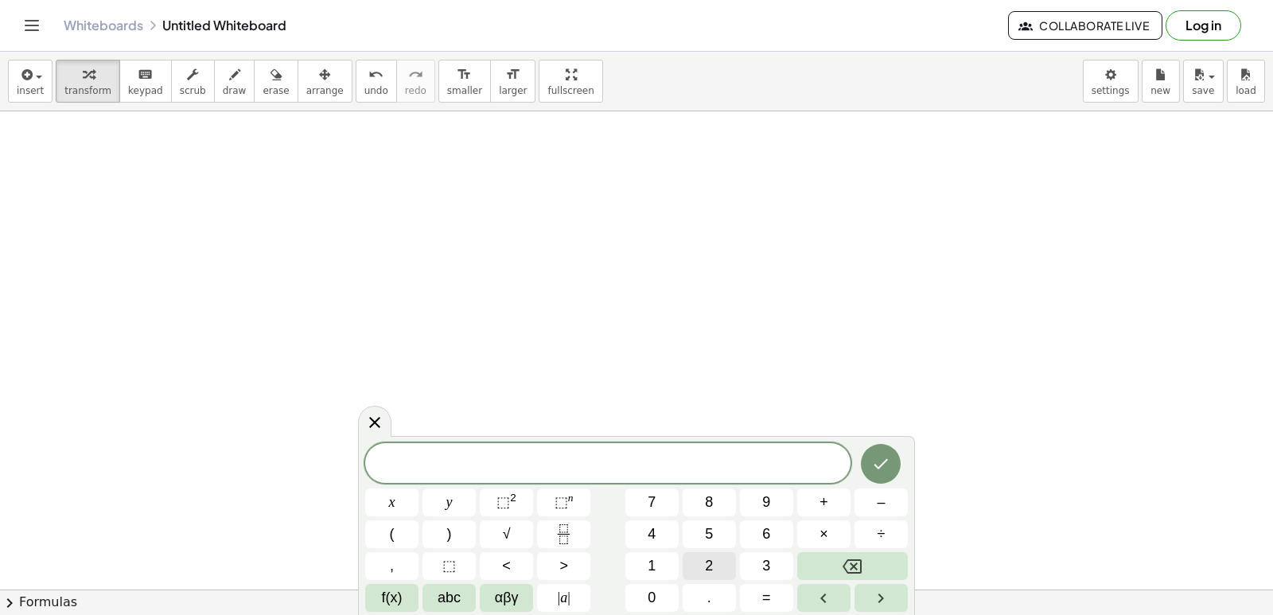
click at [706, 566] on span "2" at bounding box center [709, 565] width 8 height 21
click at [459, 504] on button "y" at bounding box center [448, 502] width 53 height 28
click at [809, 495] on button "+" at bounding box center [823, 502] width 53 height 28
click at [830, 505] on button "+" at bounding box center [823, 502] width 53 height 28
click at [664, 568] on button "1" at bounding box center [651, 566] width 53 height 28
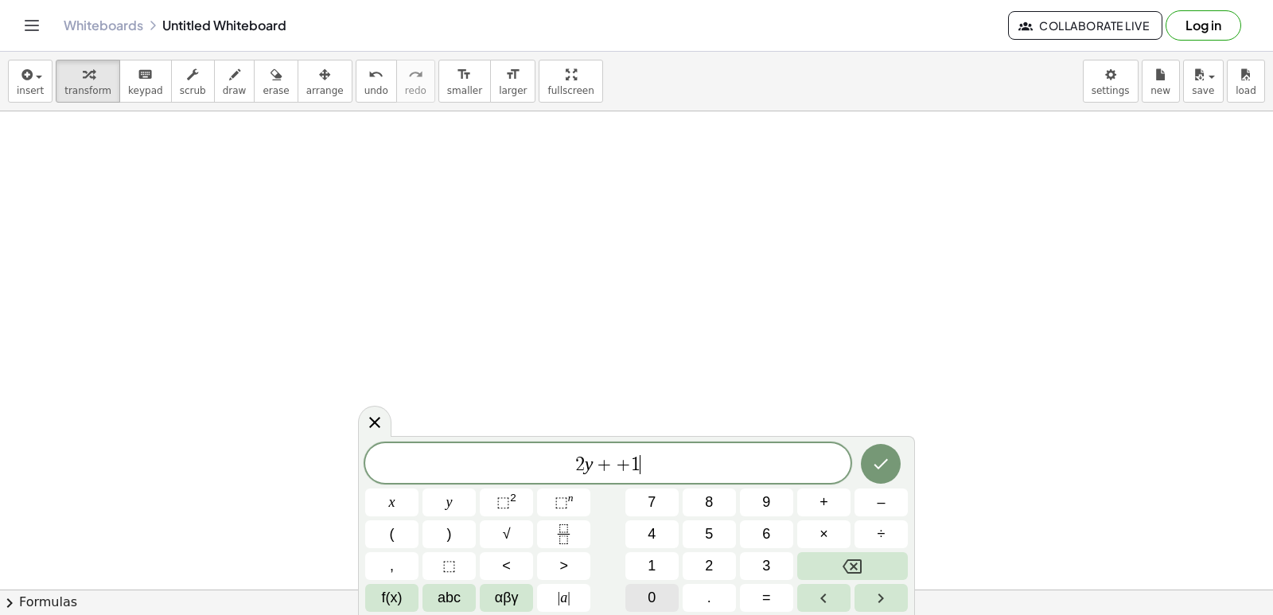
click at [663, 591] on button "0" at bounding box center [651, 598] width 53 height 28
click at [410, 496] on button "x" at bounding box center [391, 502] width 53 height 28
click at [872, 461] on icon "Done" at bounding box center [880, 463] width 19 height 19
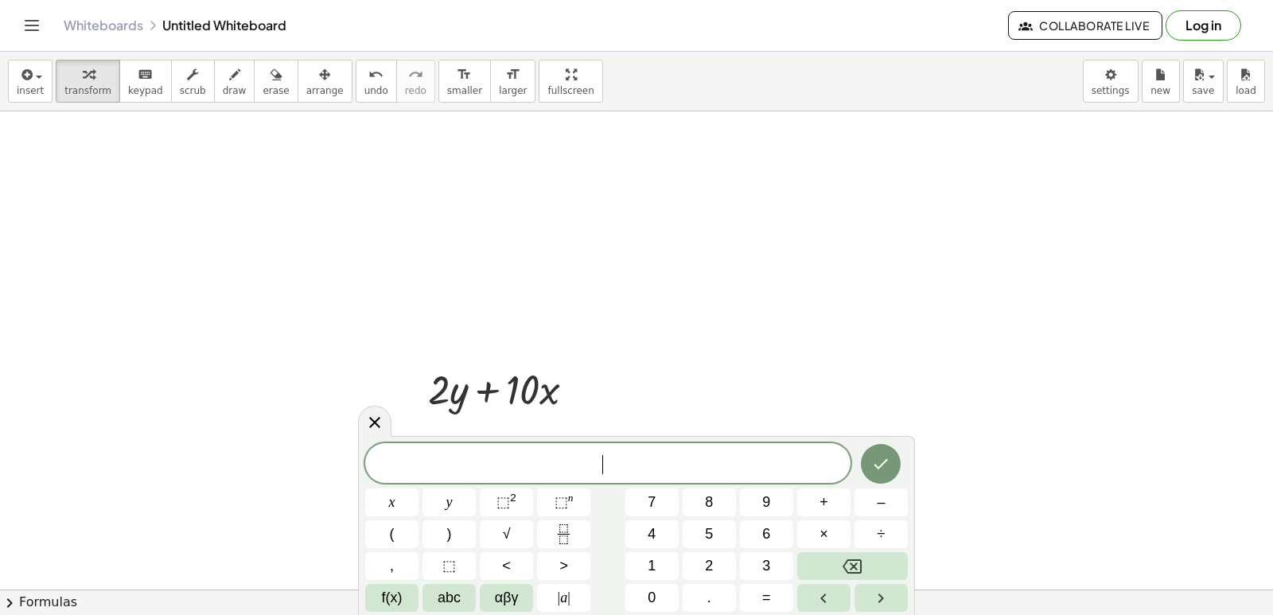
click at [484, 459] on span "​" at bounding box center [607, 464] width 485 height 22
drag, startPoint x: 463, startPoint y: 519, endPoint x: 461, endPoint y: 508, distance: 10.5
click at [463, 512] on div "x y ⬚ 2 ⬚ n 7 8 9 + – ( ) √ 4 5 6 × ÷ , ⬚ < > 1 2 3 f(x) abc αβγ | a | 0 . =" at bounding box center [636, 526] width 542 height 169
click at [461, 508] on button "y" at bounding box center [448, 502] width 53 height 28
click at [774, 584] on button "=" at bounding box center [766, 598] width 53 height 28
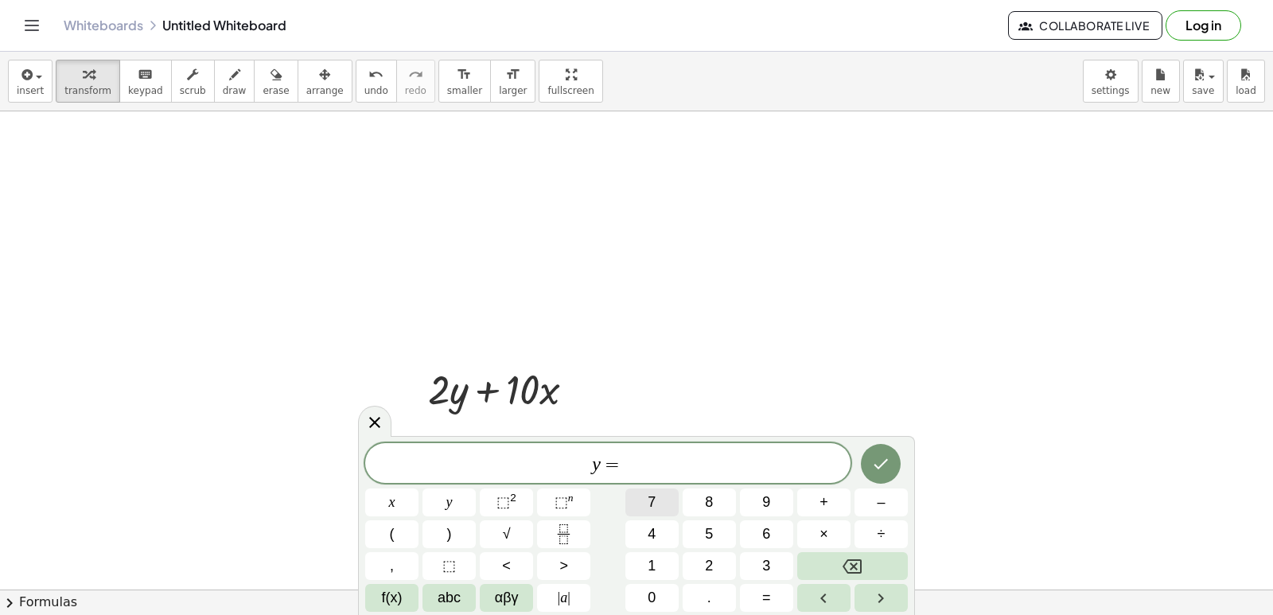
click at [663, 498] on button "7" at bounding box center [651, 502] width 53 height 28
click at [880, 468] on icon "Done" at bounding box center [881, 464] width 14 height 10
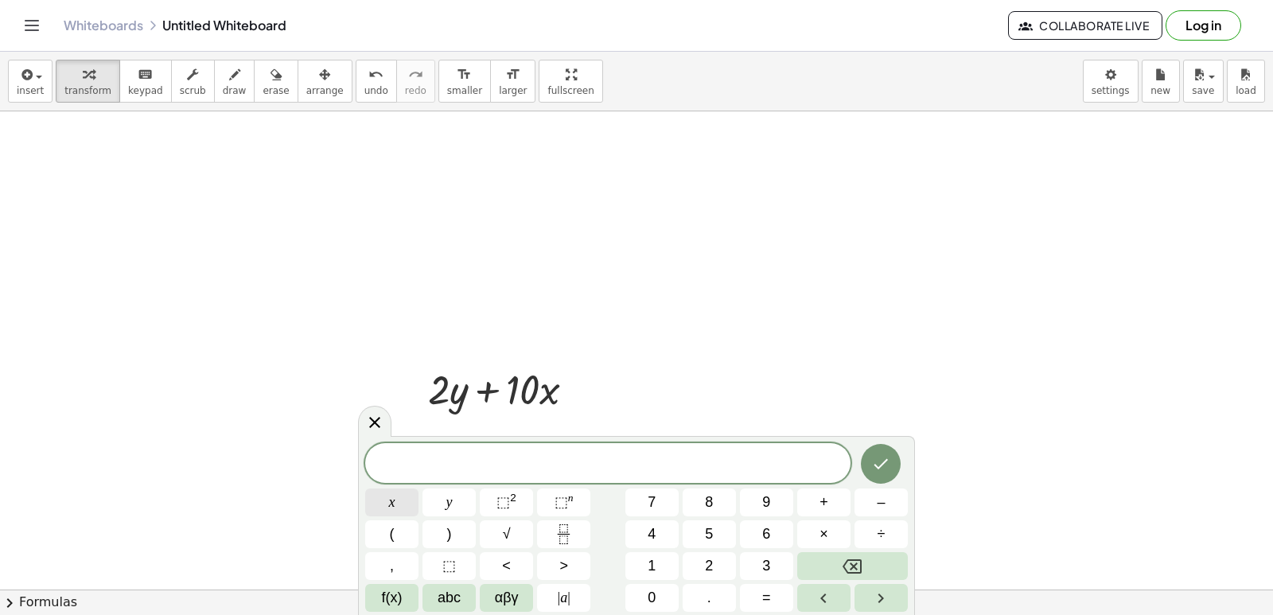
click at [404, 499] on button "x" at bounding box center [391, 502] width 53 height 28
click at [776, 599] on button "=" at bounding box center [766, 598] width 53 height 28
click at [866, 509] on button "–" at bounding box center [880, 502] width 53 height 28
click at [714, 534] on button "5" at bounding box center [708, 534] width 53 height 28
click at [878, 472] on icon "Done" at bounding box center [880, 463] width 19 height 19
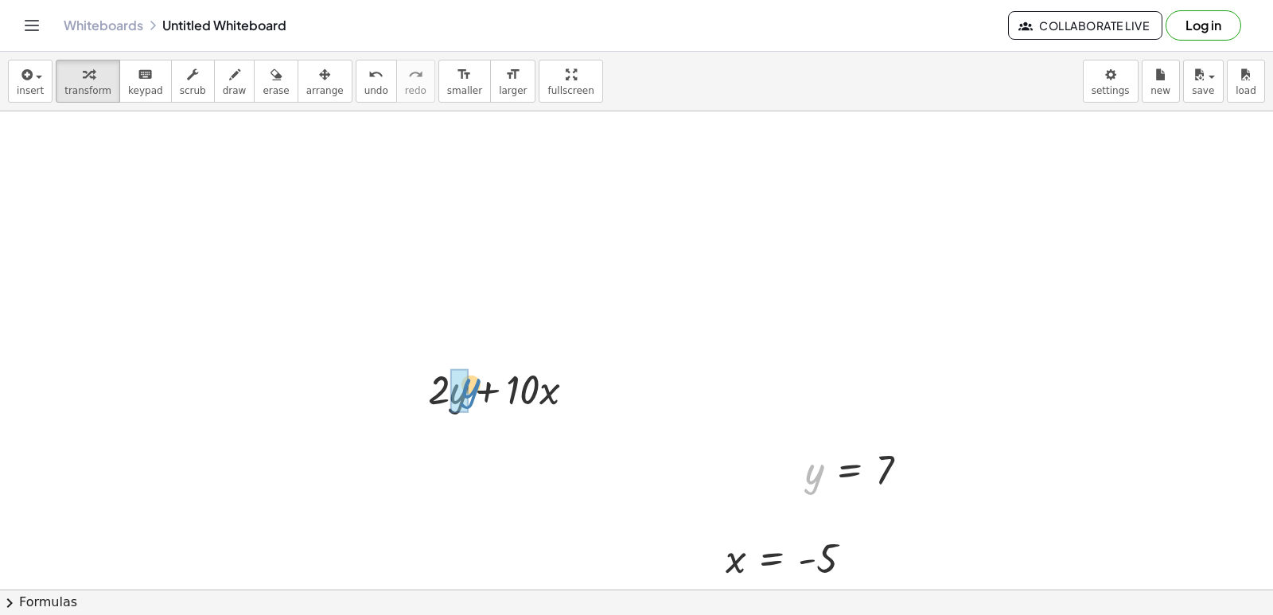
drag, startPoint x: 819, startPoint y: 468, endPoint x: 475, endPoint y: 382, distance: 355.0
drag, startPoint x: 734, startPoint y: 560, endPoint x: 557, endPoint y: 455, distance: 206.1
click at [436, 441] on div at bounding box center [507, 442] width 213 height 54
click at [442, 445] on div at bounding box center [507, 442] width 213 height 54
click at [441, 445] on div at bounding box center [507, 442] width 213 height 54
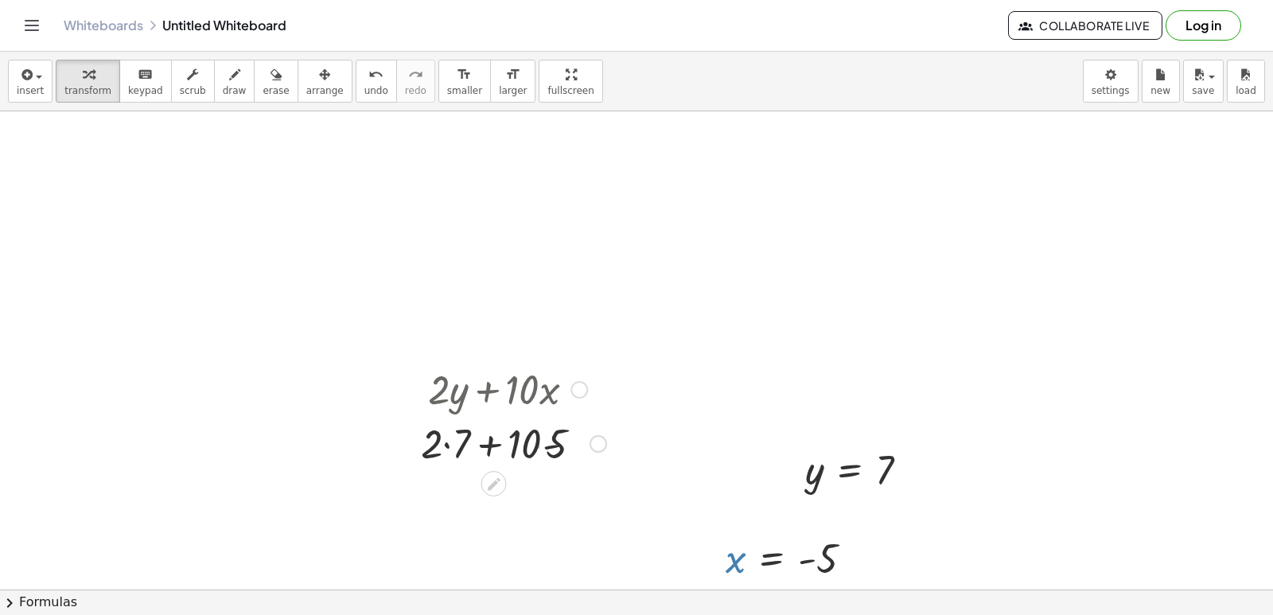
click at [439, 438] on div at bounding box center [507, 442] width 213 height 54
click at [542, 490] on div at bounding box center [507, 496] width 213 height 54
click at [480, 491] on div at bounding box center [507, 496] width 213 height 54
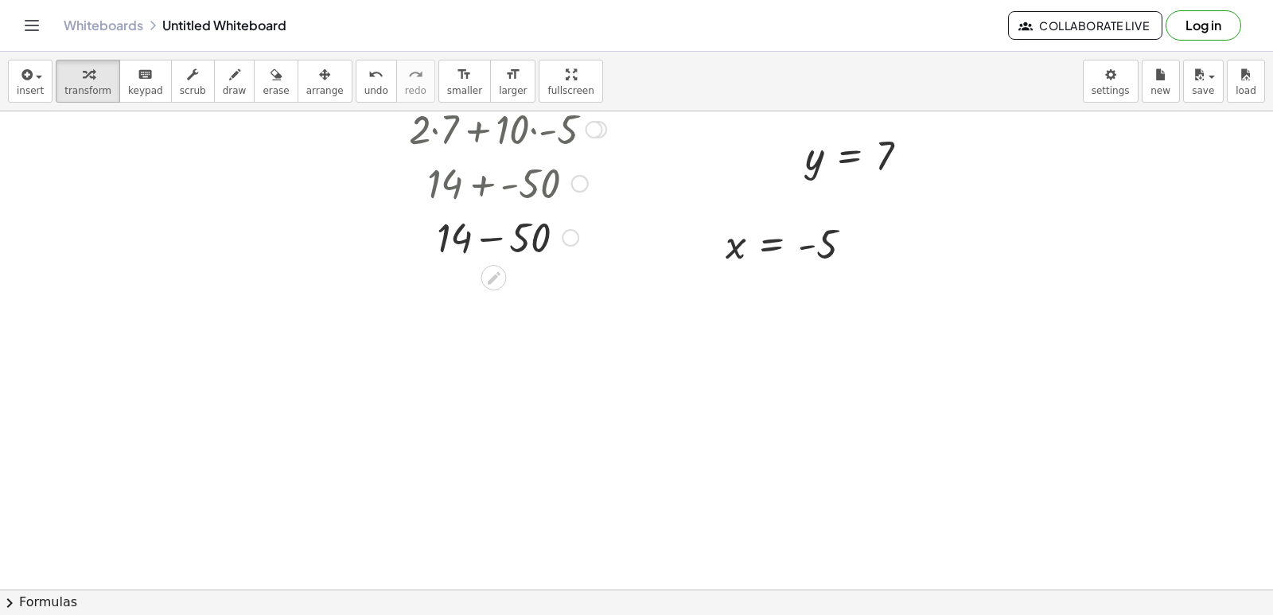
scroll to position [6066, 0]
click at [488, 235] on div at bounding box center [507, 232] width 213 height 54
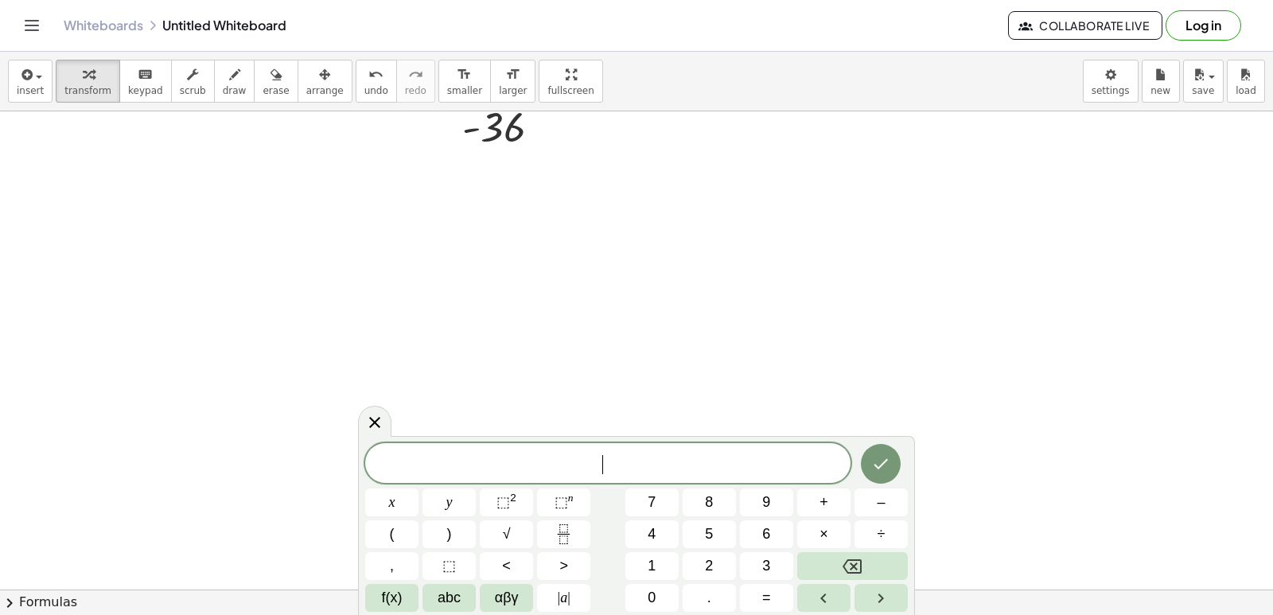
click at [702, 566] on button "2" at bounding box center [708, 566] width 53 height 28
click at [389, 492] on span "x" at bounding box center [392, 502] width 6 height 21
click at [827, 506] on span "+" at bounding box center [823, 502] width 9 height 21
click at [460, 487] on div "2 x + x y ⬚ 2 ⬚ n 7 8 9 + – ( ) √ 4 5 6 × ÷ , ⬚ < > 1 2 3 f(x) abc αβγ | a | 0 …" at bounding box center [636, 527] width 542 height 169
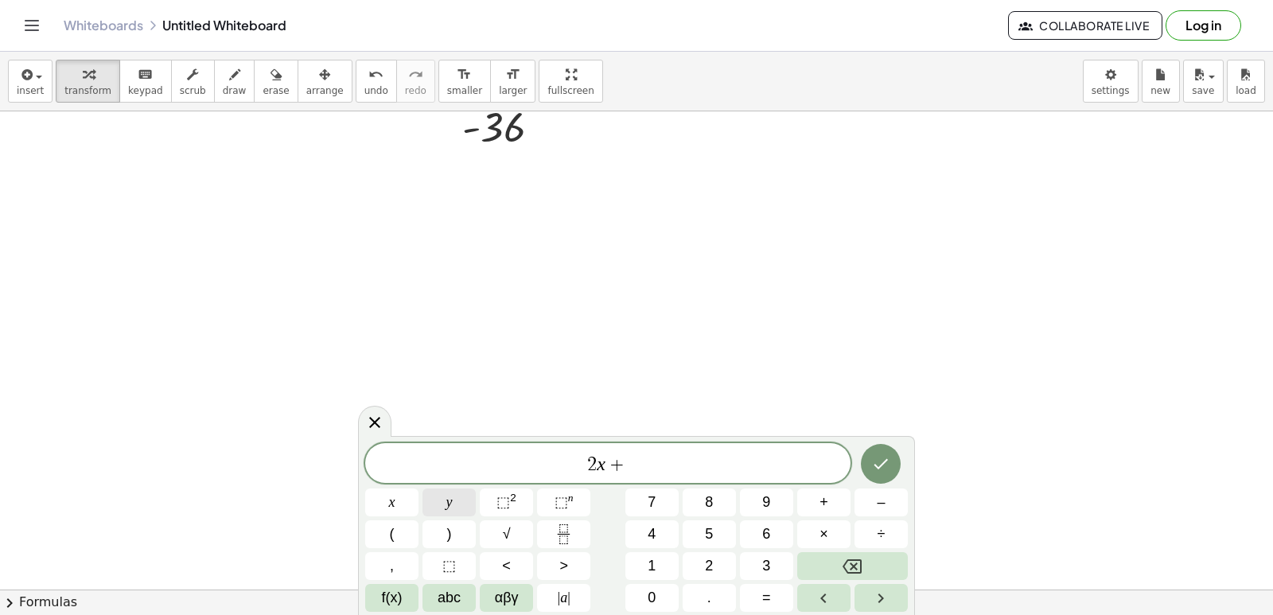
click at [457, 500] on button "y" at bounding box center [448, 502] width 53 height 28
click at [762, 588] on span "=" at bounding box center [766, 597] width 9 height 21
click at [663, 562] on button "1" at bounding box center [651, 566] width 53 height 28
click at [648, 520] on button "4" at bounding box center [651, 534] width 53 height 28
click at [877, 451] on button "Done" at bounding box center [881, 464] width 40 height 40
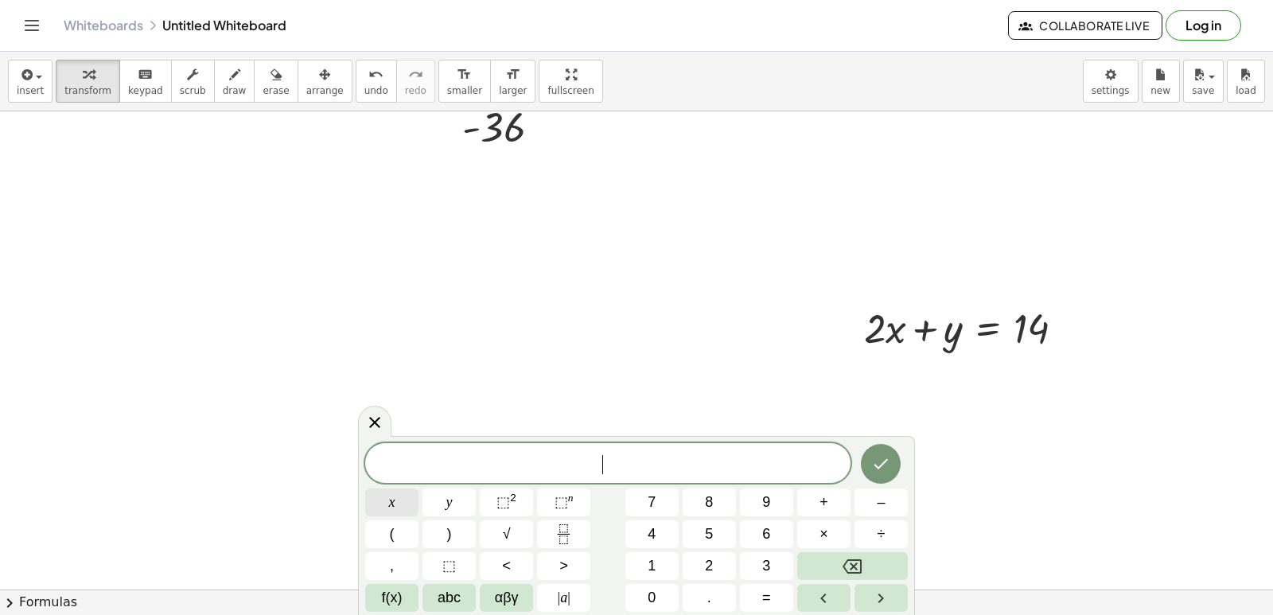
click at [402, 504] on button "x" at bounding box center [391, 502] width 53 height 28
click at [868, 504] on button "–" at bounding box center [880, 502] width 53 height 28
click at [441, 494] on button "y" at bounding box center [448, 502] width 53 height 28
click at [776, 602] on button "=" at bounding box center [766, 598] width 53 height 28
click at [651, 526] on span "4" at bounding box center [651, 533] width 8 height 21
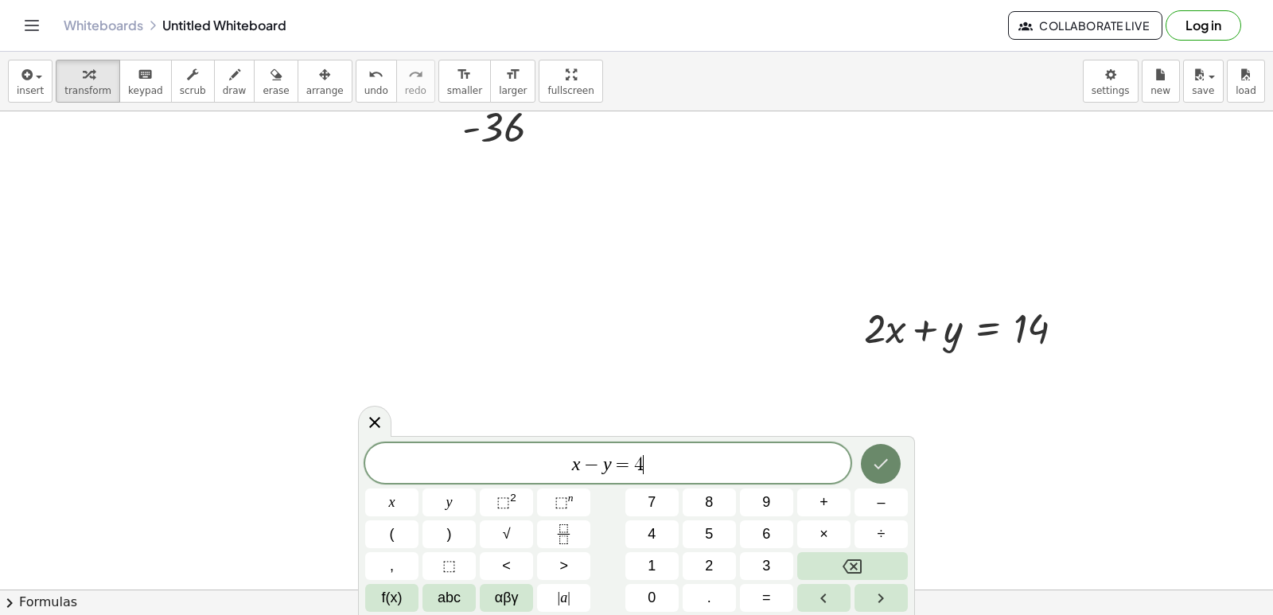
click at [885, 456] on icon "Done" at bounding box center [880, 463] width 19 height 19
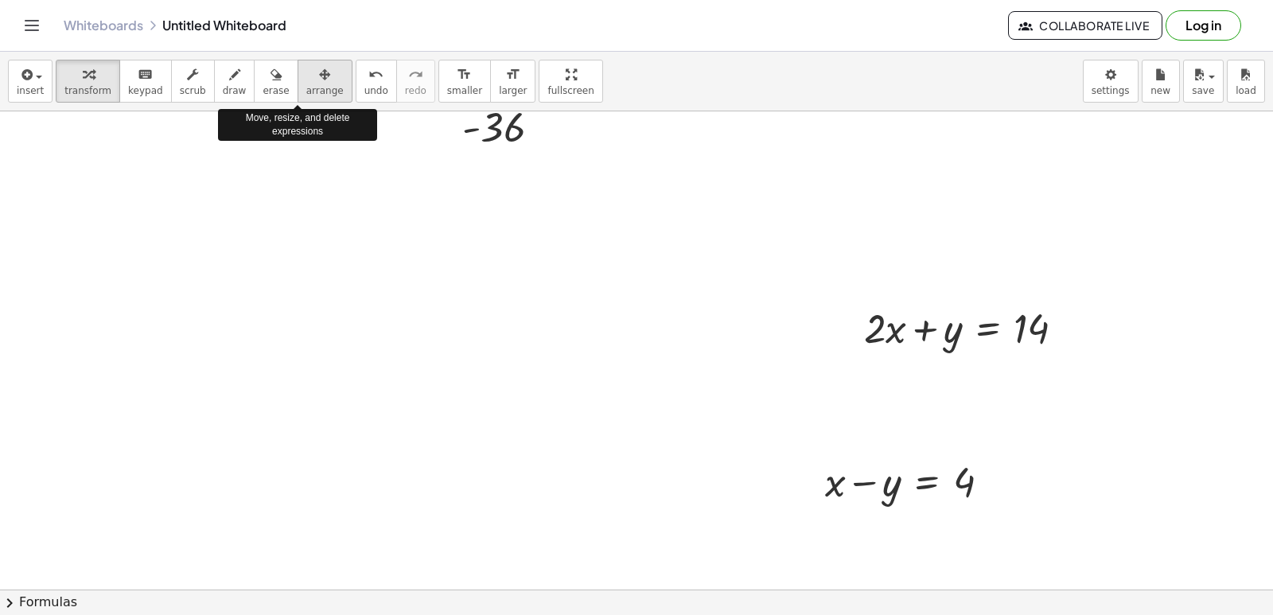
click at [306, 89] on span "arrange" at bounding box center [324, 90] width 37 height 11
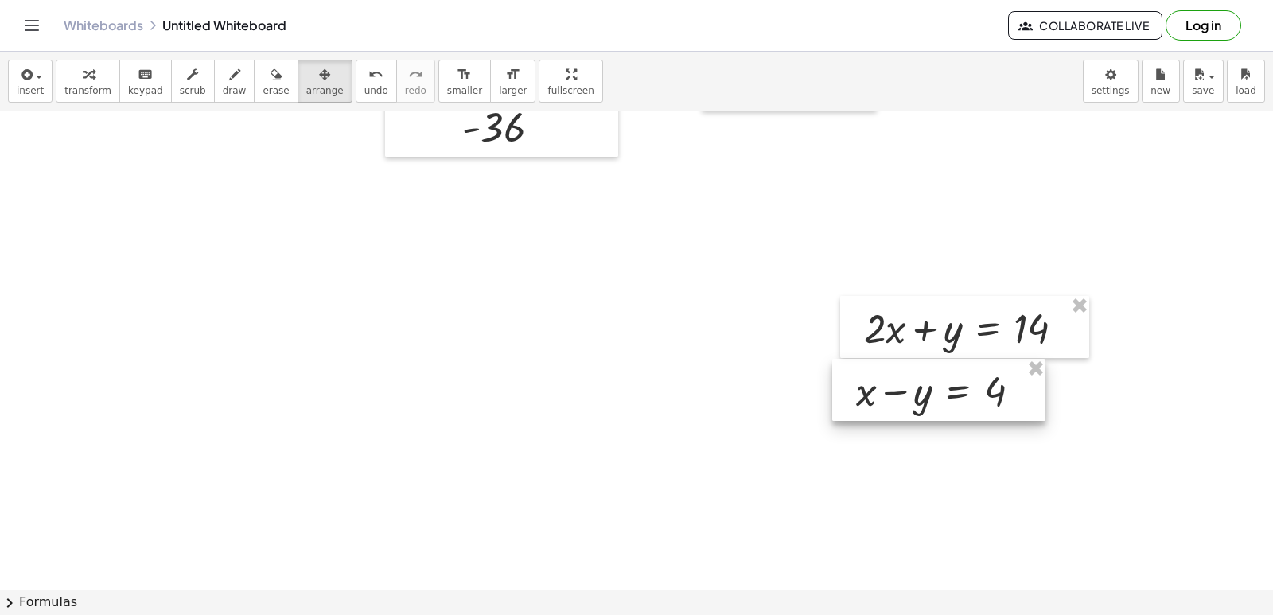
drag, startPoint x: 874, startPoint y: 491, endPoint x: 905, endPoint y: 400, distance: 95.8
click at [905, 400] on div at bounding box center [938, 390] width 213 height 62
click at [91, 74] on div "button" at bounding box center [87, 73] width 47 height 19
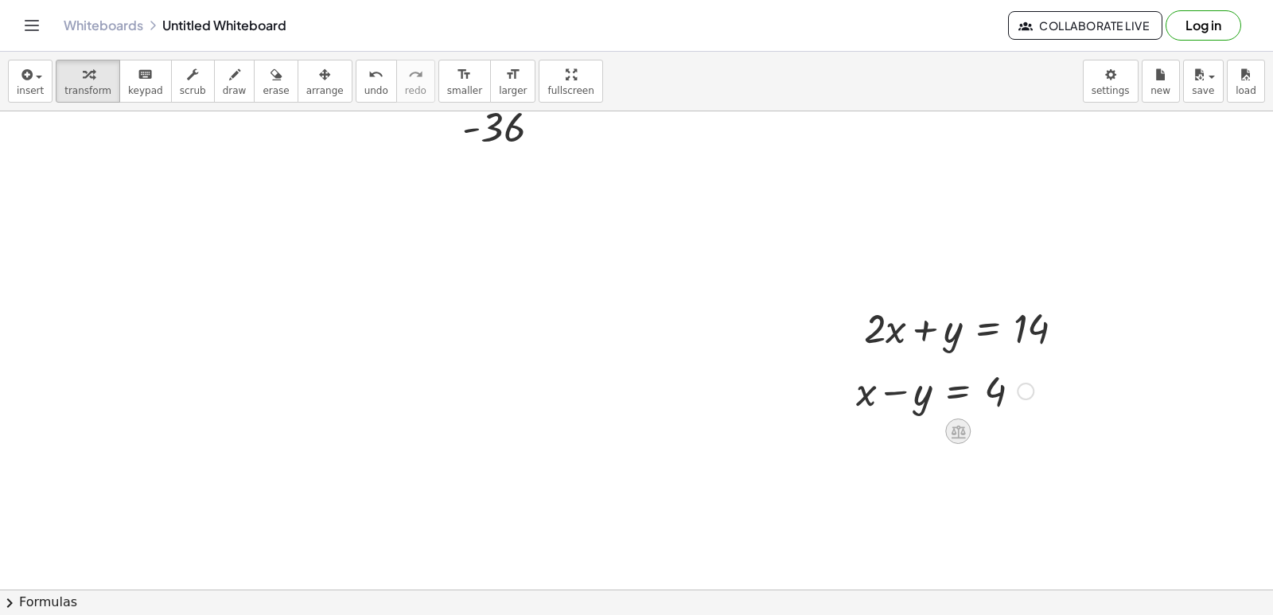
click at [962, 437] on icon at bounding box center [958, 432] width 14 height 14
click at [838, 411] on div at bounding box center [844, 390] width 24 height 62
click at [223, 85] on span "draw" at bounding box center [235, 90] width 24 height 11
drag, startPoint x: 88, startPoint y: 66, endPoint x: 104, endPoint y: 77, distance: 19.4
click at [91, 70] on div "button" at bounding box center [87, 73] width 47 height 19
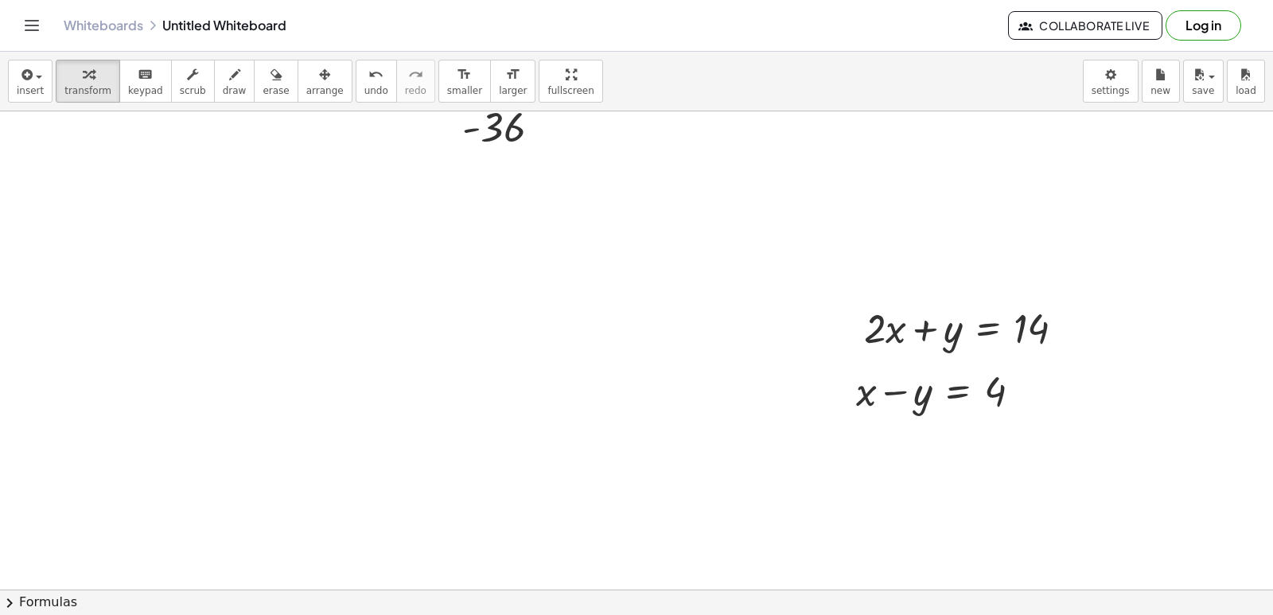
drag, startPoint x: 1089, startPoint y: 432, endPoint x: 1086, endPoint y: 409, distance: 23.3
drag, startPoint x: 1086, startPoint y: 409, endPoint x: 1081, endPoint y: 365, distance: 44.0
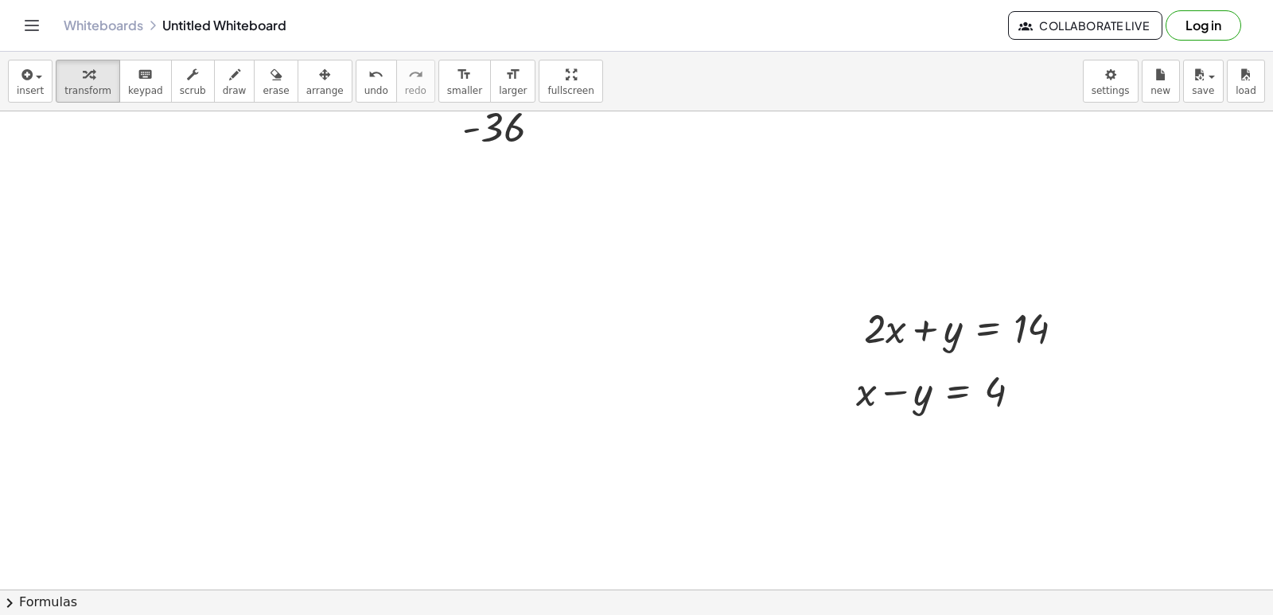
drag, startPoint x: 1085, startPoint y: 364, endPoint x: 1021, endPoint y: 351, distance: 65.7
click at [887, 323] on div at bounding box center [970, 327] width 229 height 54
drag, startPoint x: 908, startPoint y: 309, endPoint x: 885, endPoint y: 374, distance: 68.9
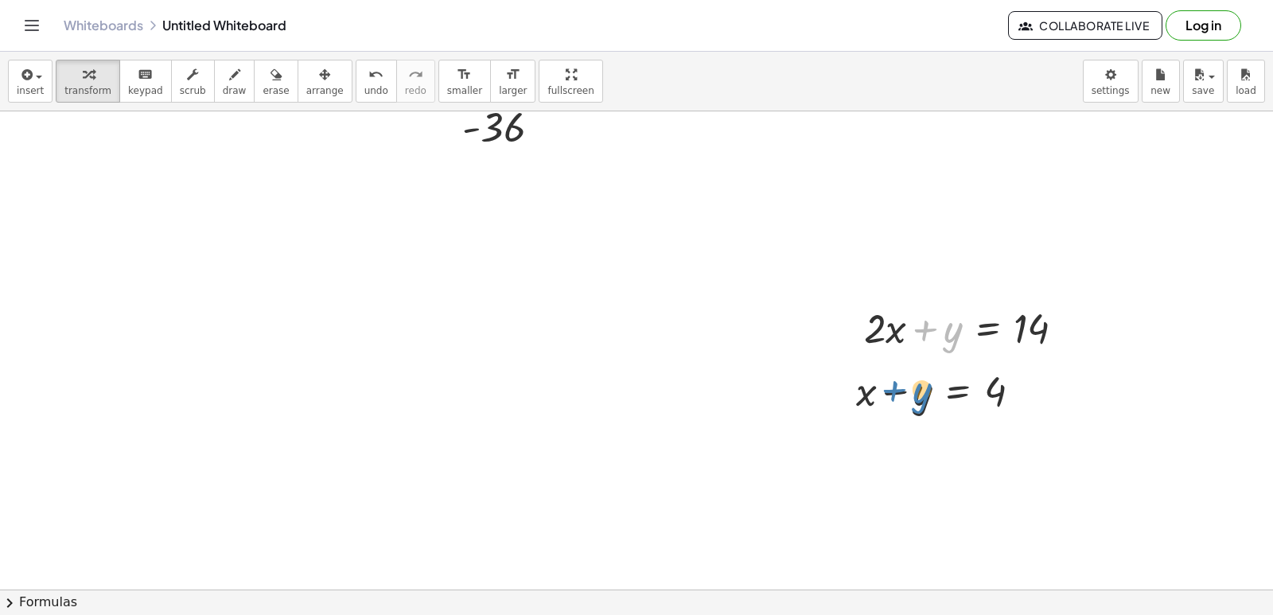
drag, startPoint x: 939, startPoint y: 309, endPoint x: 908, endPoint y: 370, distance: 67.9
drag, startPoint x: 1006, startPoint y: 391, endPoint x: 1045, endPoint y: 326, distance: 76.0
click at [1024, 381] on div at bounding box center [944, 390] width 193 height 54
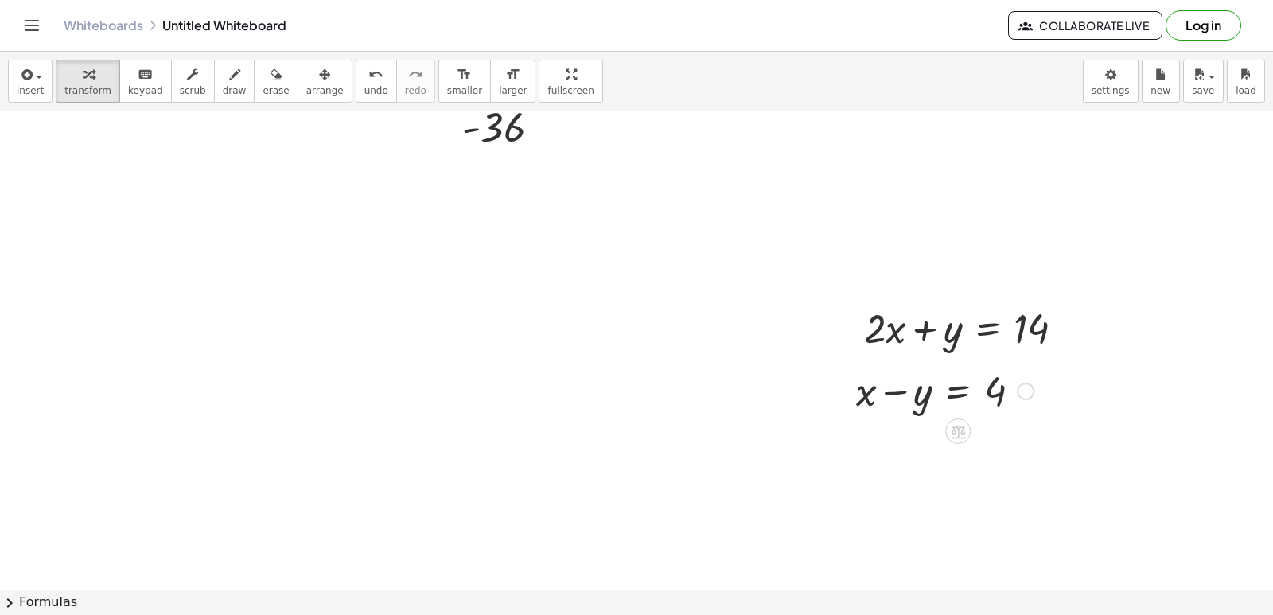
click at [1028, 389] on div at bounding box center [1025, 391] width 17 height 17
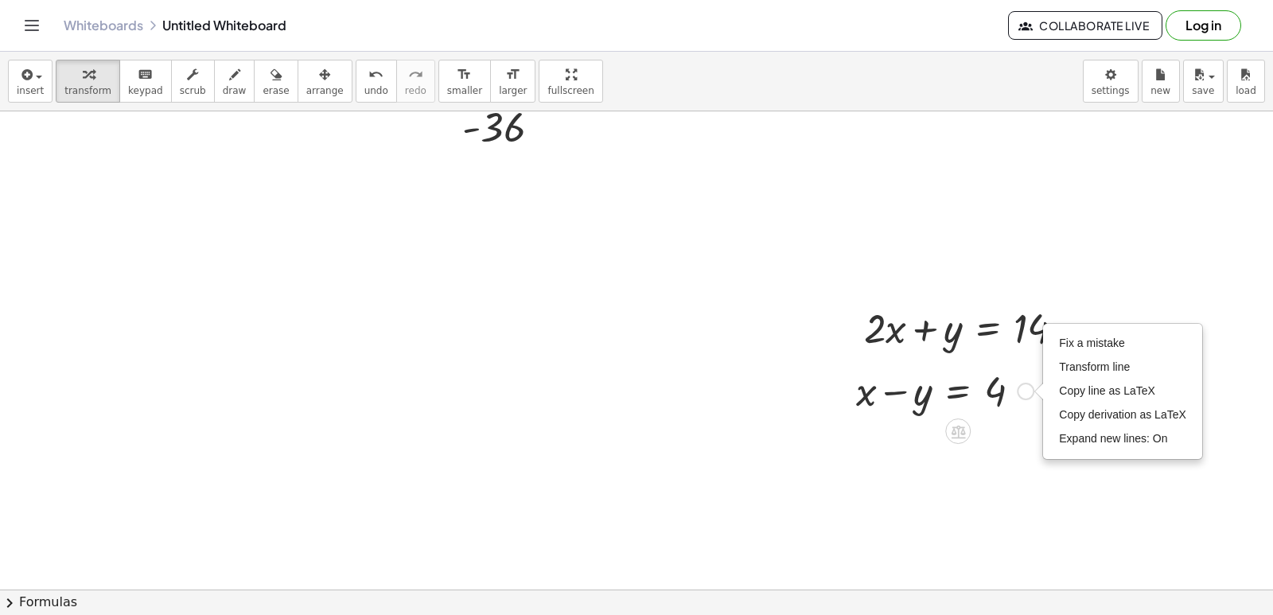
click at [1026, 388] on div "Fix a mistake Transform line Copy line as LaTeX Copy derivation as LaTeX Expand…" at bounding box center [1025, 391] width 17 height 17
click at [968, 415] on div at bounding box center [964, 428] width 13 height 29
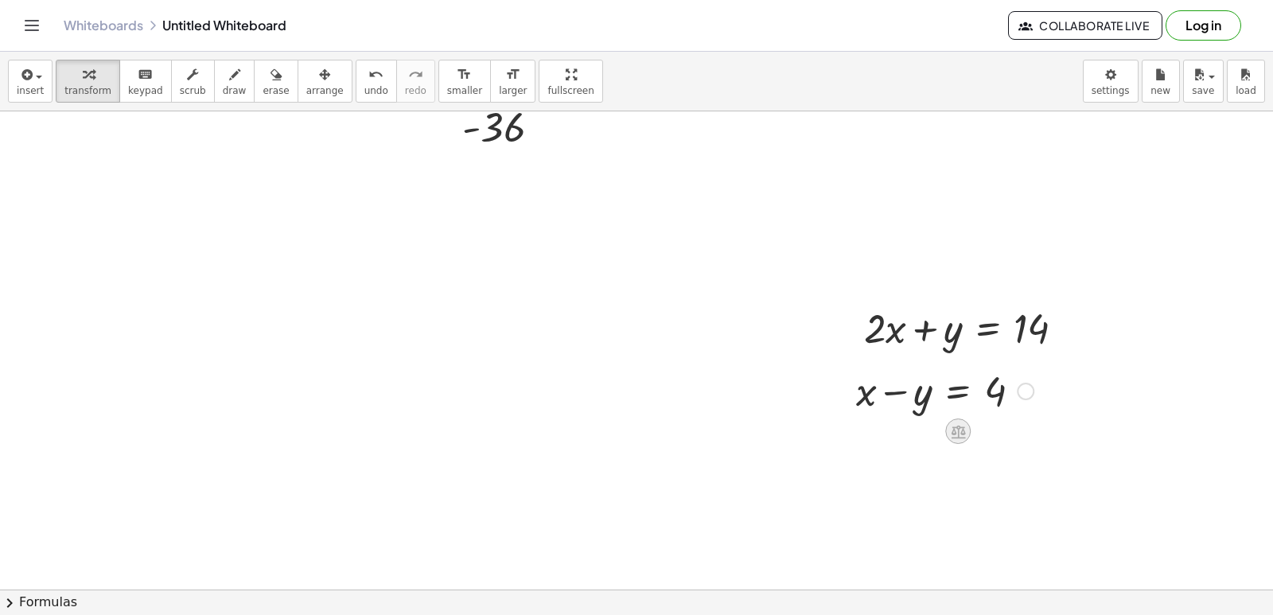
click at [961, 429] on icon at bounding box center [958, 431] width 17 height 17
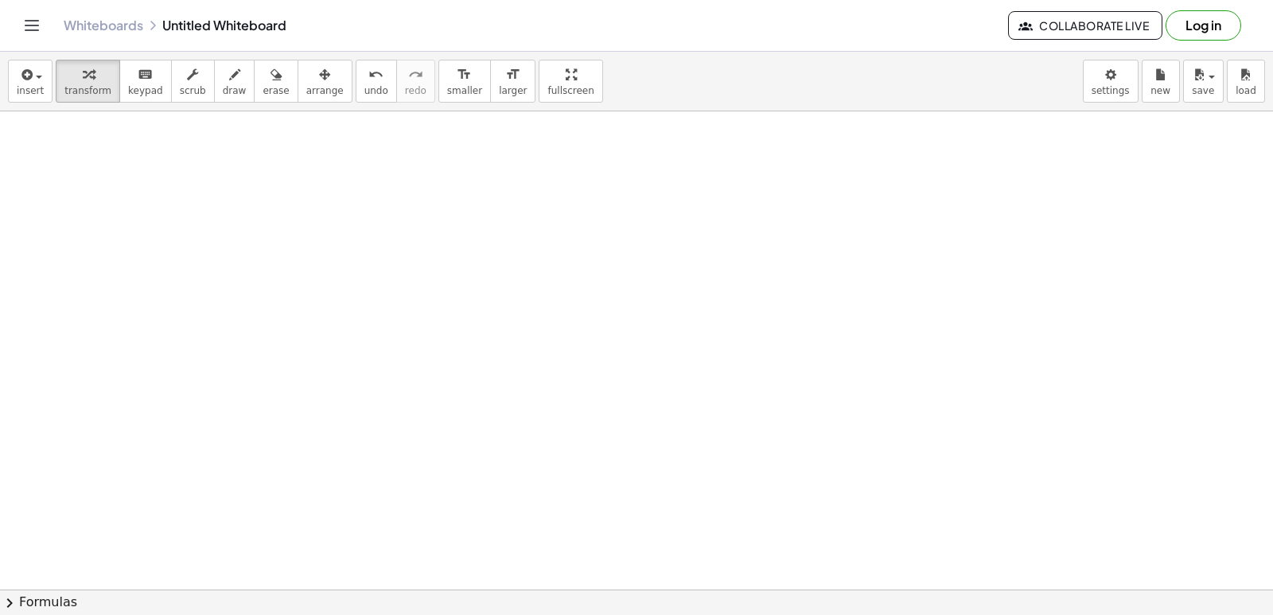
scroll to position [7342, 0]
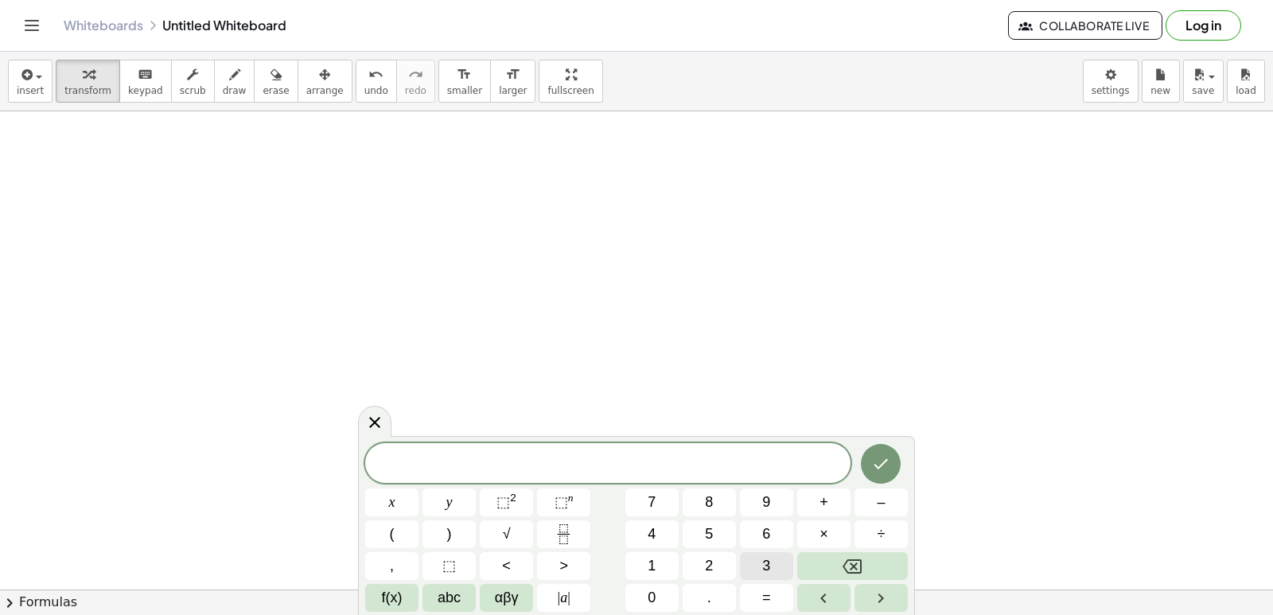
click at [768, 568] on span "3" at bounding box center [766, 565] width 8 height 21
click at [399, 497] on button "x" at bounding box center [391, 502] width 53 height 28
click at [825, 503] on span "+" at bounding box center [823, 502] width 9 height 21
click at [714, 528] on button "5" at bounding box center [708, 534] width 53 height 28
click at [461, 492] on button "y" at bounding box center [448, 502] width 53 height 28
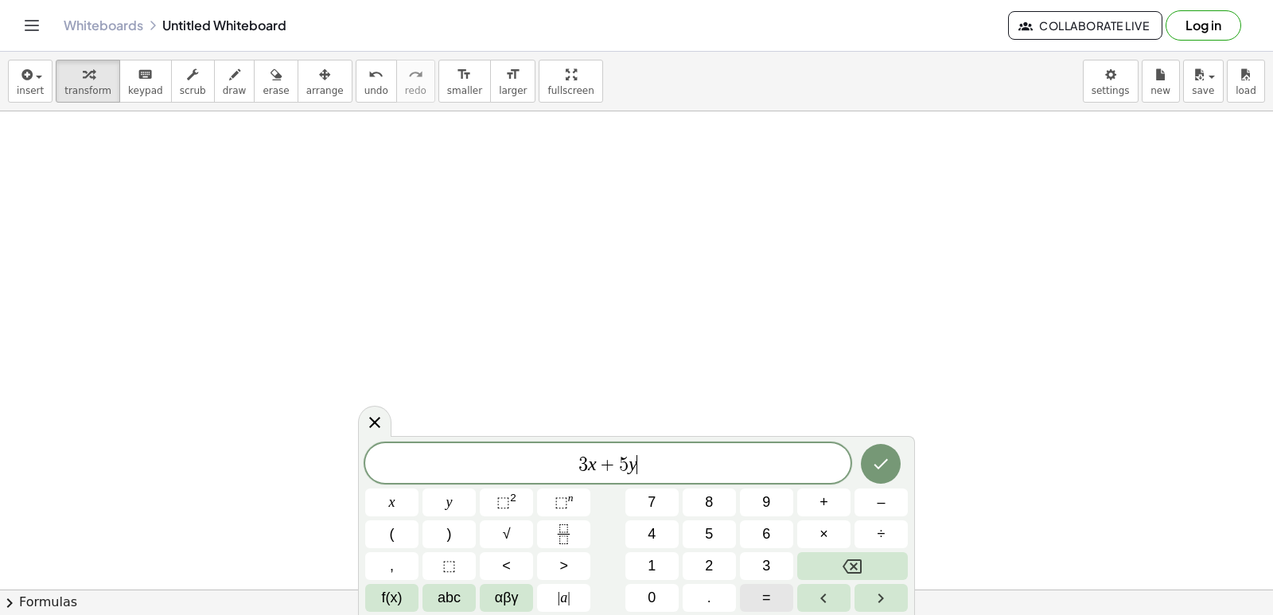
click at [768, 589] on span "=" at bounding box center [766, 597] width 9 height 21
click at [715, 556] on button "2" at bounding box center [708, 566] width 53 height 28
click at [766, 527] on span "6" at bounding box center [766, 533] width 8 height 21
click at [887, 465] on icon "Done" at bounding box center [880, 463] width 19 height 19
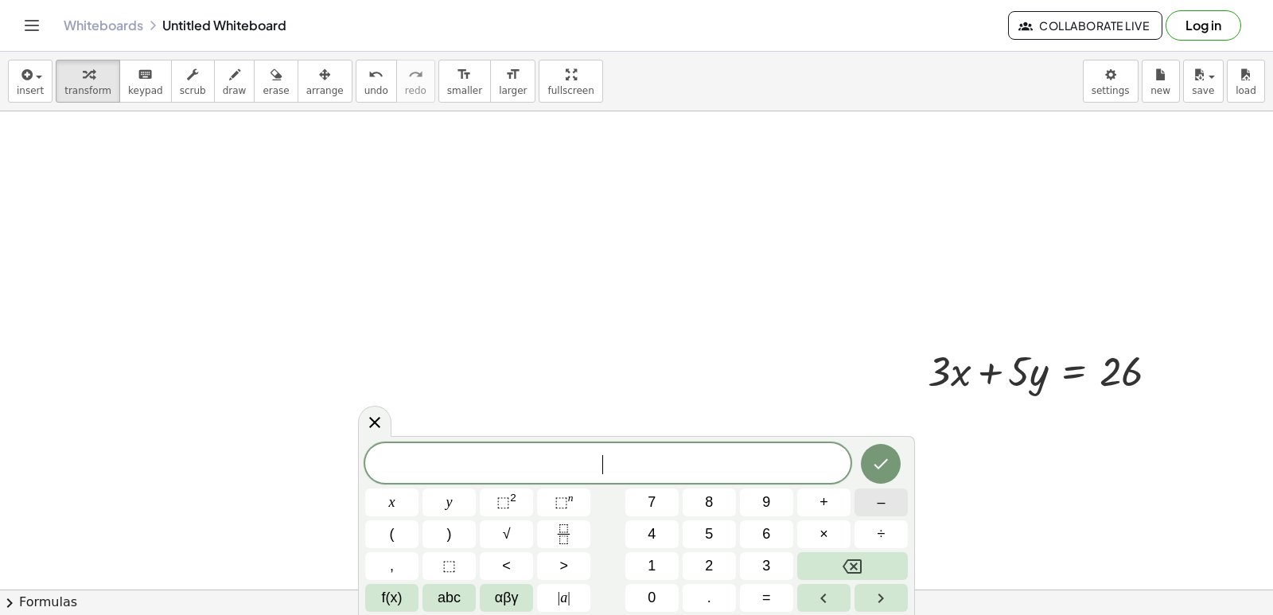
click at [883, 507] on span "–" at bounding box center [881, 502] width 8 height 21
click at [758, 556] on button "3" at bounding box center [766, 566] width 53 height 28
click at [416, 511] on button "x" at bounding box center [391, 502] width 53 height 28
click at [832, 504] on button "+" at bounding box center [823, 502] width 53 height 28
click at [711, 564] on span "2" at bounding box center [709, 565] width 8 height 21
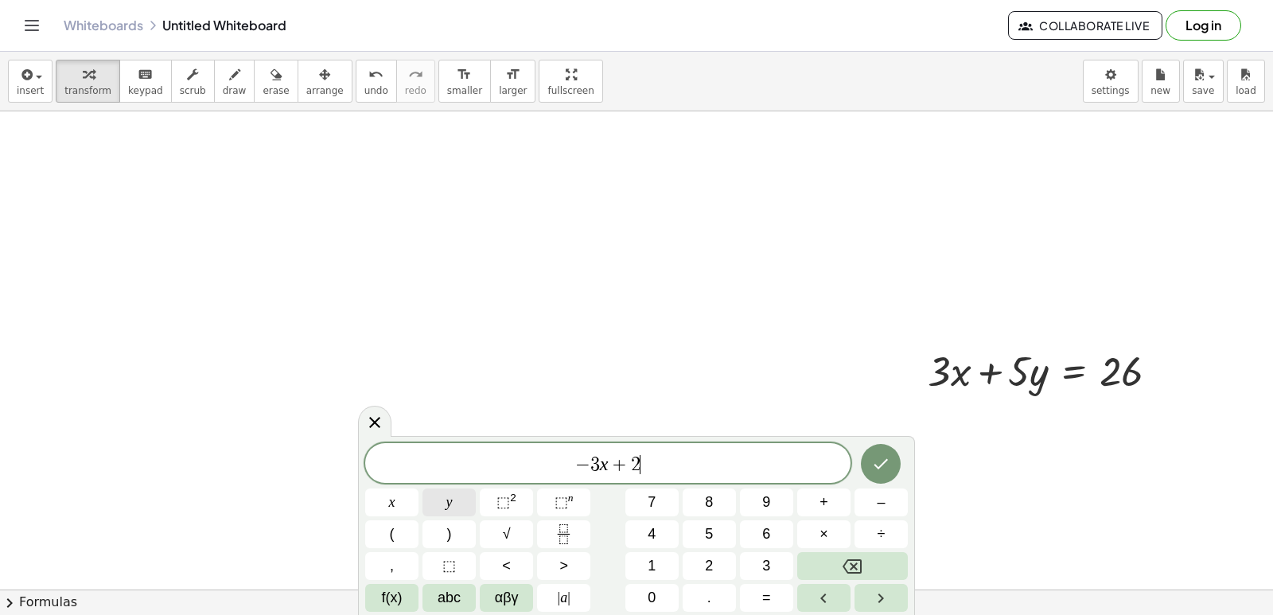
click at [460, 497] on button "y" at bounding box center [448, 502] width 53 height 28
click at [772, 597] on button "=" at bounding box center [766, 598] width 53 height 28
click at [714, 567] on button "2" at bounding box center [708, 566] width 53 height 28
click at [886, 468] on icon "Done" at bounding box center [880, 463] width 19 height 19
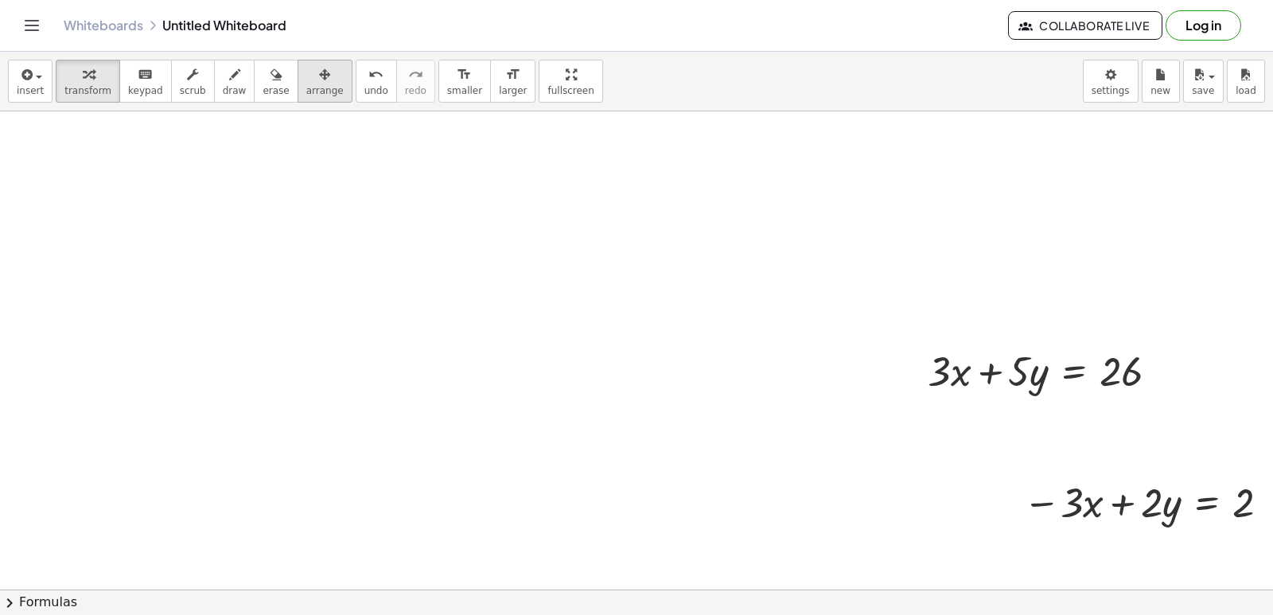
click at [306, 76] on div "button" at bounding box center [324, 73] width 37 height 19
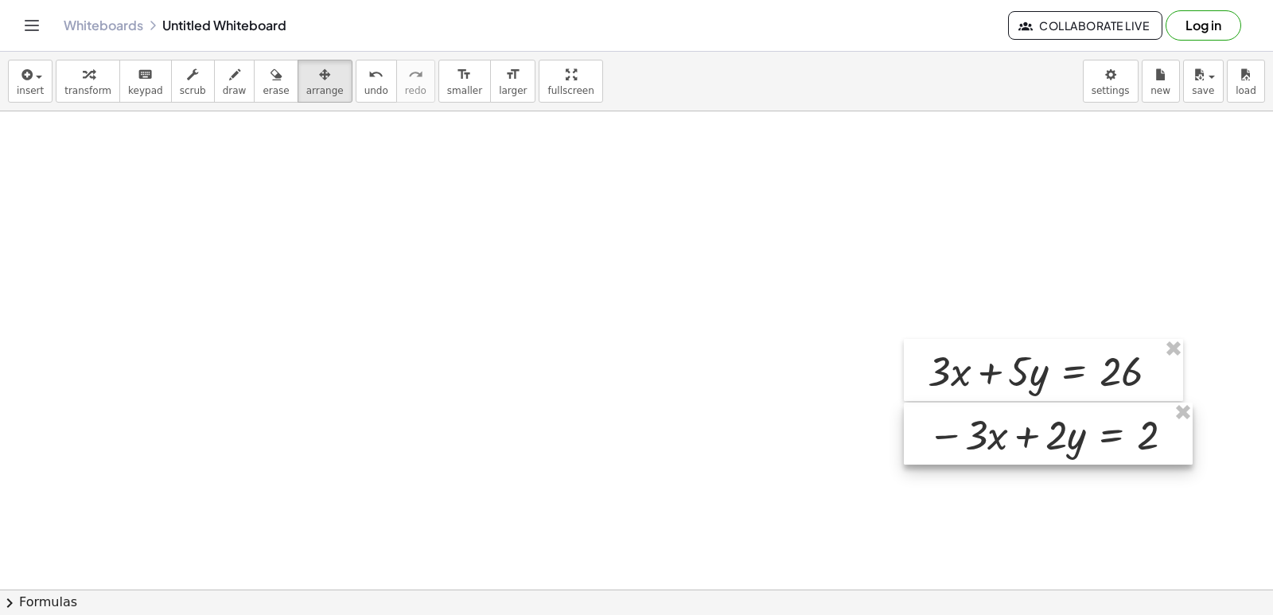
drag, startPoint x: 1053, startPoint y: 504, endPoint x: 958, endPoint y: 436, distance: 117.0
click at [958, 436] on div at bounding box center [1048, 433] width 289 height 62
drag, startPoint x: 309, startPoint y: 121, endPoint x: 95, endPoint y: 161, distance: 217.8
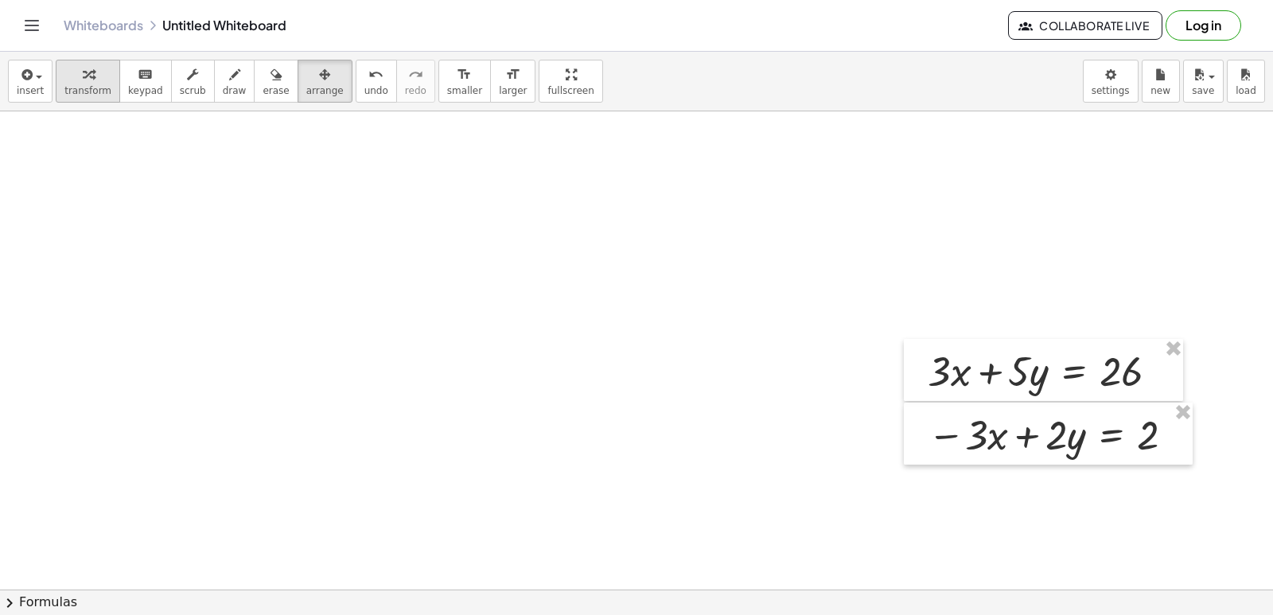
click at [87, 73] on icon "button" at bounding box center [88, 74] width 11 height 19
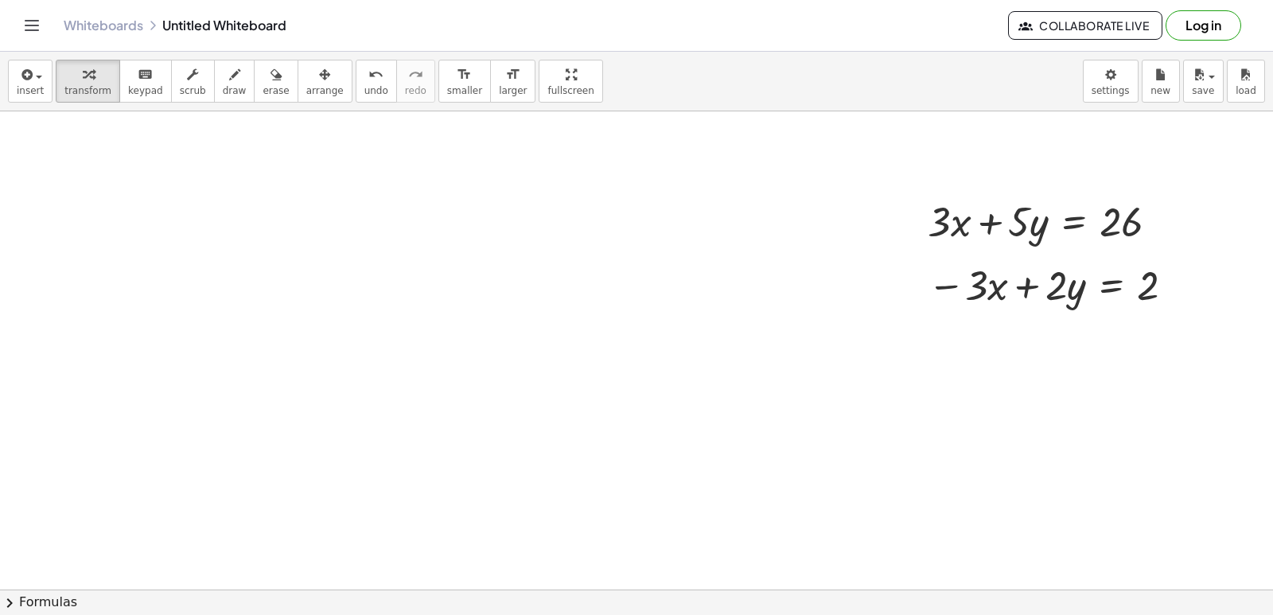
scroll to position [7502, 0]
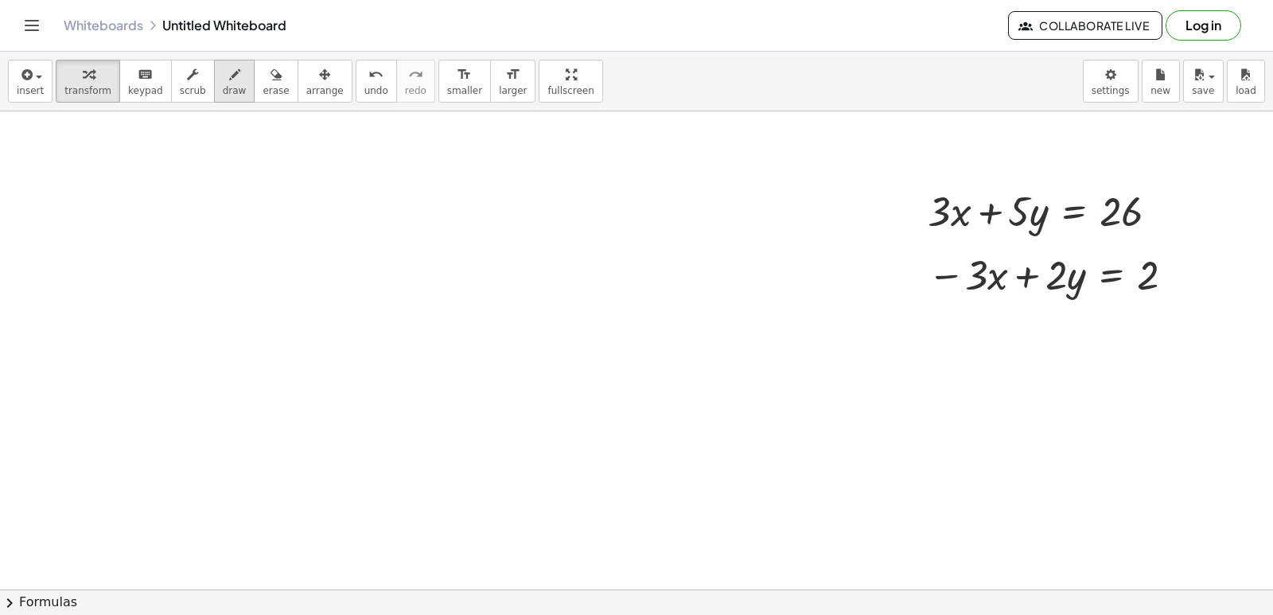
click at [223, 91] on span "draw" at bounding box center [235, 90] width 24 height 11
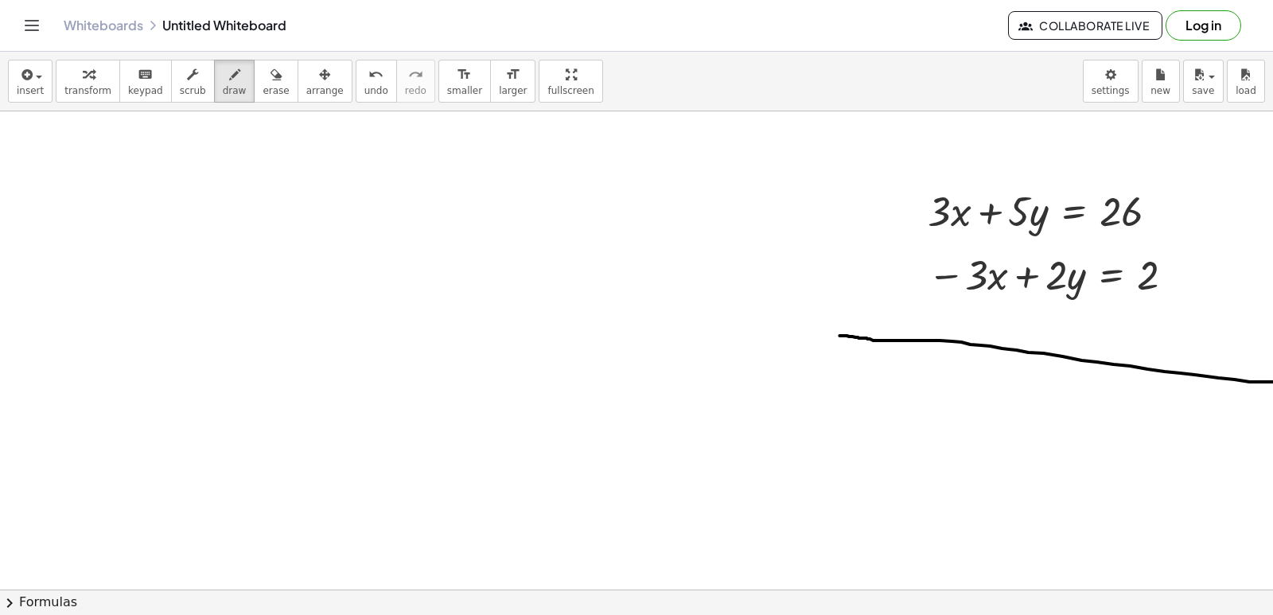
drag, startPoint x: 839, startPoint y: 333, endPoint x: 1272, endPoint y: 379, distance: 435.2
click at [1272, 379] on div "+ y + · 2 · x = 10 y · 2 · x = 10 − + + y − · 5 · x = - 2 y · 5 · x = − 2 + + ·…" at bounding box center [636, 350] width 1273 height 478
click at [364, 86] on span "undo" at bounding box center [376, 90] width 24 height 11
click at [223, 87] on span "draw" at bounding box center [235, 90] width 24 height 11
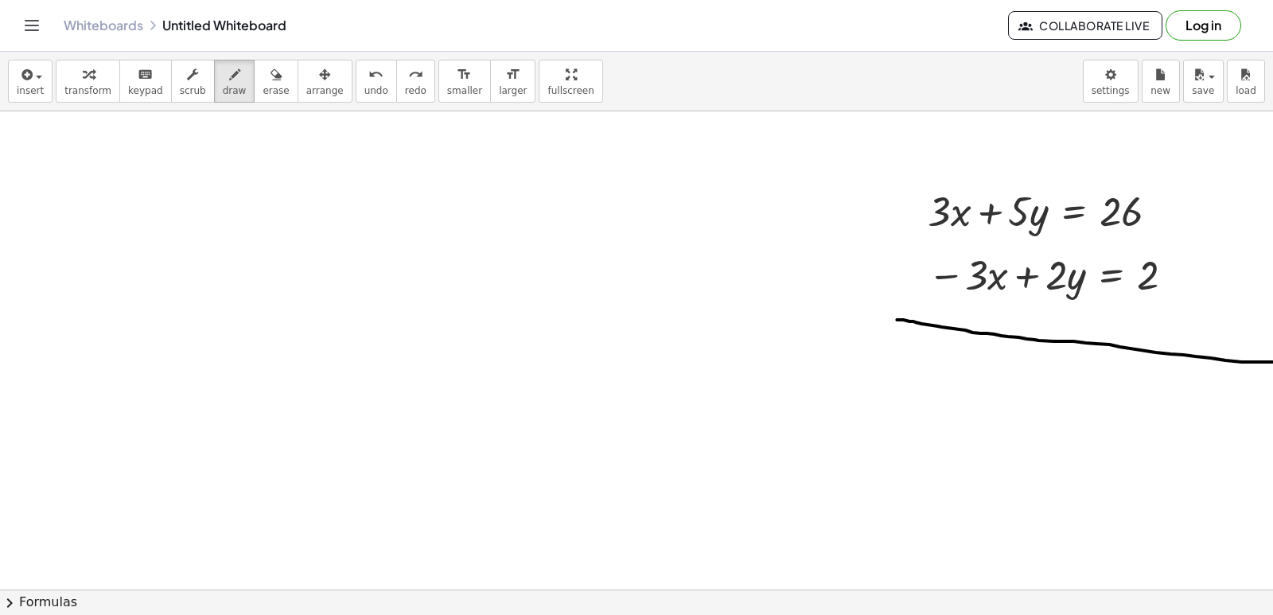
drag, startPoint x: 896, startPoint y: 317, endPoint x: 704, endPoint y: 277, distance: 196.7
click at [262, 88] on span "erase" at bounding box center [275, 90] width 26 height 11
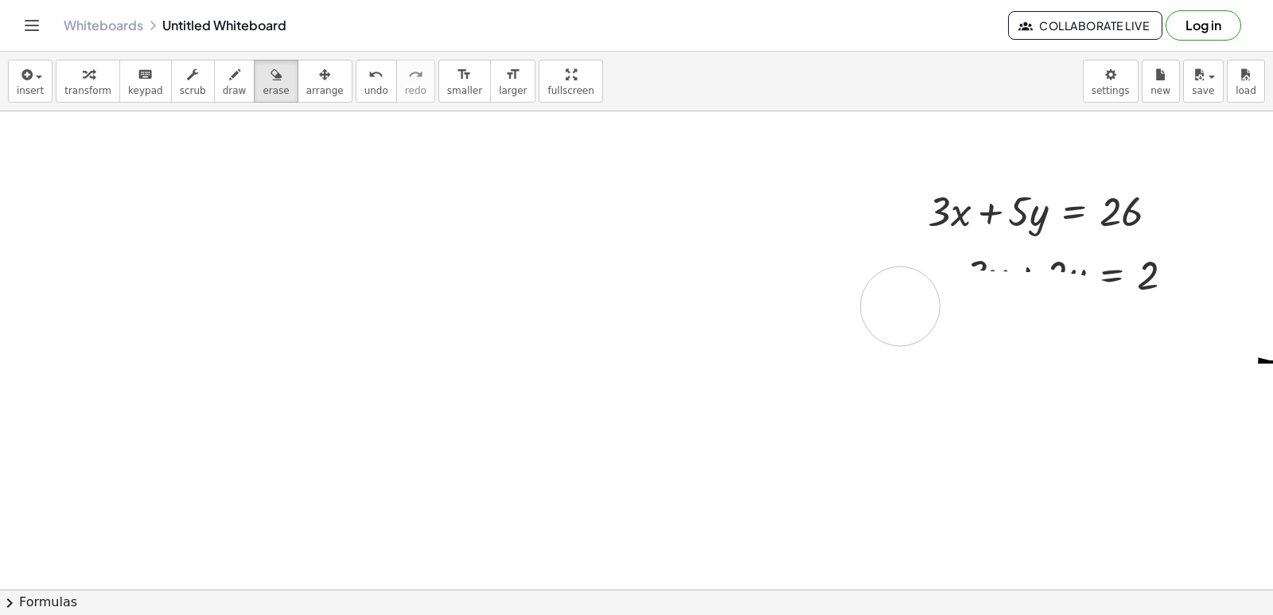
drag, startPoint x: 1218, startPoint y: 356, endPoint x: 690, endPoint y: 205, distance: 548.6
click at [83, 73] on icon "button" at bounding box center [88, 74] width 11 height 19
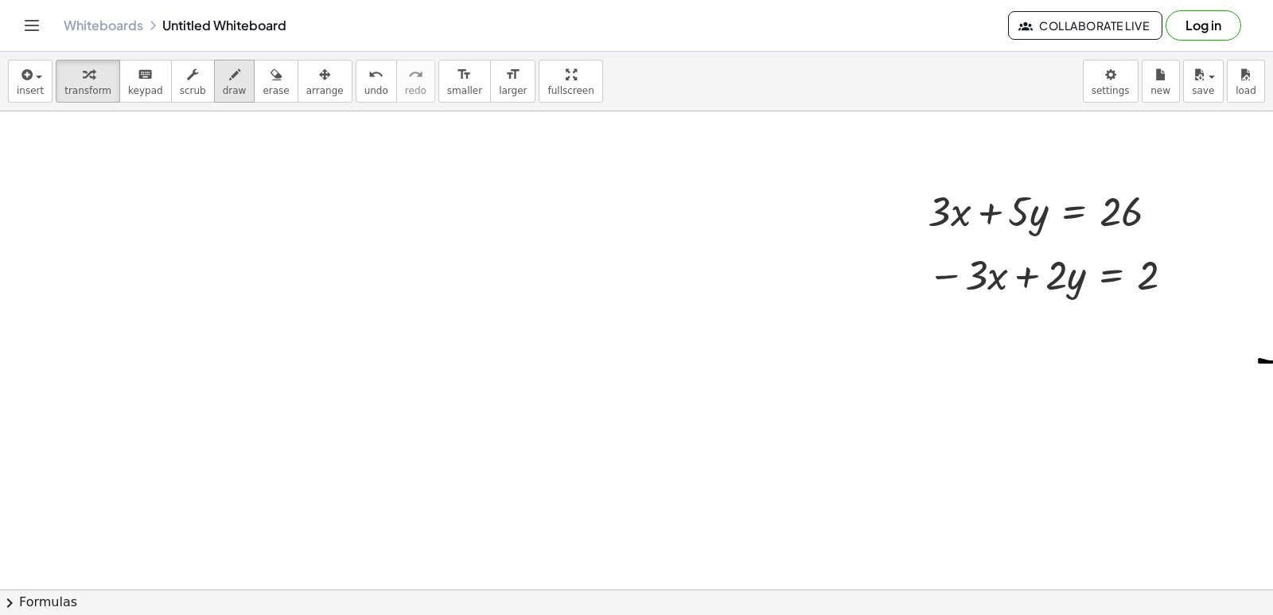
click at [223, 82] on div "button" at bounding box center [235, 73] width 24 height 19
drag, startPoint x: 925, startPoint y: 313, endPoint x: 1254, endPoint y: 321, distance: 329.4
click at [90, 89] on span "transform" at bounding box center [87, 90] width 47 height 11
click at [223, 76] on div "button" at bounding box center [235, 73] width 24 height 19
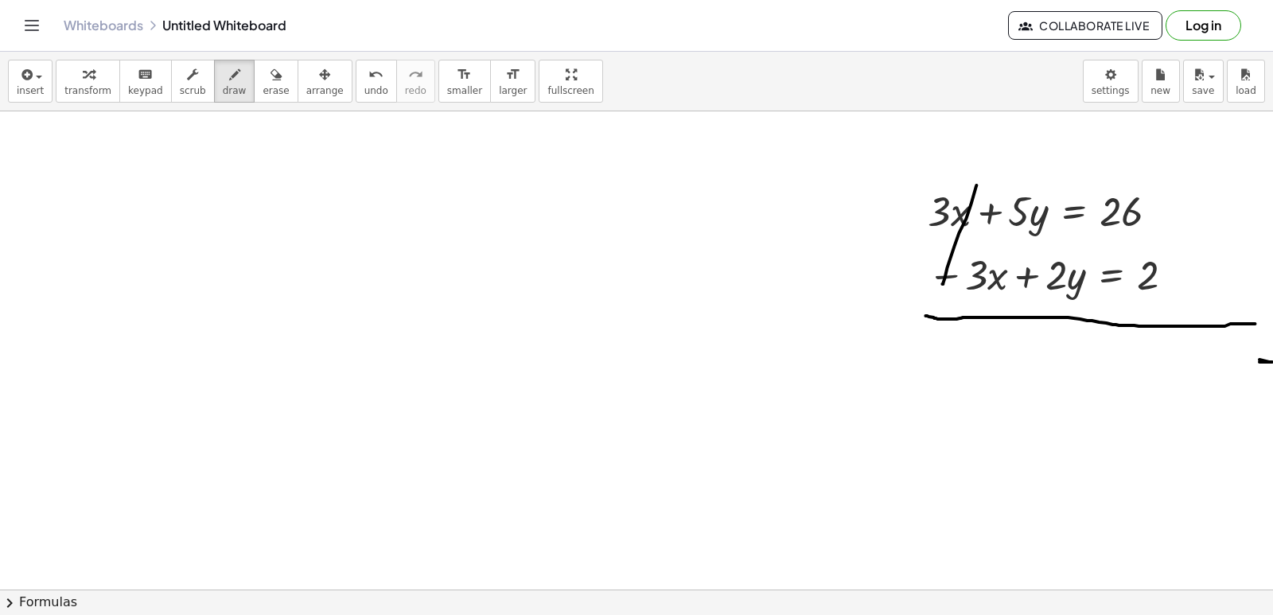
drag, startPoint x: 976, startPoint y: 183, endPoint x: 908, endPoint y: 290, distance: 127.3
drag, startPoint x: 995, startPoint y: 257, endPoint x: 975, endPoint y: 319, distance: 65.2
drag, startPoint x: 983, startPoint y: 350, endPoint x: 1009, endPoint y: 391, distance: 48.6
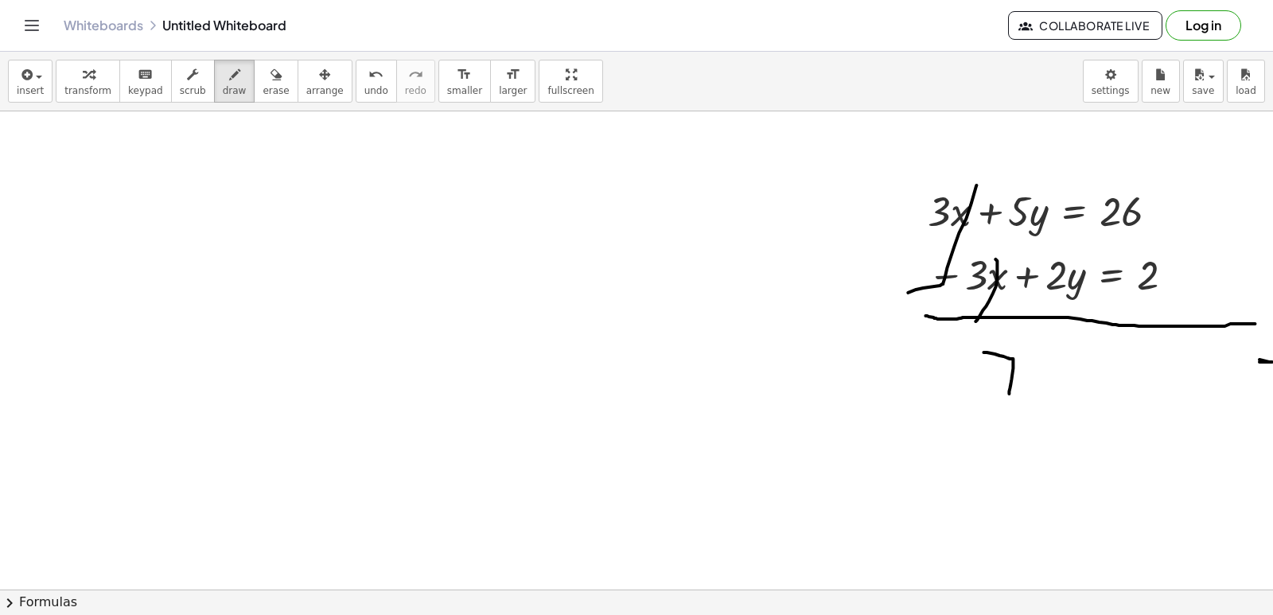
drag, startPoint x: 1072, startPoint y: 362, endPoint x: 1093, endPoint y: 434, distance: 74.5
drag, startPoint x: 1110, startPoint y: 418, endPoint x: 1122, endPoint y: 416, distance: 12.0
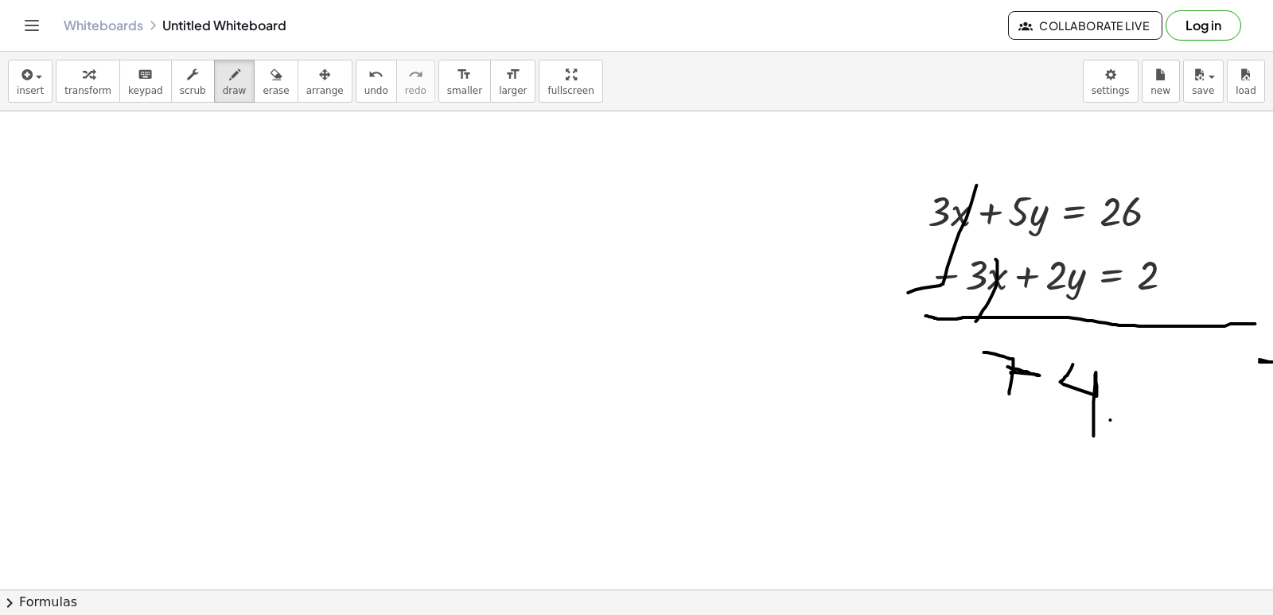
drag, startPoint x: 1123, startPoint y: 425, endPoint x: 1134, endPoint y: 426, distance: 11.2
drag, startPoint x: 1173, startPoint y: 383, endPoint x: 1188, endPoint y: 451, distance: 69.1
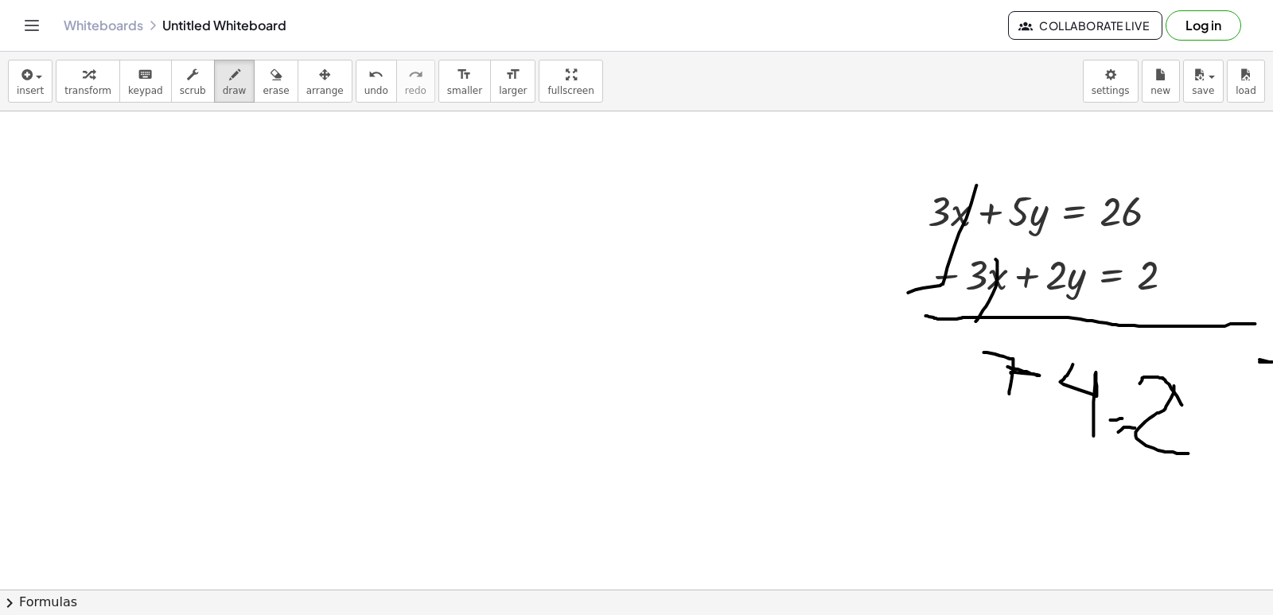
drag, startPoint x: 1141, startPoint y: 378, endPoint x: 1183, endPoint y: 407, distance: 50.8
drag, startPoint x: 1216, startPoint y: 364, endPoint x: 1238, endPoint y: 389, distance: 33.3
click at [1272, 460] on div "+ y + · 2 · x = 10 y · 2 · x = 10 − + + y − · 5 · x = - 2 y · 5 · x = − 2 + + ·…" at bounding box center [636, 350] width 1273 height 478
drag, startPoint x: 1158, startPoint y: 373, endPoint x: 1184, endPoint y: 455, distance: 85.8
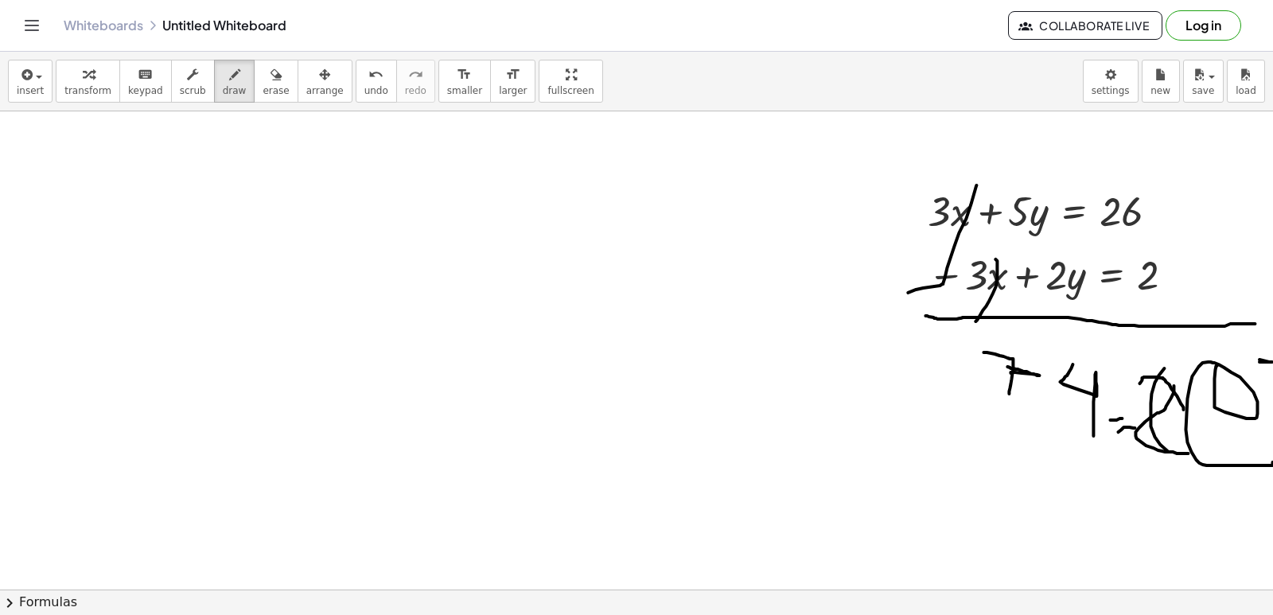
drag, startPoint x: 517, startPoint y: 129, endPoint x: 453, endPoint y: 117, distance: 64.7
click at [356, 86] on button "undo undo" at bounding box center [376, 81] width 41 height 43
click at [364, 86] on span "undo" at bounding box center [376, 90] width 24 height 11
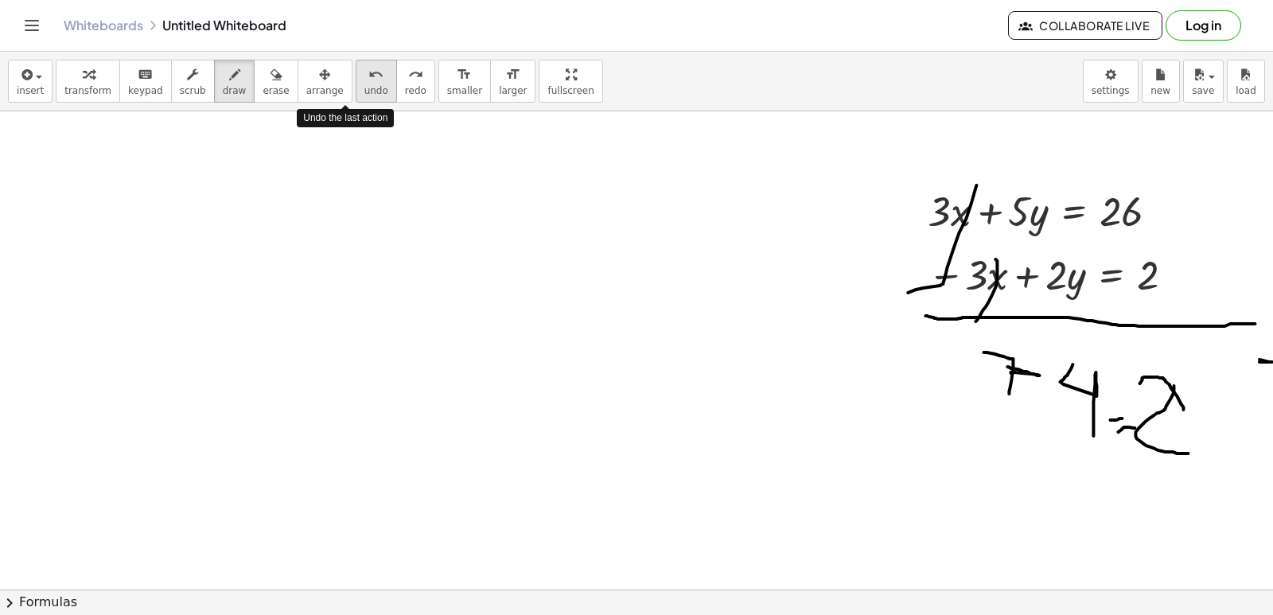
click at [364, 86] on span "undo" at bounding box center [376, 90] width 24 height 11
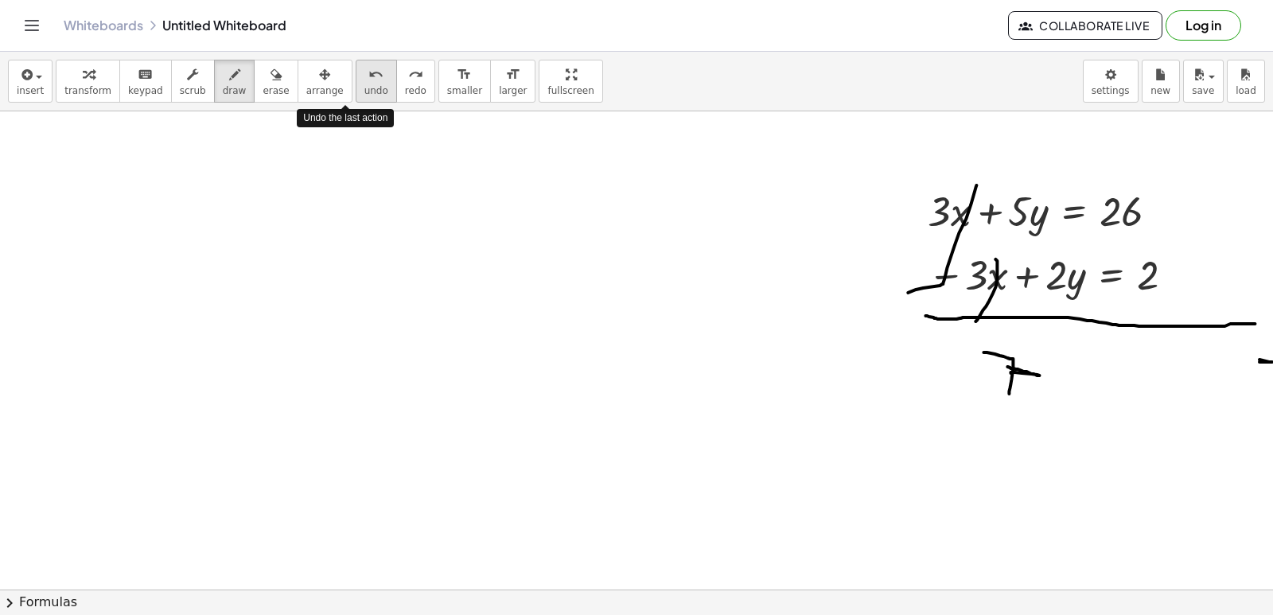
click at [364, 86] on span "undo" at bounding box center [376, 90] width 24 height 11
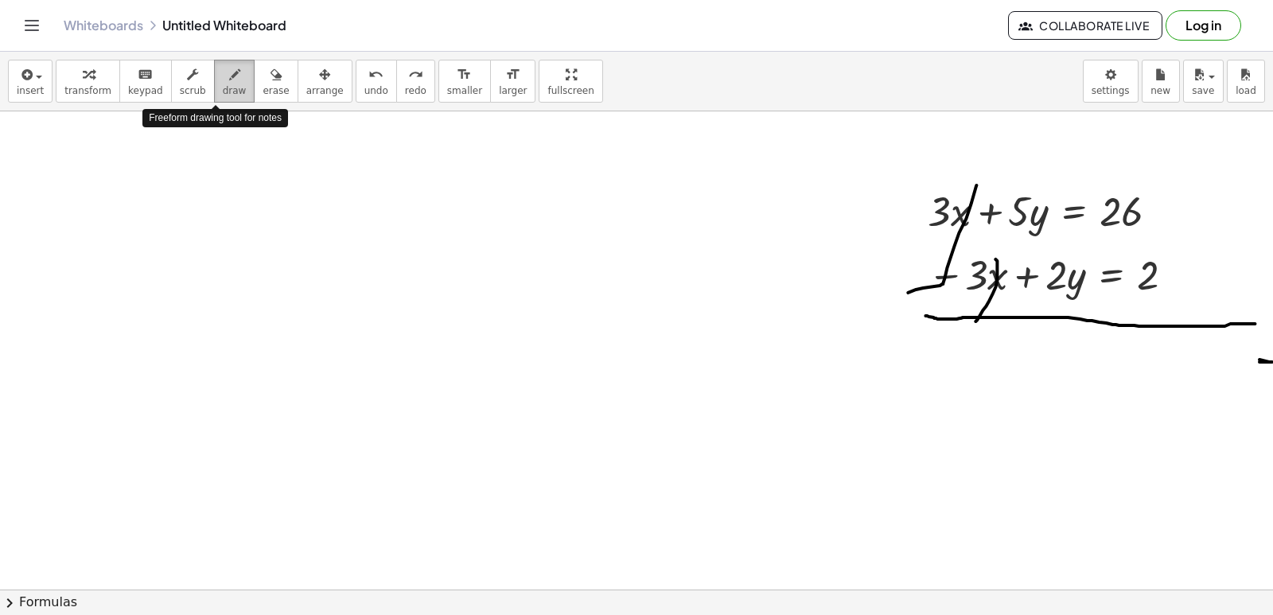
click at [223, 88] on span "draw" at bounding box center [235, 90] width 24 height 11
drag, startPoint x: 971, startPoint y: 325, endPoint x: 968, endPoint y: 391, distance: 66.1
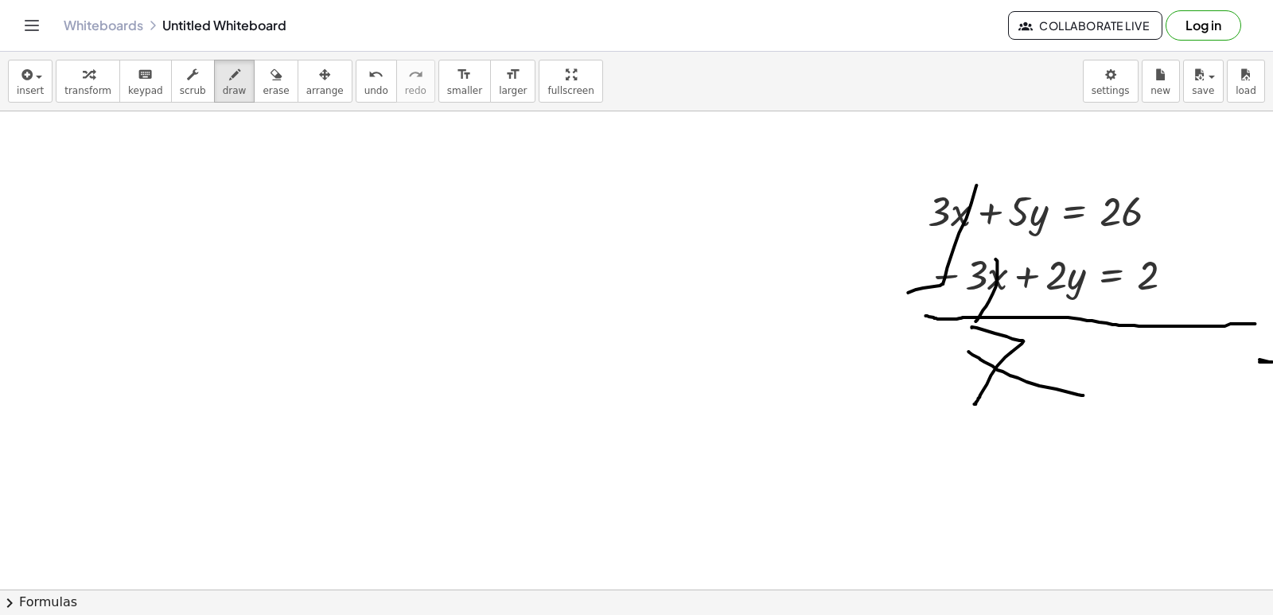
drag, startPoint x: 968, startPoint y: 349, endPoint x: 1083, endPoint y: 393, distance: 122.6
drag, startPoint x: 1070, startPoint y: 340, endPoint x: 1102, endPoint y: 348, distance: 33.6
drag, startPoint x: 1102, startPoint y: 346, endPoint x: 1098, endPoint y: 461, distance: 114.6
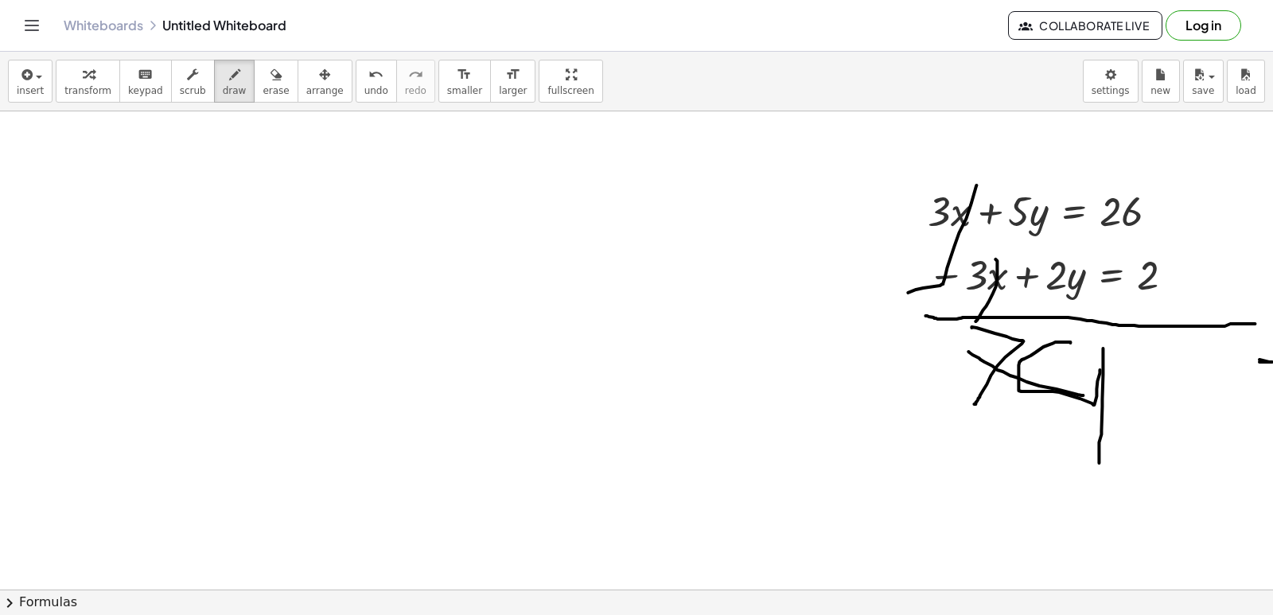
drag, startPoint x: 1154, startPoint y: 381, endPoint x: 1144, endPoint y: 399, distance: 20.3
drag, startPoint x: 1144, startPoint y: 399, endPoint x: 1152, endPoint y: 401, distance: 8.3
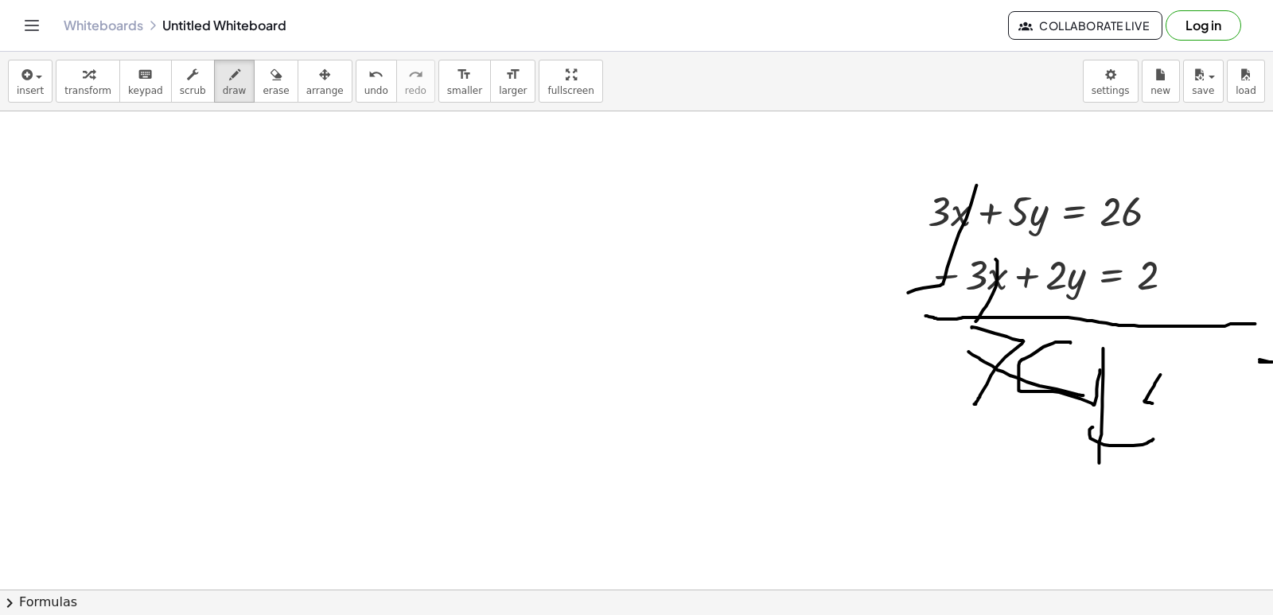
drag, startPoint x: 1109, startPoint y: 443, endPoint x: 1184, endPoint y: 417, distance: 79.2
drag, startPoint x: 1231, startPoint y: 366, endPoint x: 1210, endPoint y: 435, distance: 72.2
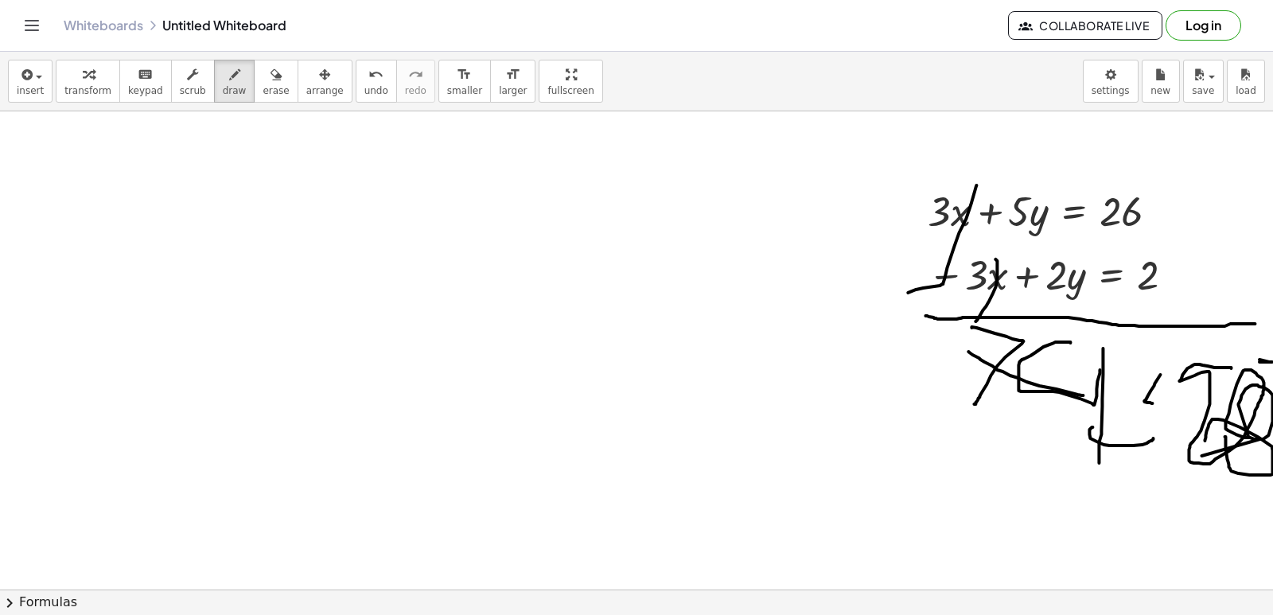
drag, startPoint x: 1225, startPoint y: 434, endPoint x: 1204, endPoint y: 438, distance: 21.1
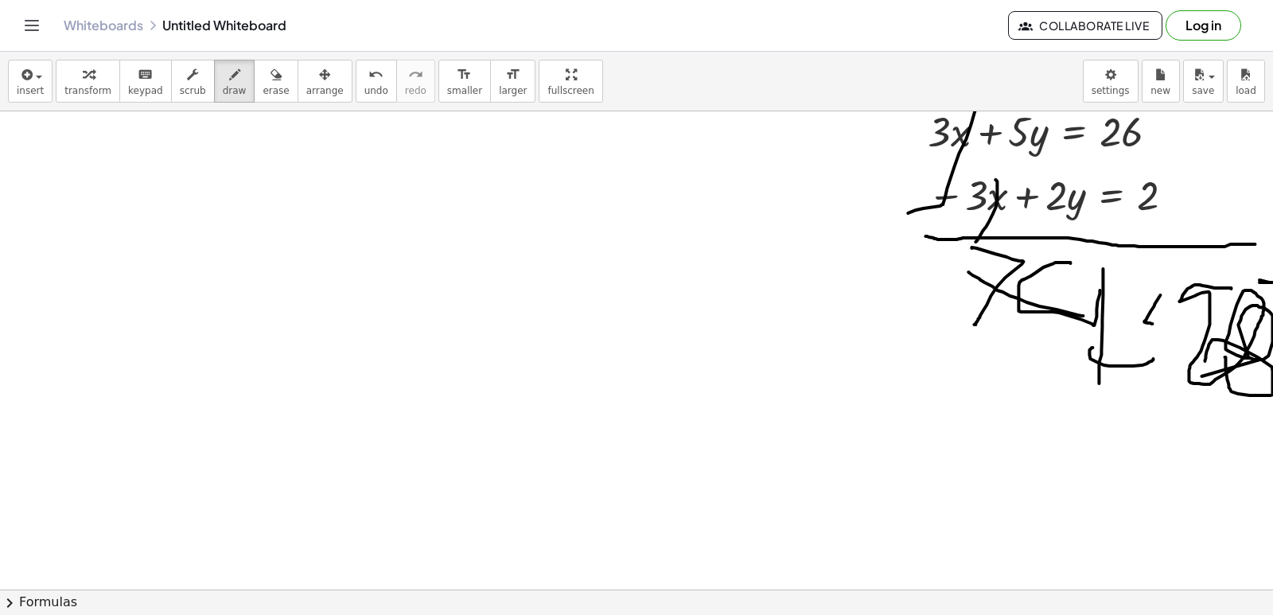
scroll to position [7661, 0]
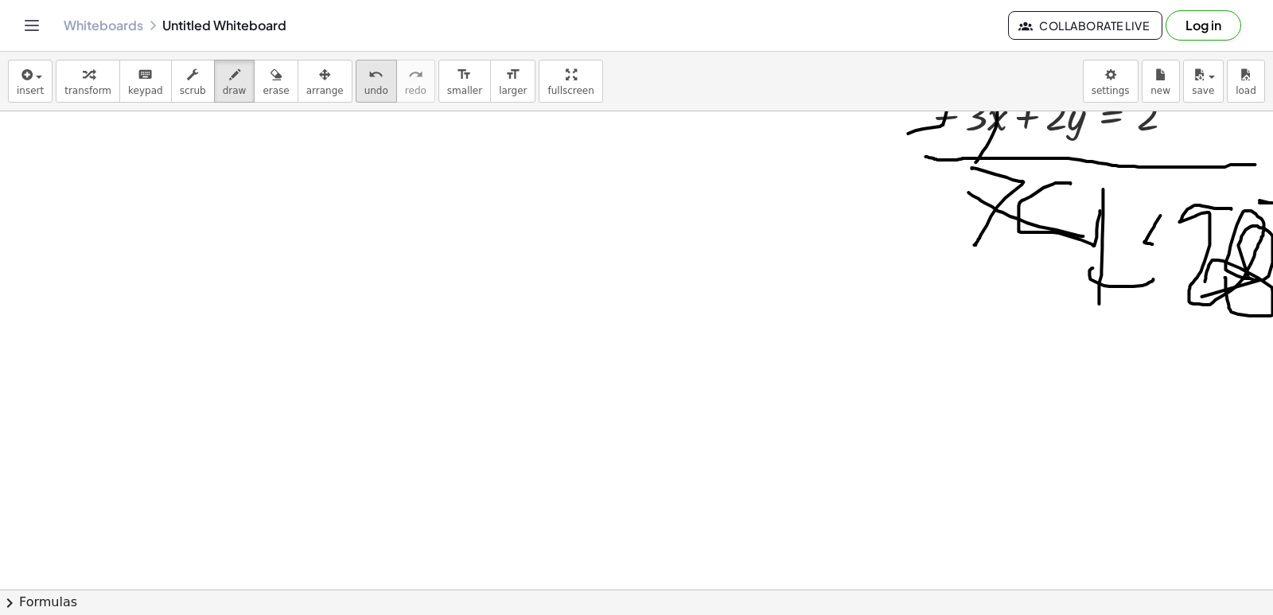
click at [356, 102] on button "undo undo" at bounding box center [376, 81] width 41 height 43
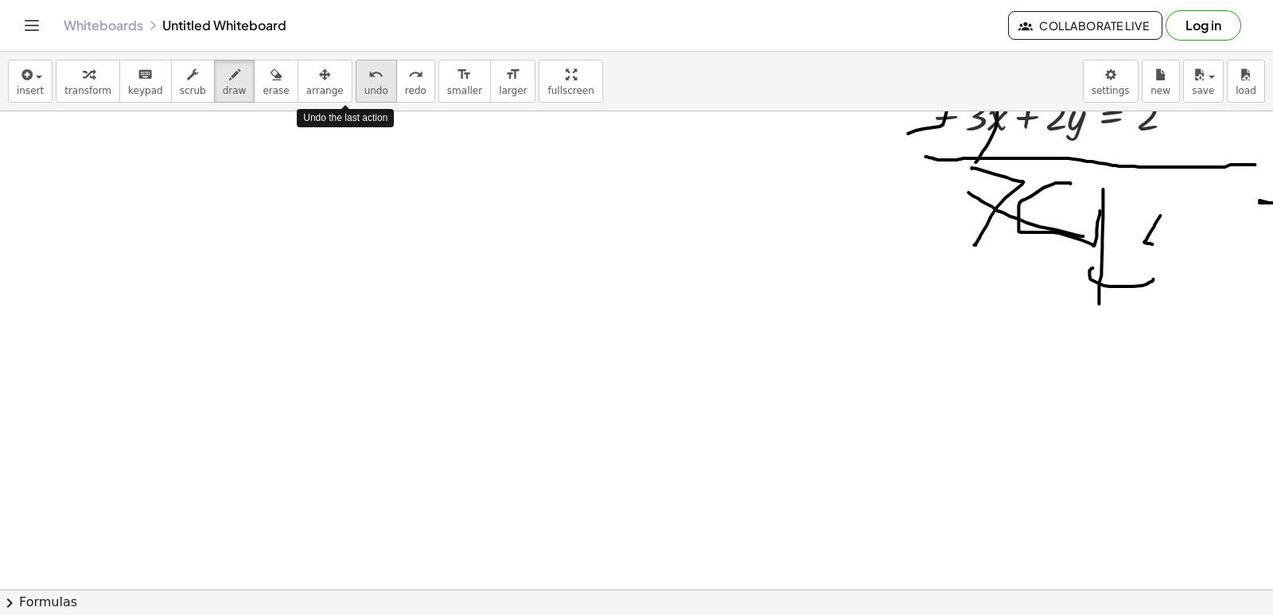
click at [356, 102] on button "undo undo" at bounding box center [376, 81] width 41 height 43
click at [356, 99] on button "undo undo" at bounding box center [376, 81] width 41 height 43
click at [356, 97] on button "undo undo" at bounding box center [376, 81] width 41 height 43
click at [364, 85] on span "undo" at bounding box center [376, 90] width 24 height 11
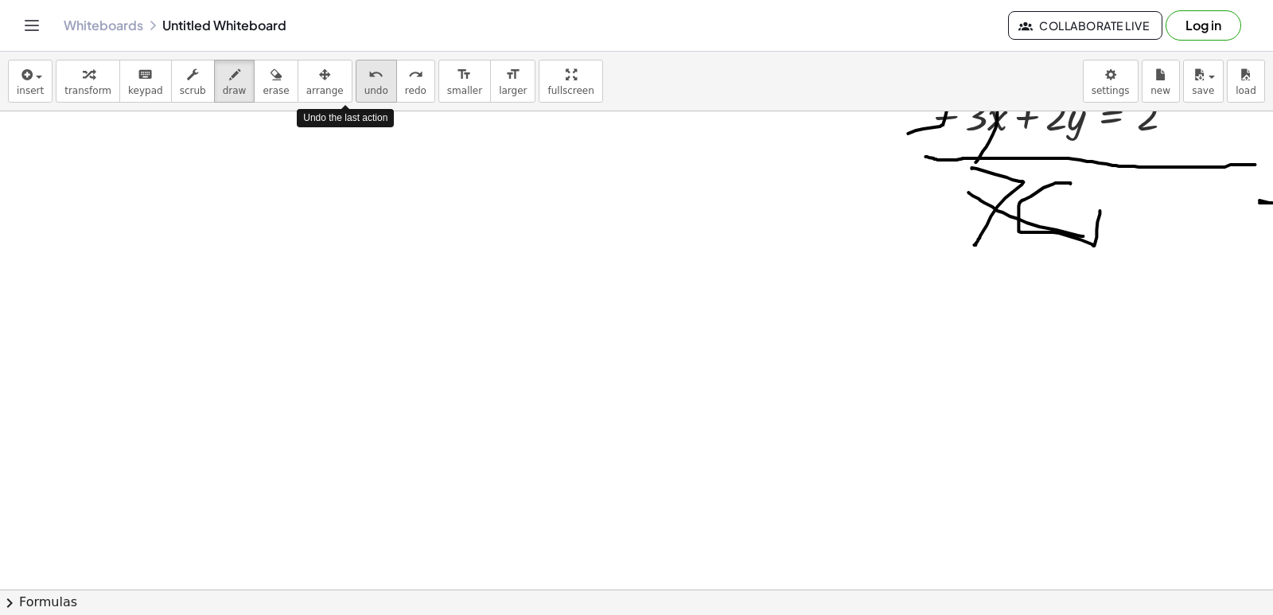
click at [364, 85] on span "undo" at bounding box center [376, 90] width 24 height 11
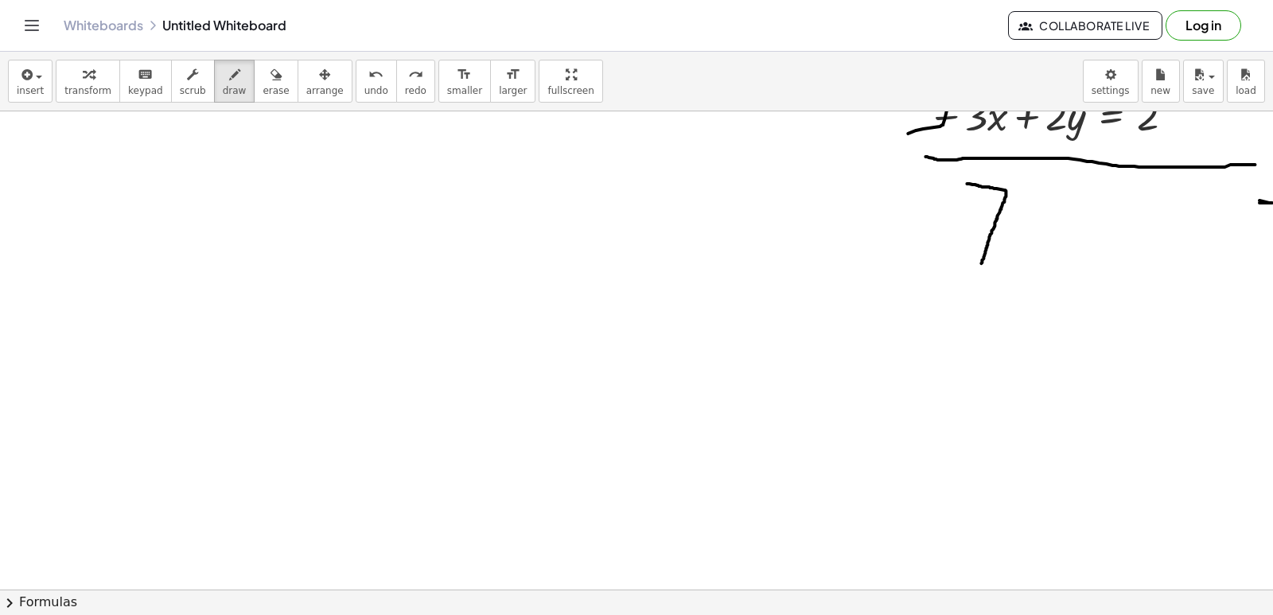
drag, startPoint x: 966, startPoint y: 181, endPoint x: 981, endPoint y: 261, distance: 80.8
drag, startPoint x: 977, startPoint y: 226, endPoint x: 1000, endPoint y: 228, distance: 23.2
drag, startPoint x: 1033, startPoint y: 201, endPoint x: 1046, endPoint y: 282, distance: 82.1
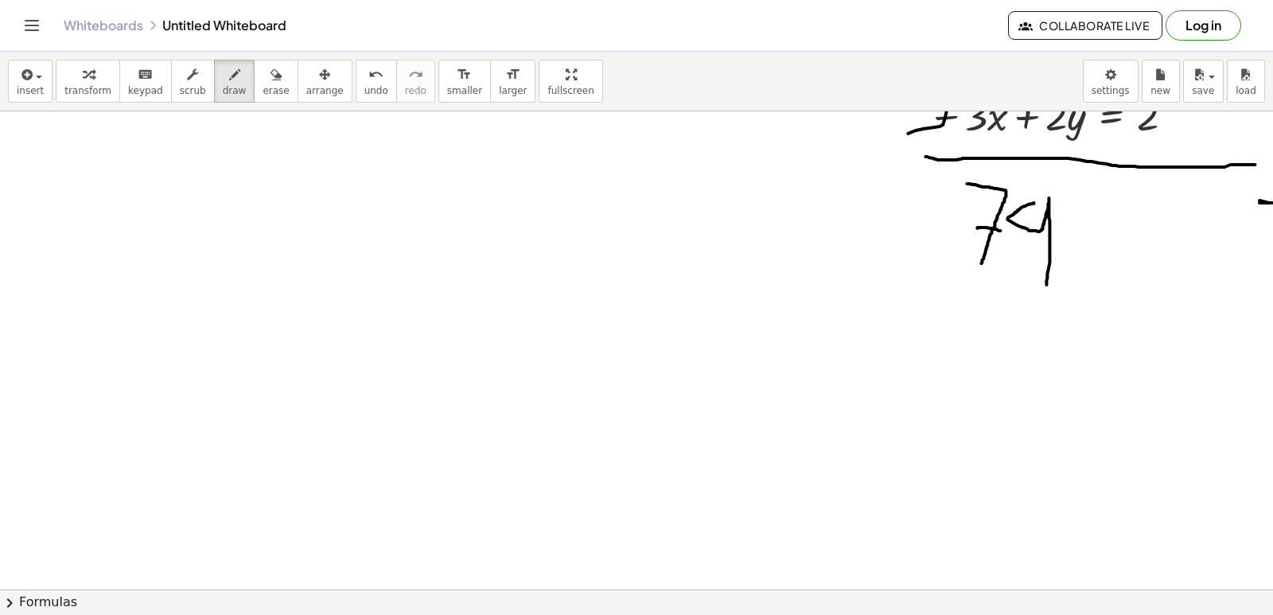
drag, startPoint x: 1091, startPoint y: 225, endPoint x: 1084, endPoint y: 231, distance: 9.0
drag, startPoint x: 1084, startPoint y: 231, endPoint x: 1106, endPoint y: 234, distance: 22.4
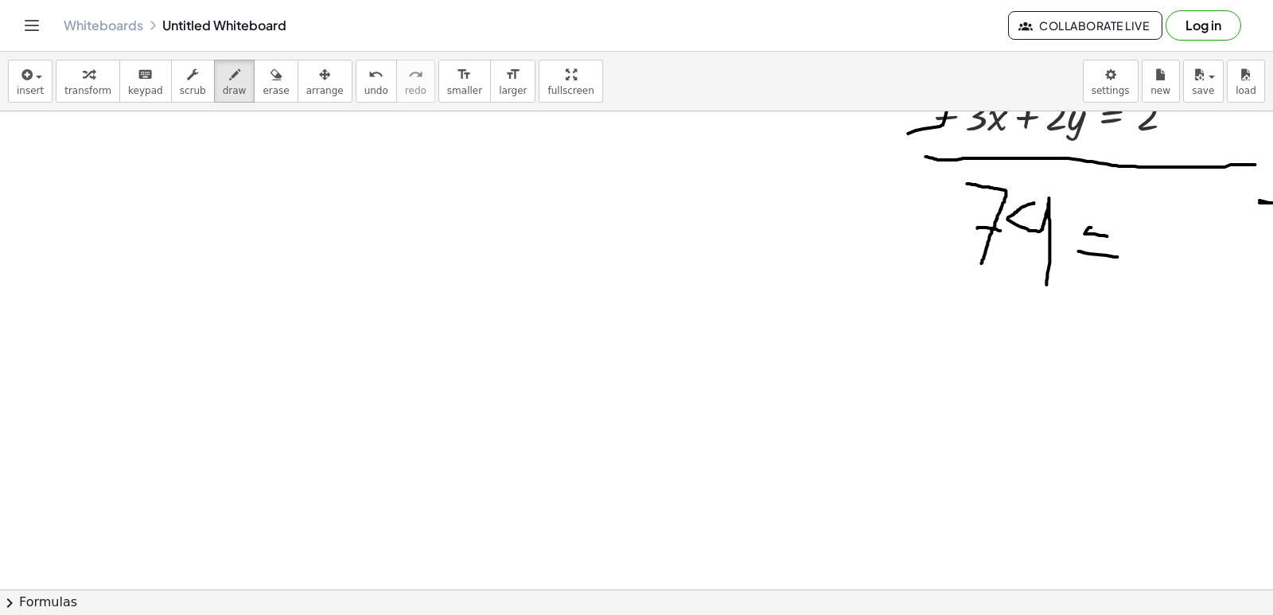
drag, startPoint x: 1078, startPoint y: 249, endPoint x: 1118, endPoint y: 255, distance: 41.1
drag, startPoint x: 1131, startPoint y: 225, endPoint x: 1186, endPoint y: 297, distance: 90.2
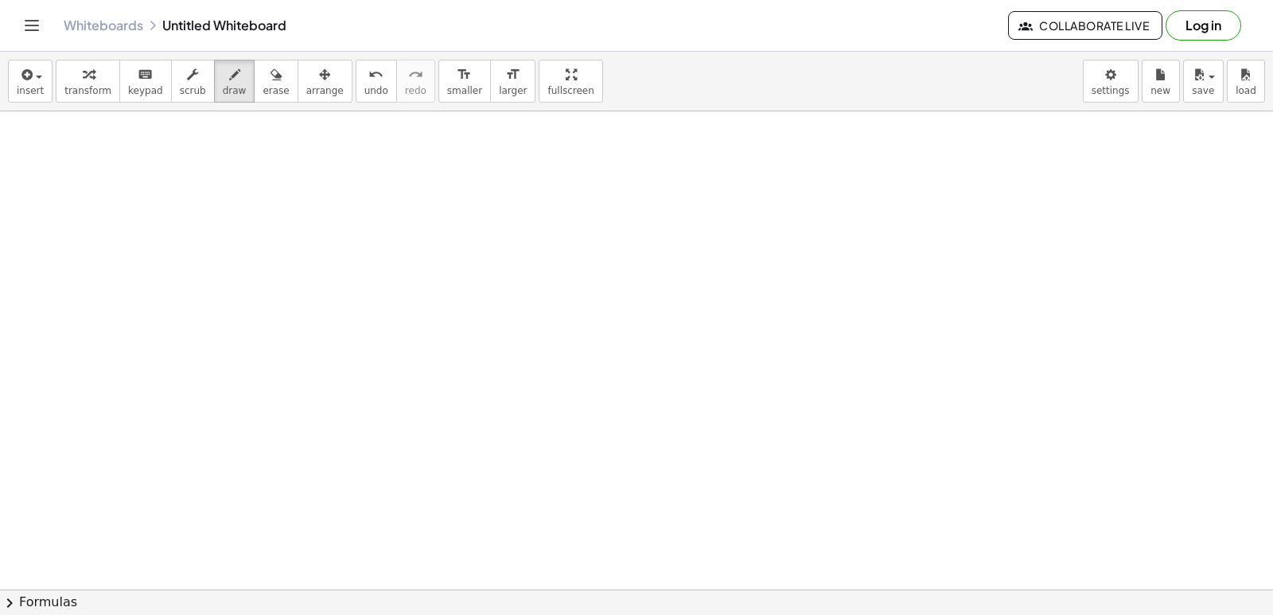
scroll to position [8537, 0]
drag, startPoint x: 355, startPoint y: 211, endPoint x: 325, endPoint y: 233, distance: 36.9
drag, startPoint x: 379, startPoint y: 298, endPoint x: 367, endPoint y: 398, distance: 100.2
drag, startPoint x: 367, startPoint y: 399, endPoint x: 336, endPoint y: 336, distance: 69.7
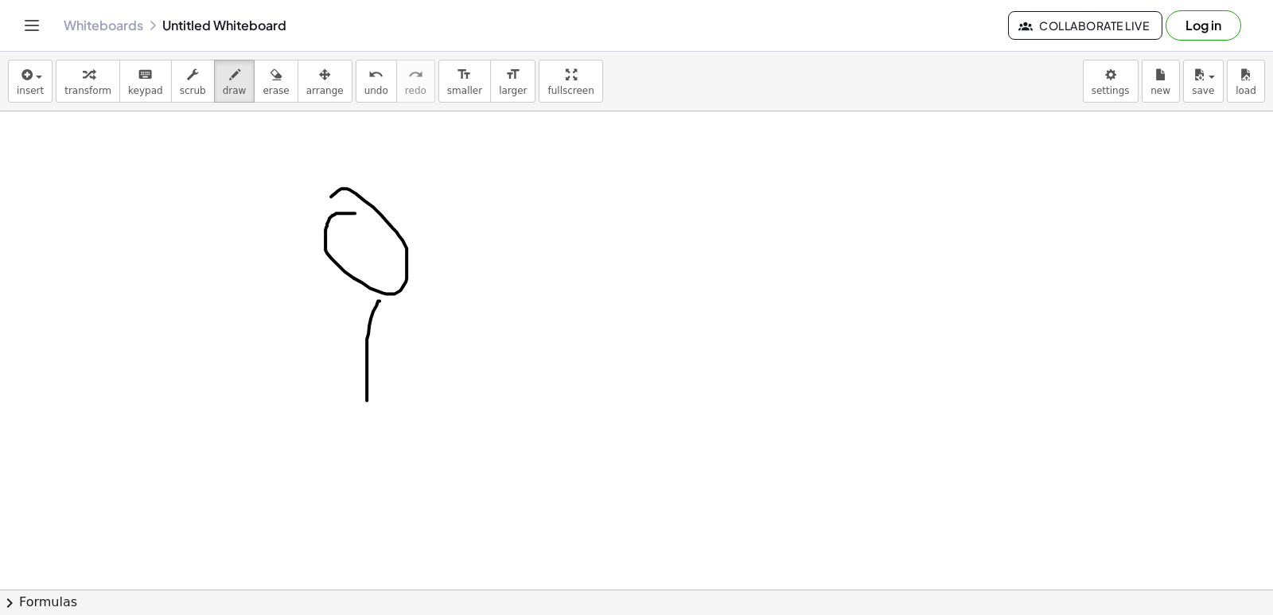
drag, startPoint x: 374, startPoint y: 332, endPoint x: 329, endPoint y: 332, distance: 44.5
drag, startPoint x: 371, startPoint y: 335, endPoint x: 408, endPoint y: 340, distance: 37.8
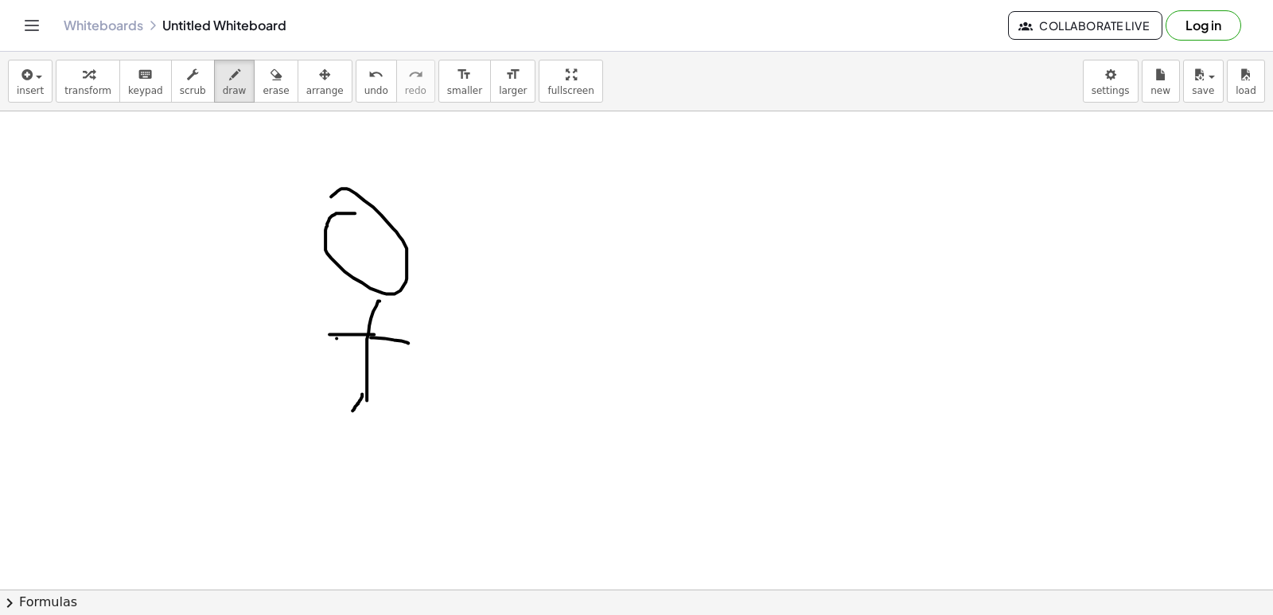
drag, startPoint x: 362, startPoint y: 391, endPoint x: 351, endPoint y: 409, distance: 20.7
drag, startPoint x: 370, startPoint y: 394, endPoint x: 399, endPoint y: 433, distance: 48.4
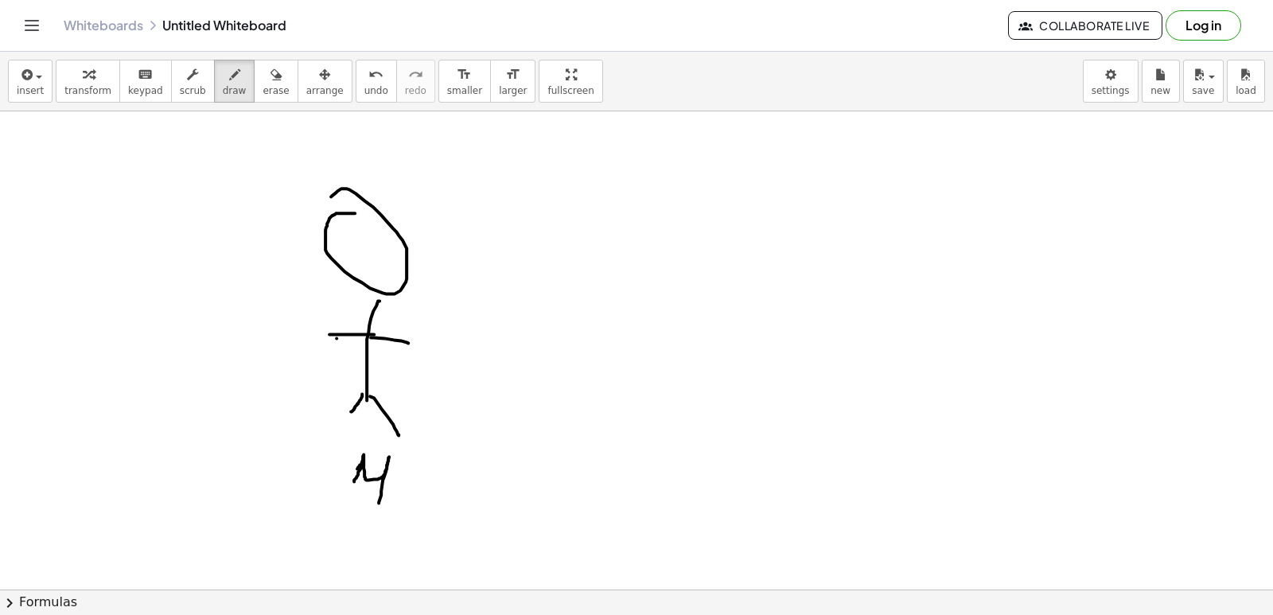
drag, startPoint x: 354, startPoint y: 479, endPoint x: 379, endPoint y: 500, distance: 32.7
drag, startPoint x: 554, startPoint y: 192, endPoint x: 561, endPoint y: 233, distance: 41.1
drag, startPoint x: 527, startPoint y: 282, endPoint x: 507, endPoint y: 383, distance: 103.1
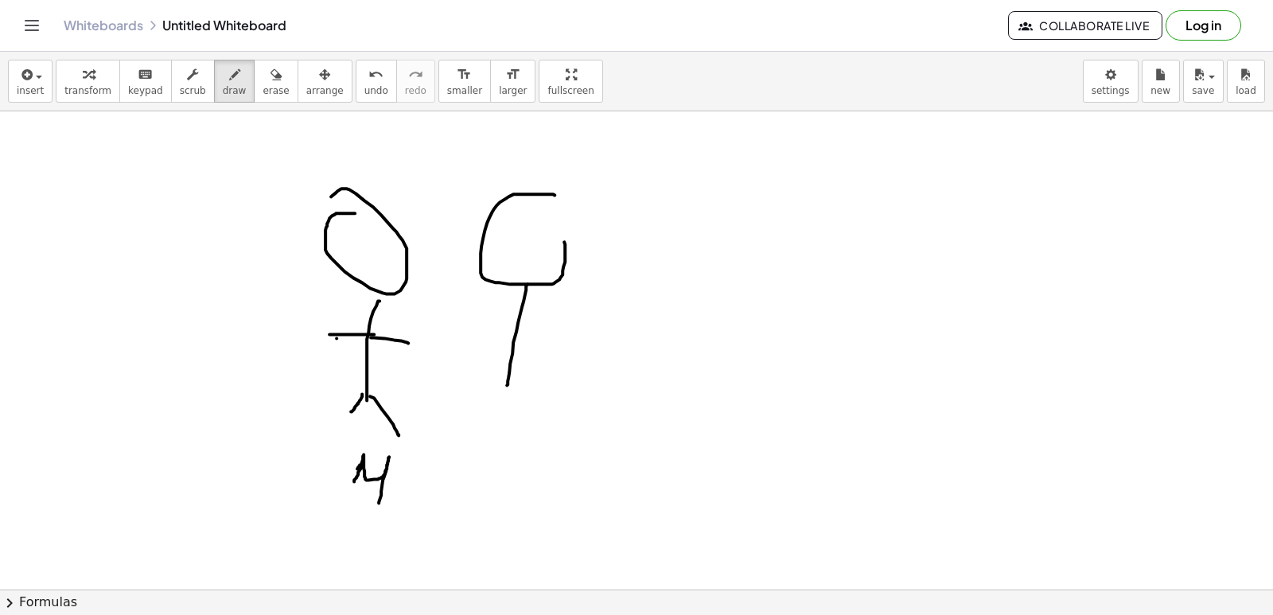
drag, startPoint x: 457, startPoint y: 332, endPoint x: 572, endPoint y: 352, distance: 116.9
drag, startPoint x: 509, startPoint y: 377, endPoint x: 472, endPoint y: 409, distance: 48.5
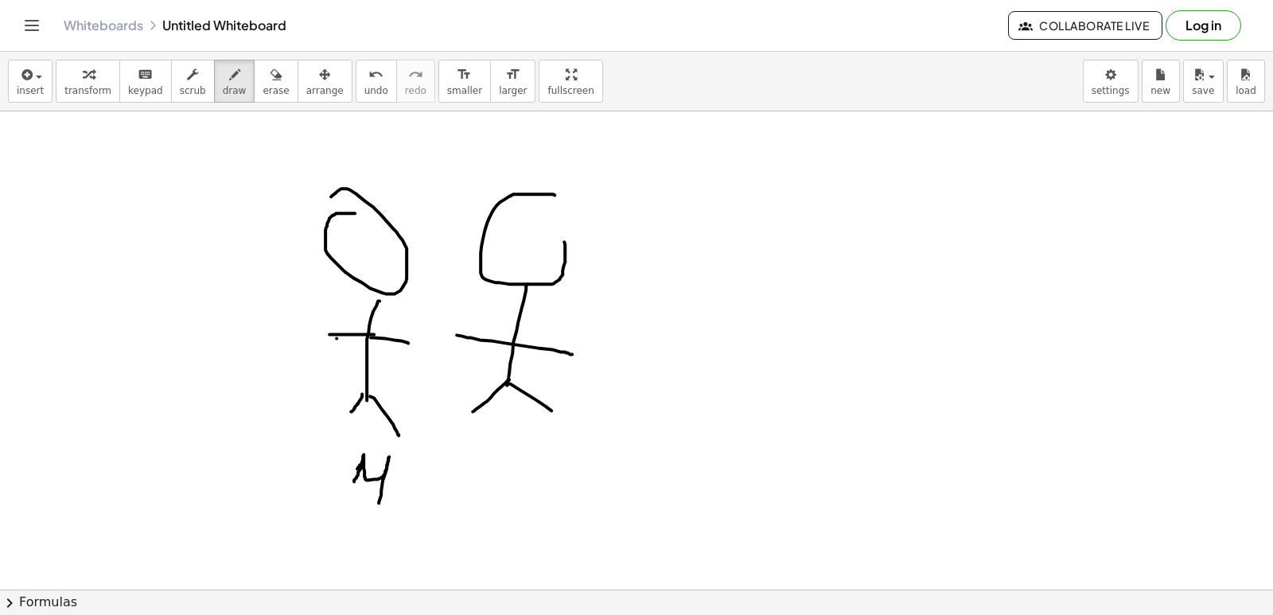
drag, startPoint x: 509, startPoint y: 381, endPoint x: 556, endPoint y: 412, distance: 56.3
drag, startPoint x: 519, startPoint y: 455, endPoint x: 564, endPoint y: 452, distance: 44.7
drag, startPoint x: 698, startPoint y: 218, endPoint x: 702, endPoint y: 261, distance: 43.1
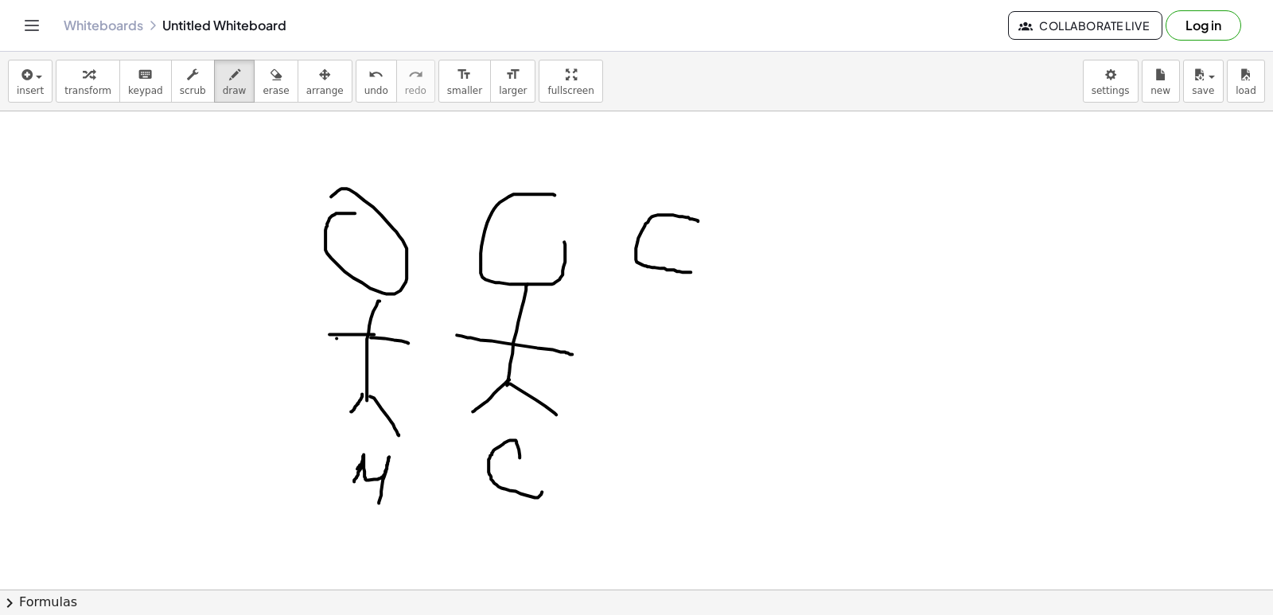
drag, startPoint x: 702, startPoint y: 251, endPoint x: 694, endPoint y: 235, distance: 18.2
drag, startPoint x: 694, startPoint y: 219, endPoint x: 678, endPoint y: 268, distance: 51.8
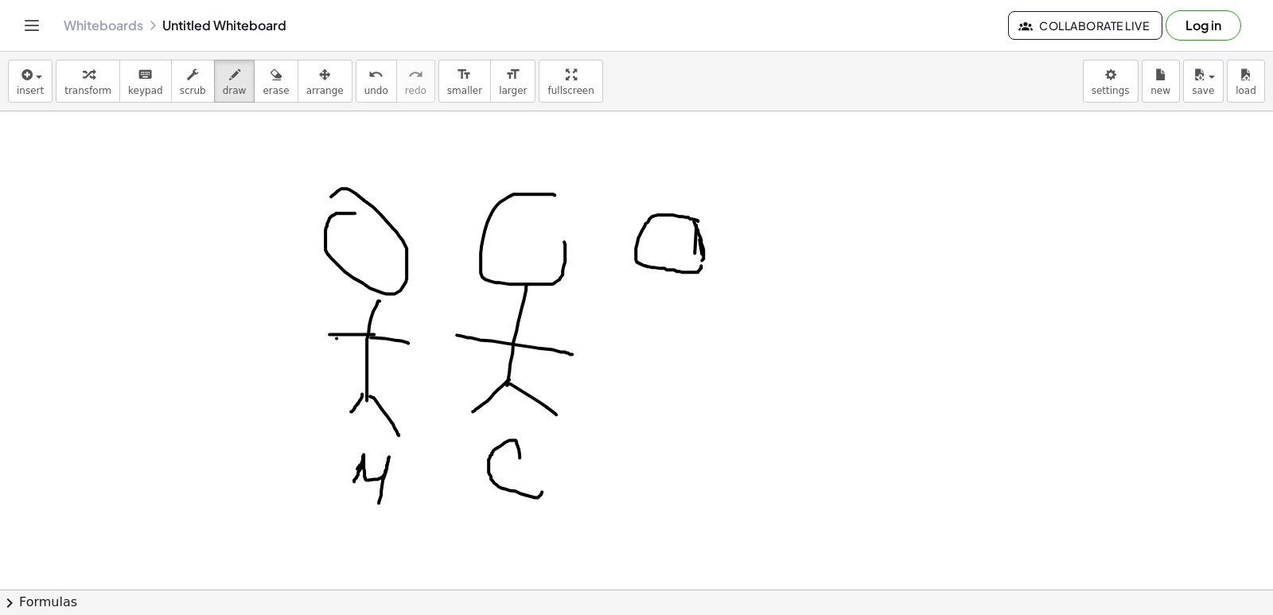
drag, startPoint x: 665, startPoint y: 274, endPoint x: 673, endPoint y: 375, distance: 101.3
drag, startPoint x: 625, startPoint y: 339, endPoint x: 752, endPoint y: 363, distance: 129.5
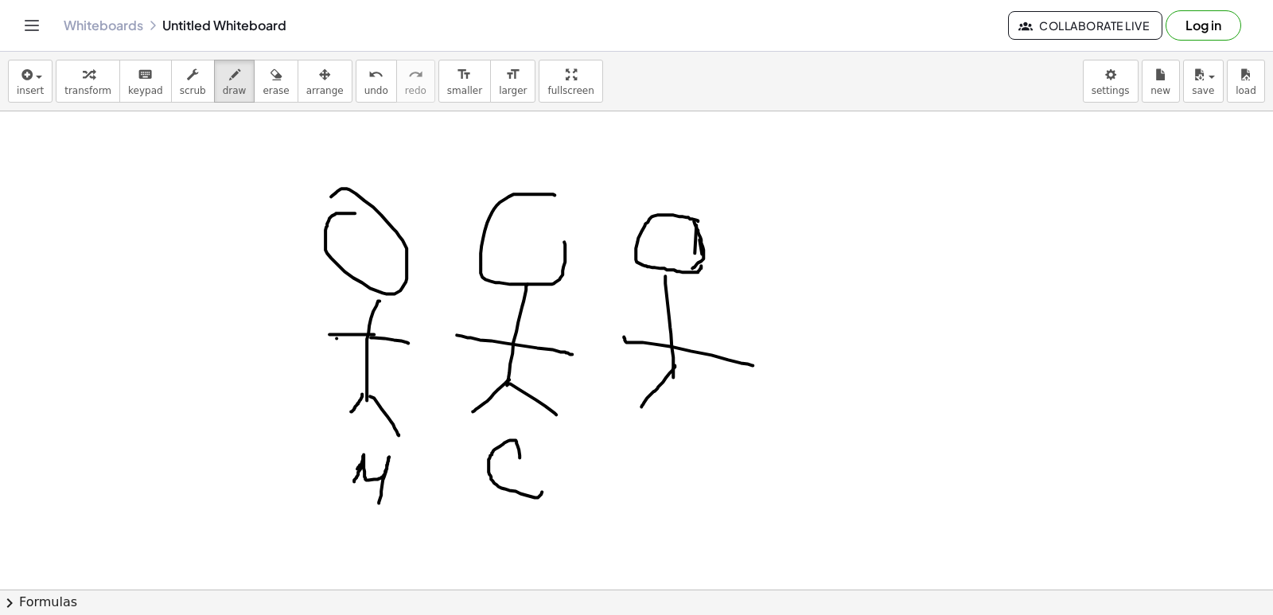
drag, startPoint x: 675, startPoint y: 363, endPoint x: 641, endPoint y: 404, distance: 53.2
drag, startPoint x: 671, startPoint y: 367, endPoint x: 708, endPoint y: 391, distance: 44.4
drag, startPoint x: 663, startPoint y: 449, endPoint x: 747, endPoint y: 469, distance: 86.8
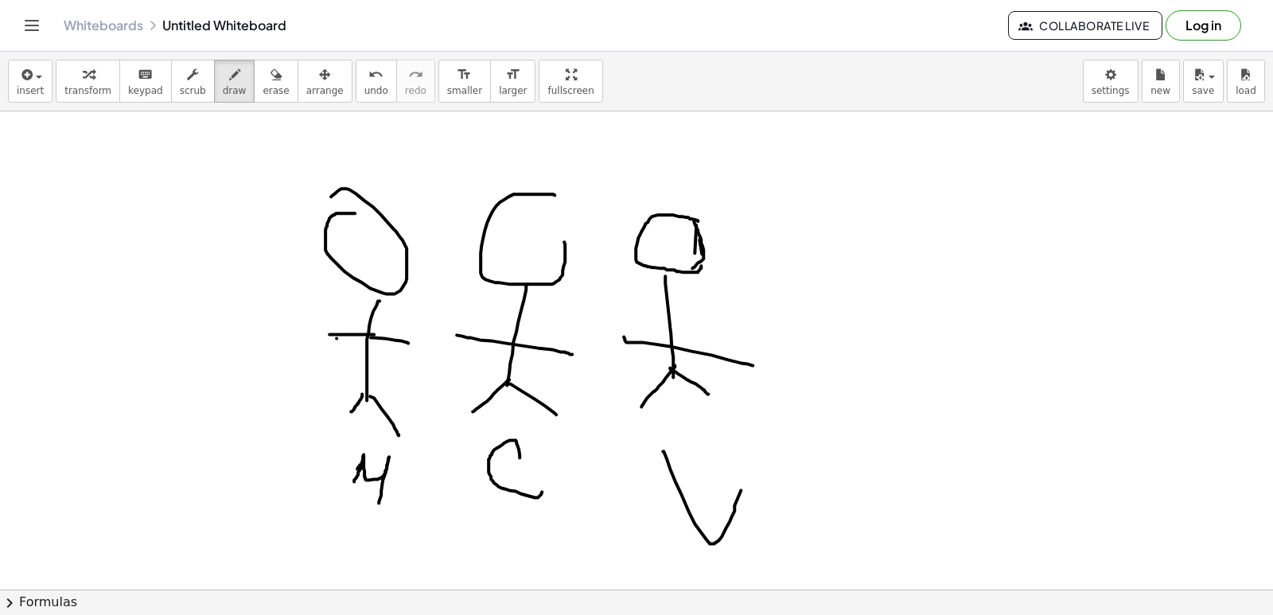
click at [364, 89] on span "undo" at bounding box center [376, 90] width 24 height 11
drag, startPoint x: 651, startPoint y: 443, endPoint x: 700, endPoint y: 454, distance: 50.6
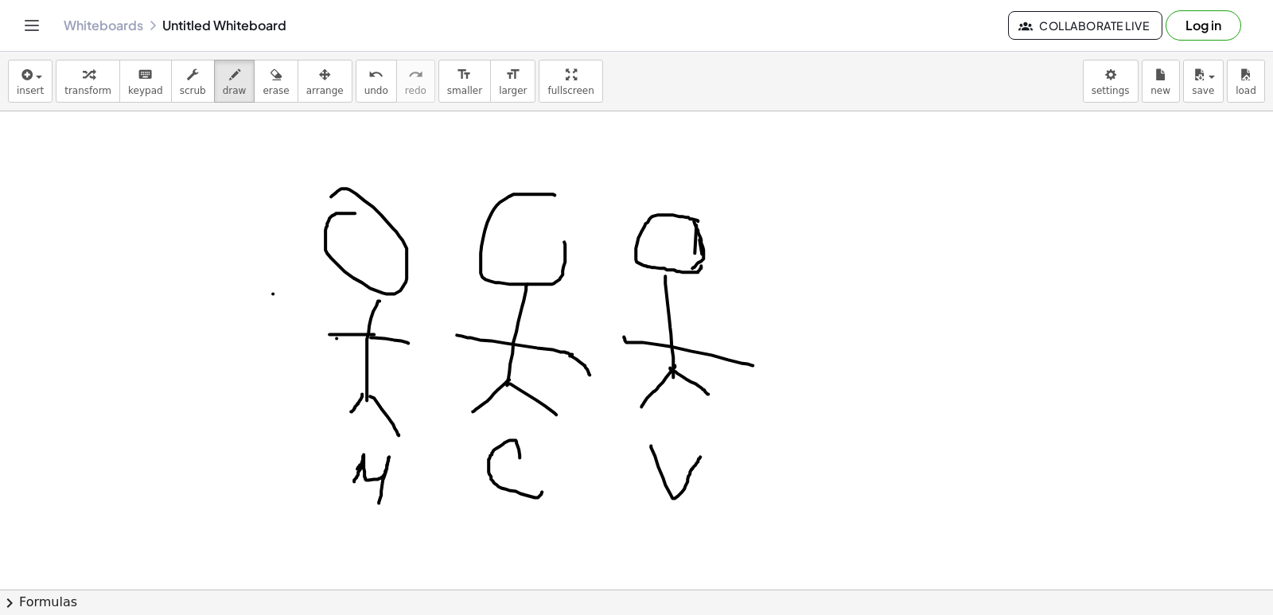
drag, startPoint x: 572, startPoint y: 354, endPoint x: 589, endPoint y: 372, distance: 25.3
drag, startPoint x: 622, startPoint y: 335, endPoint x: 594, endPoint y: 369, distance: 44.1
drag, startPoint x: 409, startPoint y: 341, endPoint x: 418, endPoint y: 360, distance: 20.6
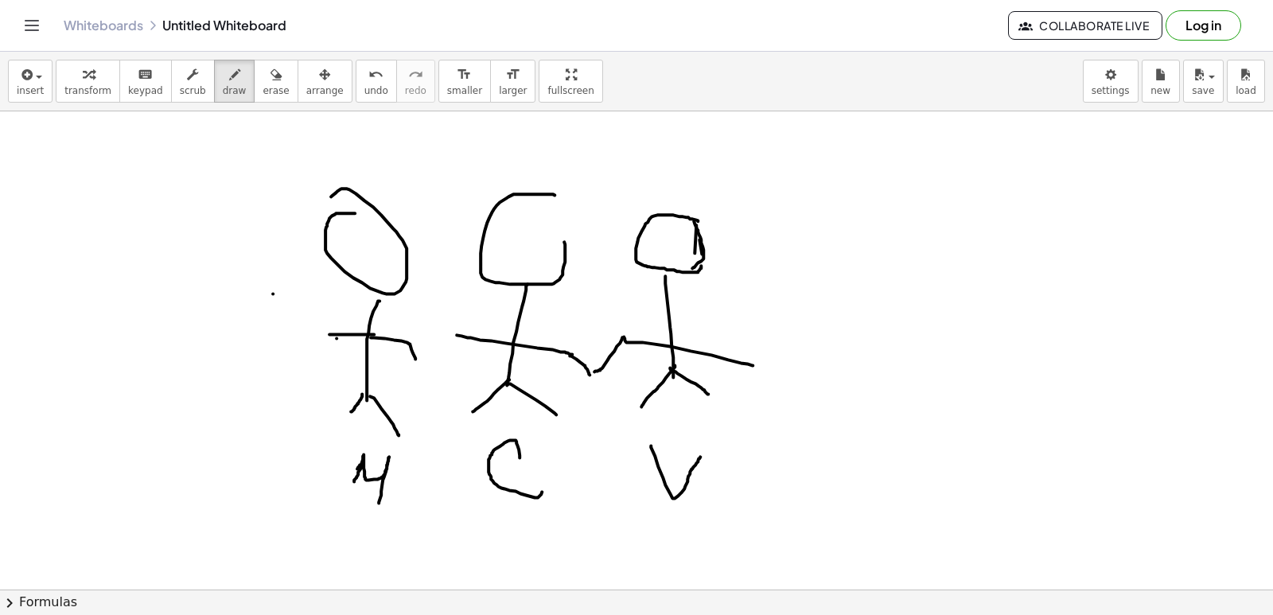
drag, startPoint x: 461, startPoint y: 333, endPoint x: 426, endPoint y: 361, distance: 44.7
drag, startPoint x: 422, startPoint y: 361, endPoint x: 414, endPoint y: 354, distance: 11.3
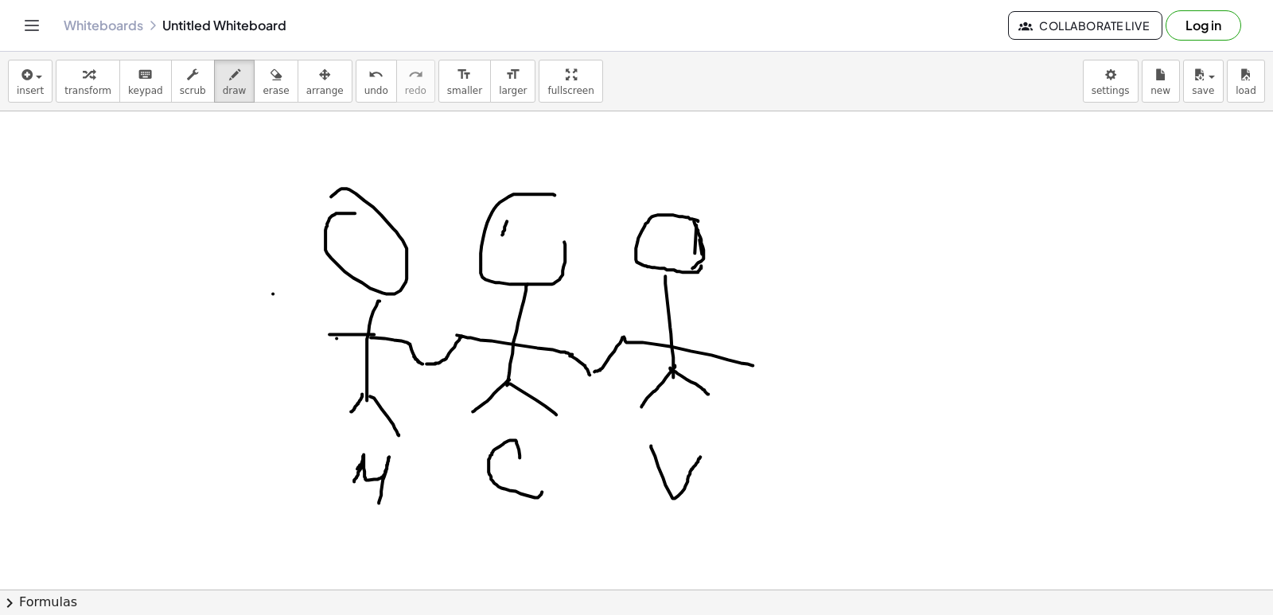
drag, startPoint x: 498, startPoint y: 229, endPoint x: 507, endPoint y: 228, distance: 9.6
drag, startPoint x: 500, startPoint y: 222, endPoint x: 509, endPoint y: 225, distance: 10.1
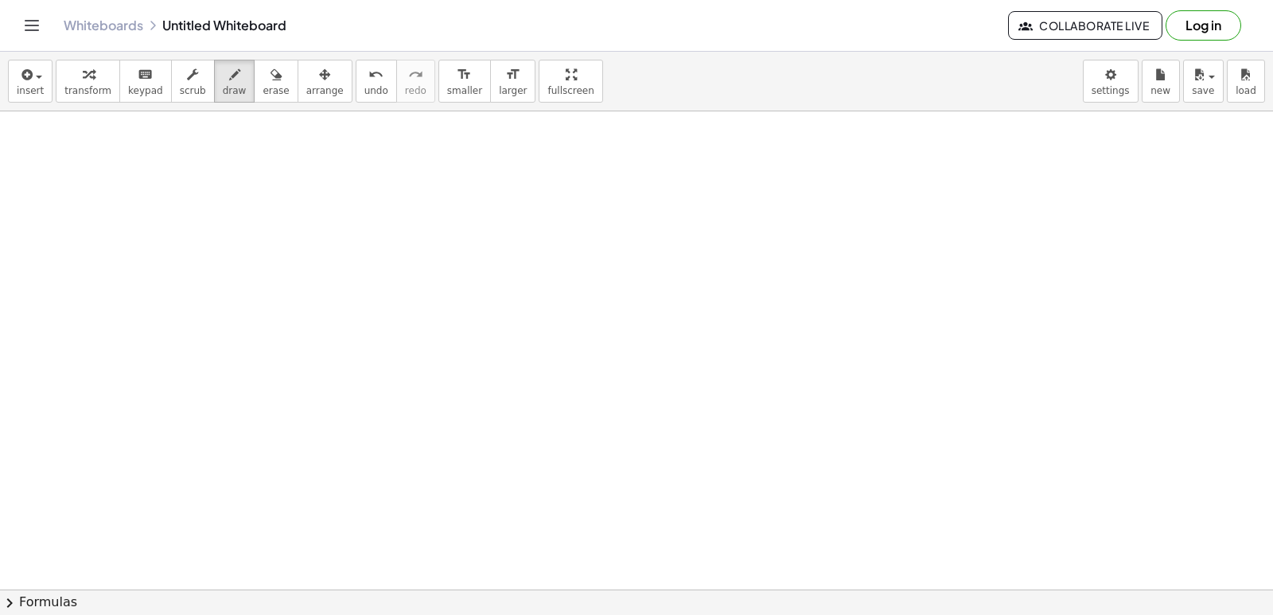
scroll to position [10528, 0]
